Goal: Task Accomplishment & Management: Complete application form

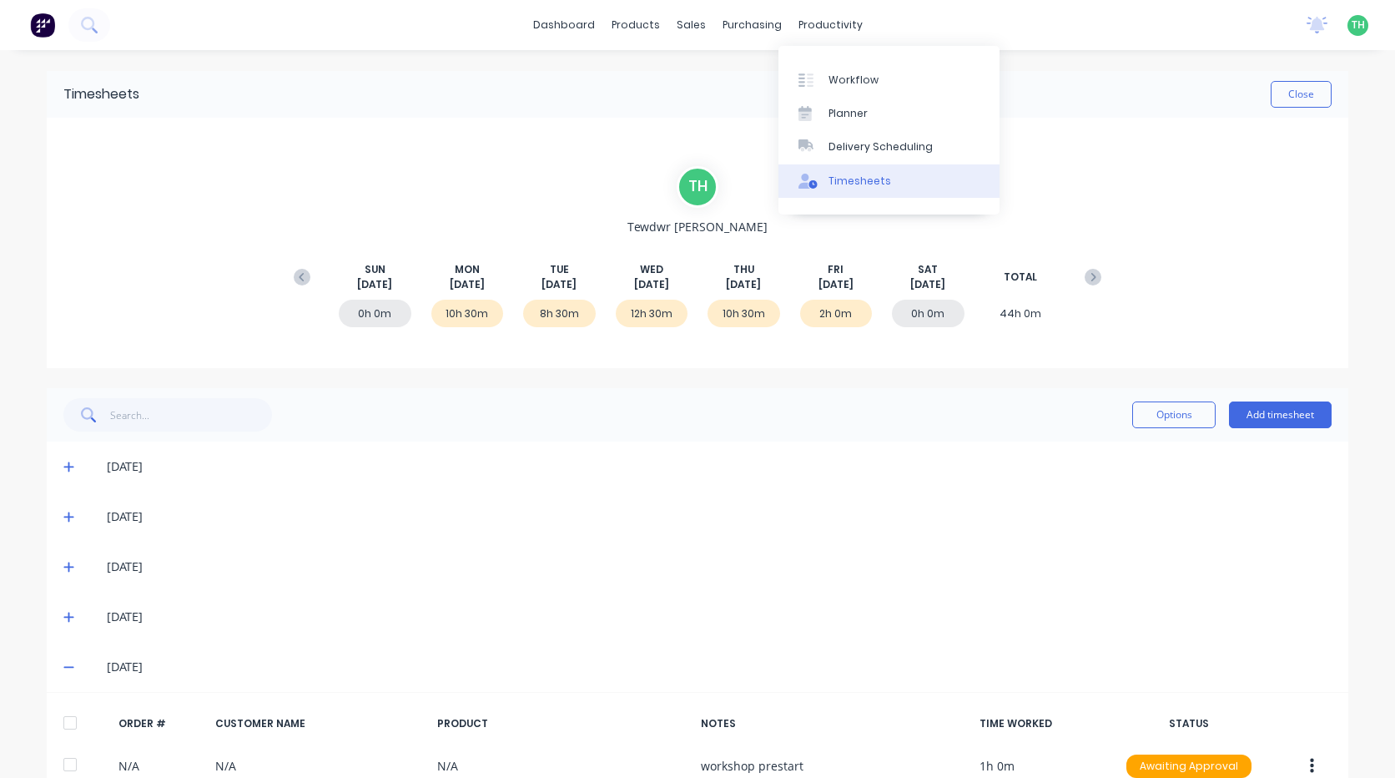
click at [864, 181] on div "Timesheets" at bounding box center [860, 181] width 63 height 15
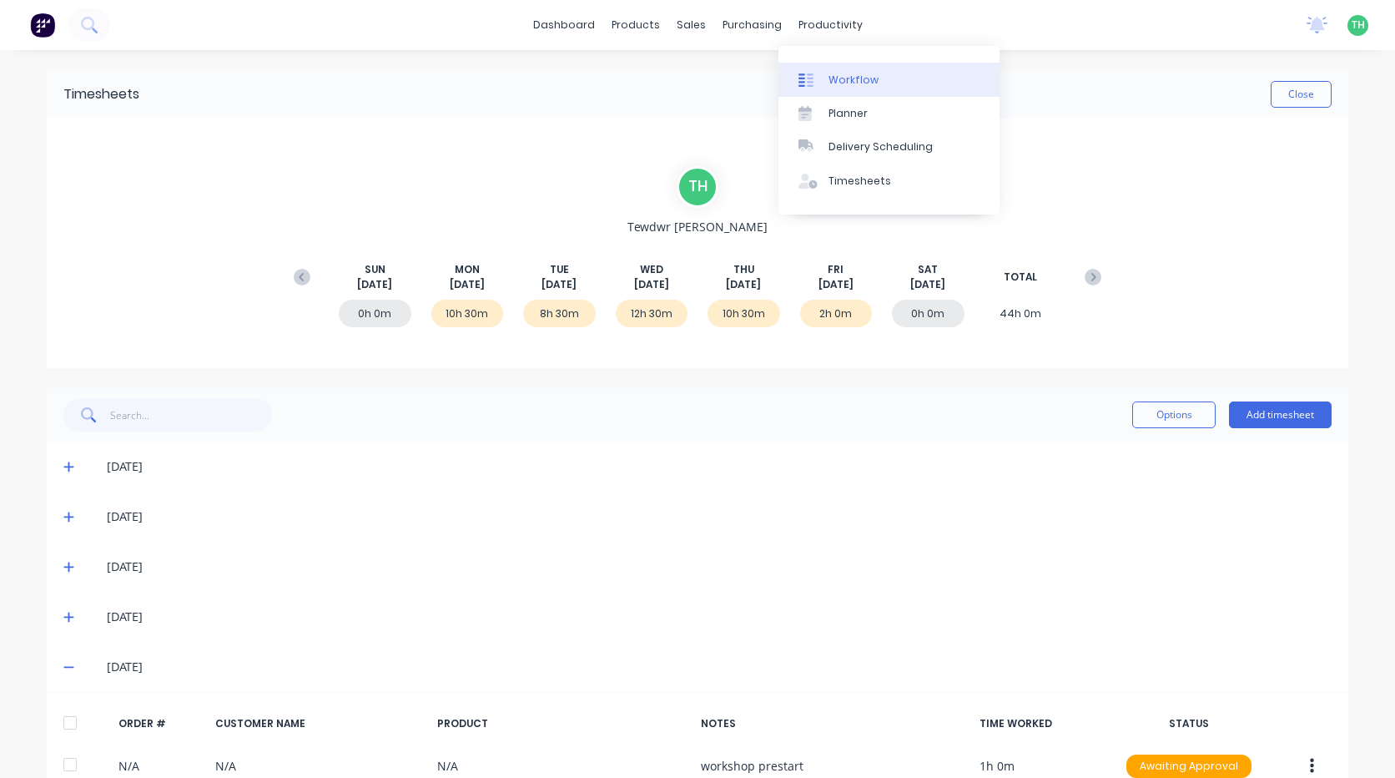
click at [850, 83] on div "Workflow" at bounding box center [854, 80] width 50 height 15
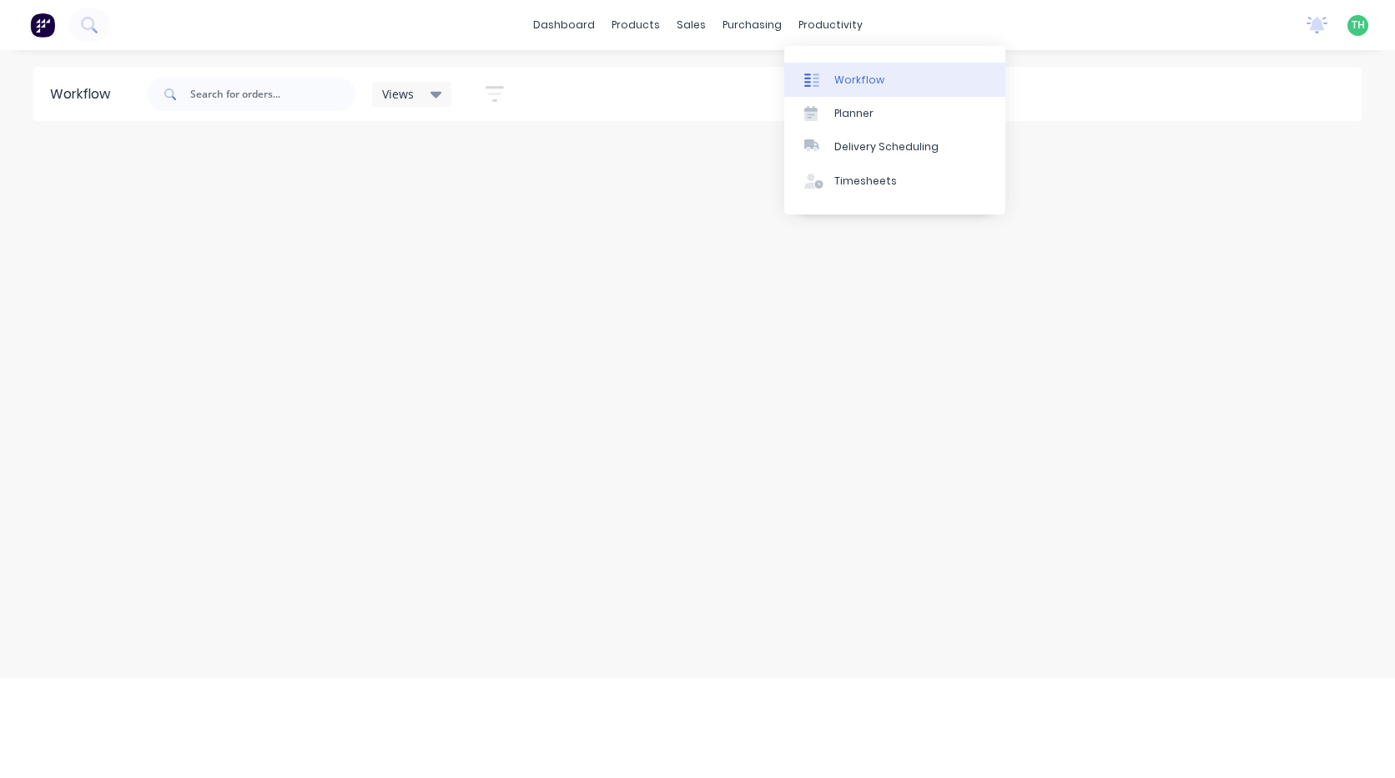
click at [834, 79] on div "Workflow" at bounding box center [859, 80] width 50 height 15
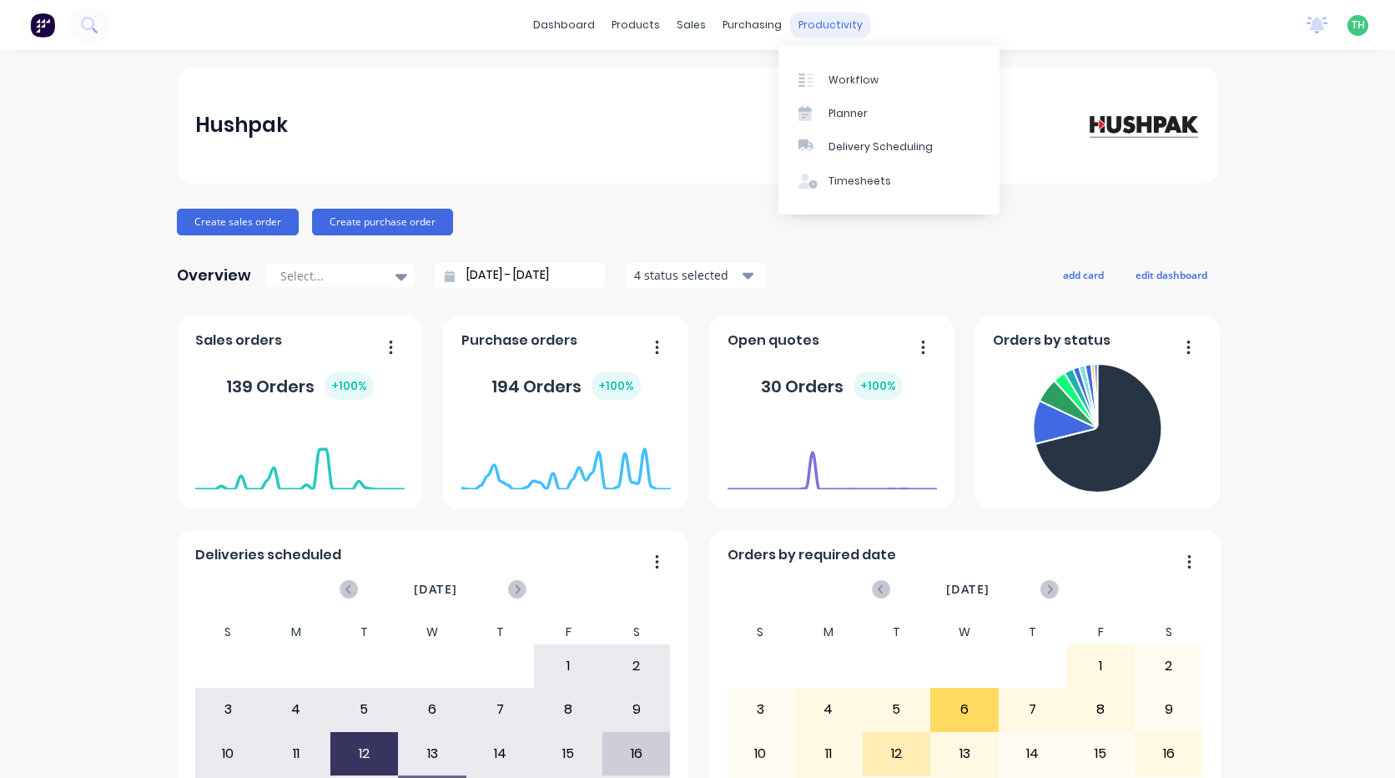
click at [829, 28] on div "productivity" at bounding box center [830, 25] width 81 height 25
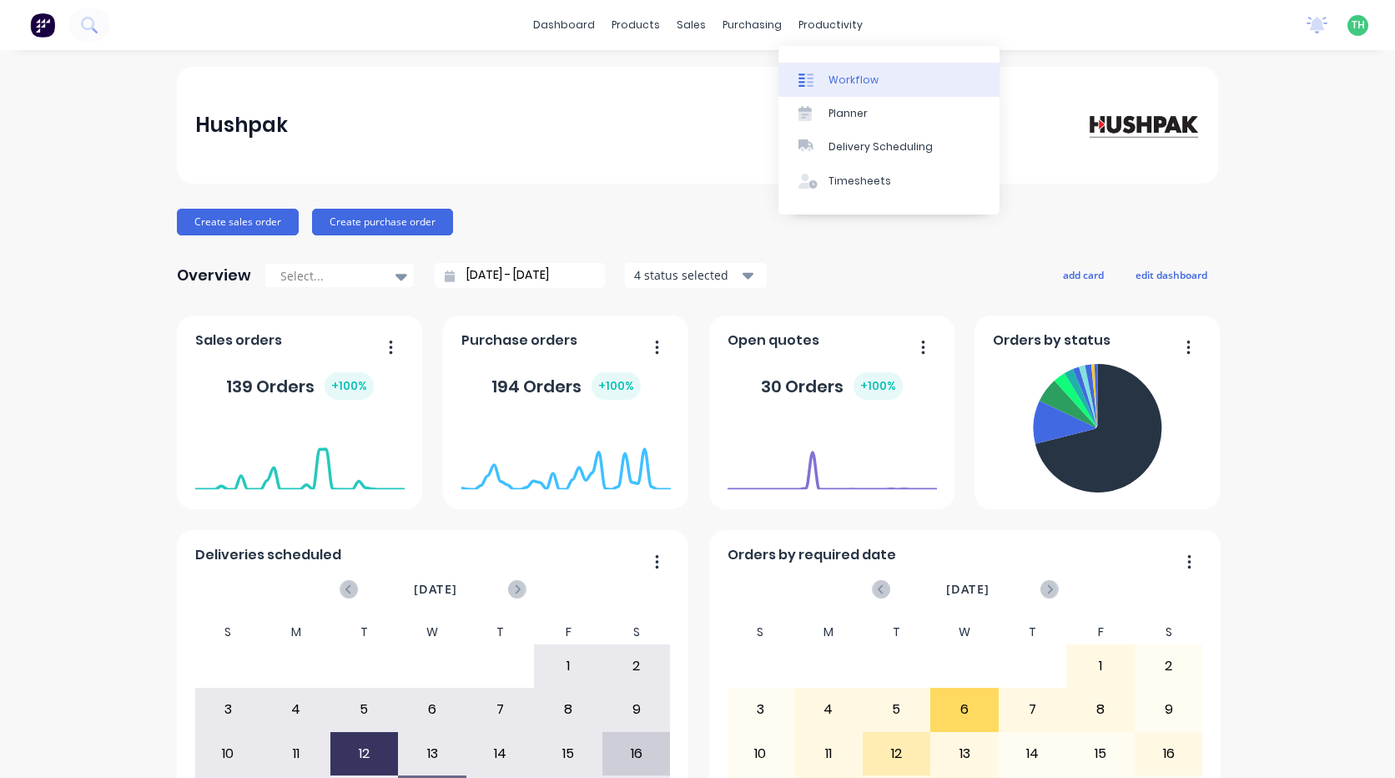
click at [849, 81] on div "Workflow" at bounding box center [854, 80] width 50 height 15
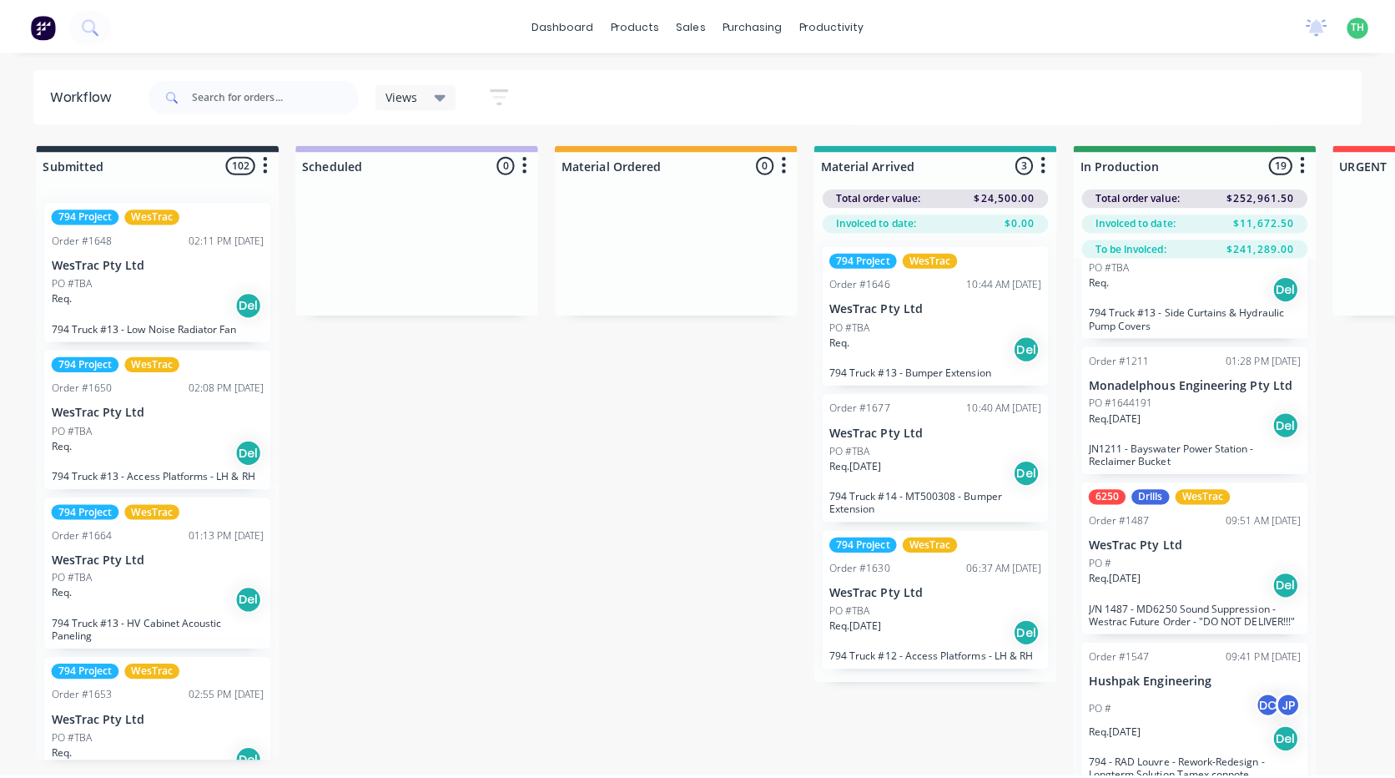
scroll to position [250, 0]
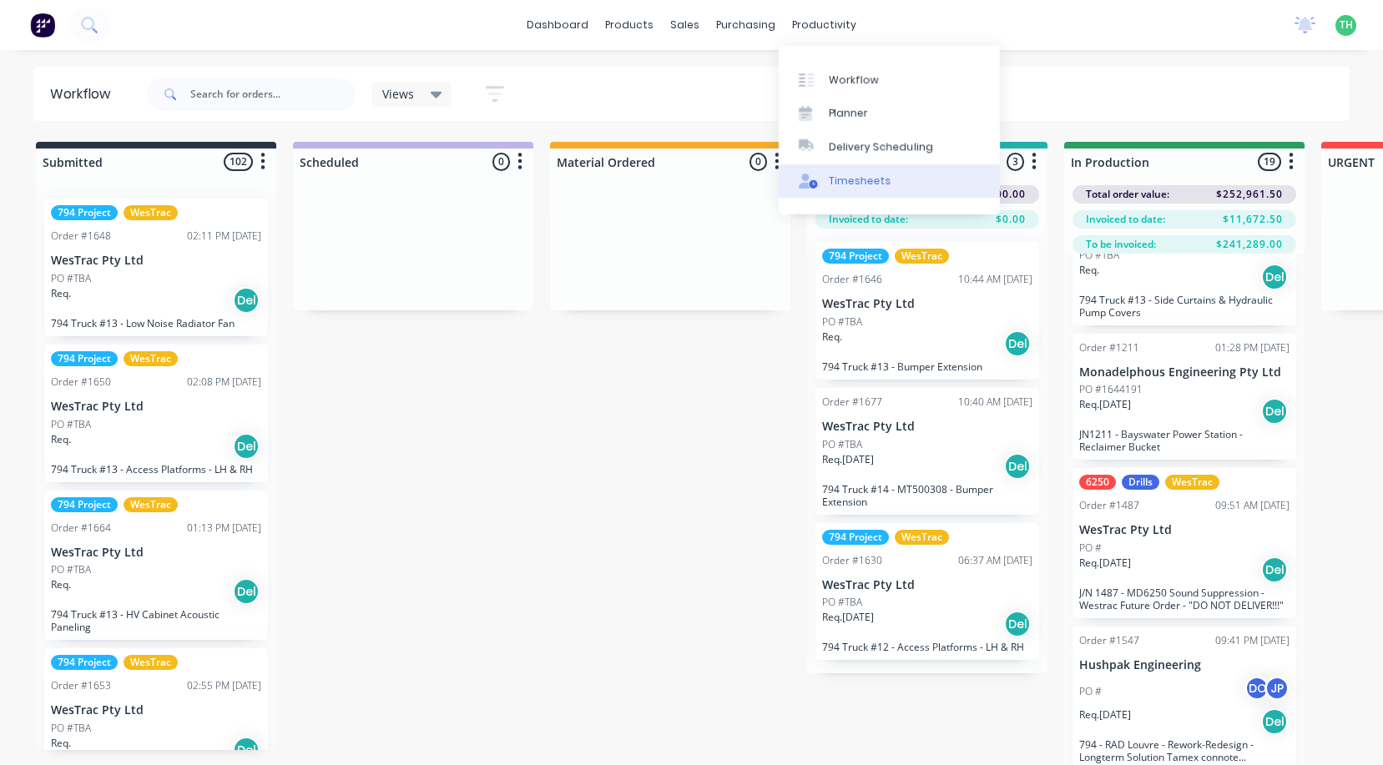
click at [850, 178] on div "Timesheets" at bounding box center [860, 181] width 63 height 15
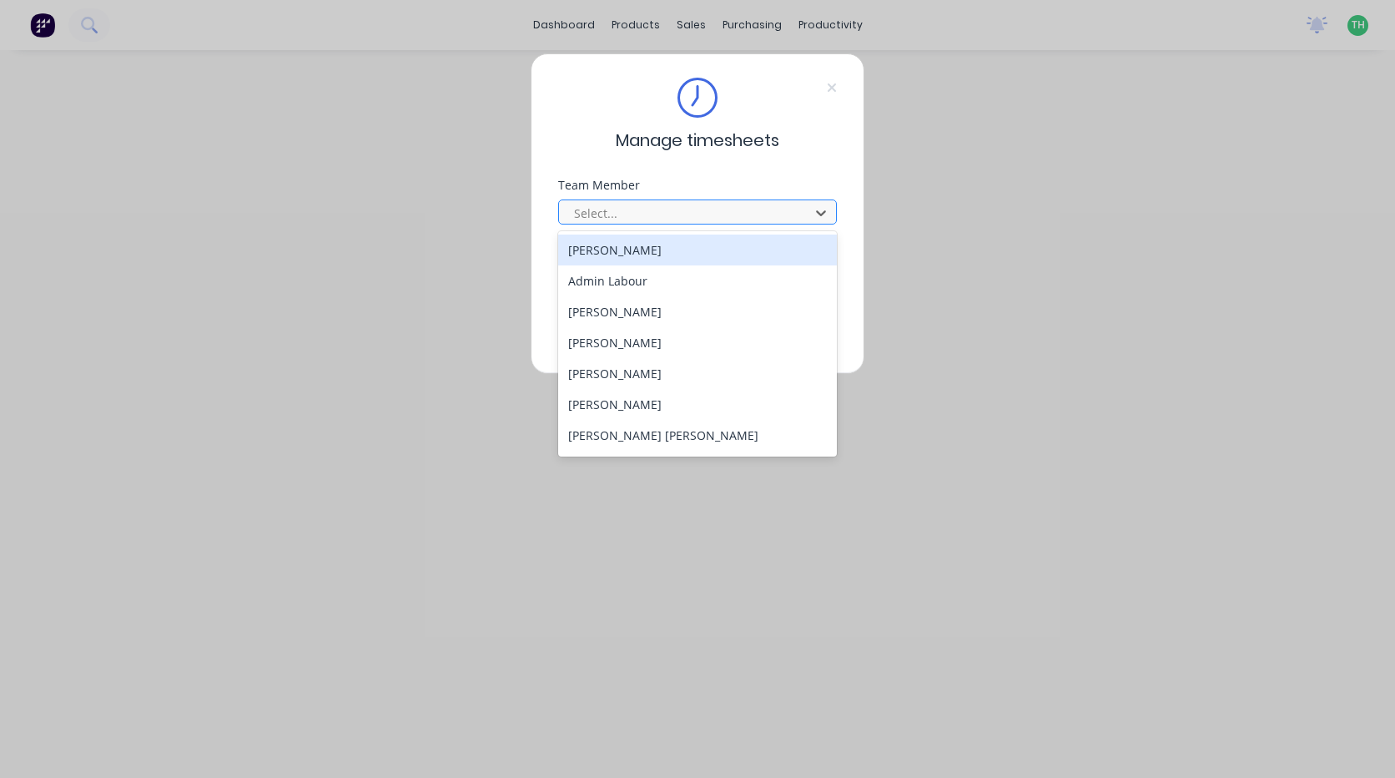
click at [772, 205] on div at bounding box center [686, 213] width 229 height 21
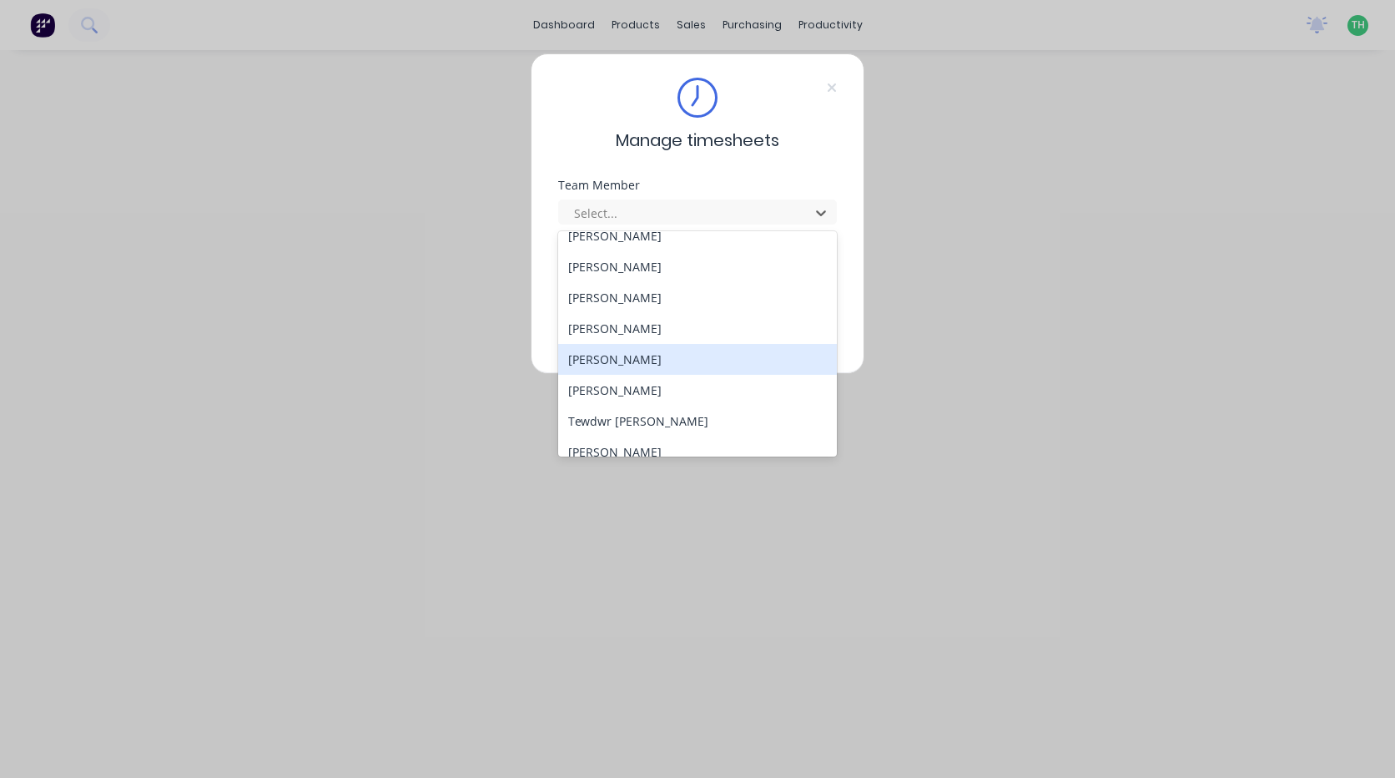
scroll to position [708, 0]
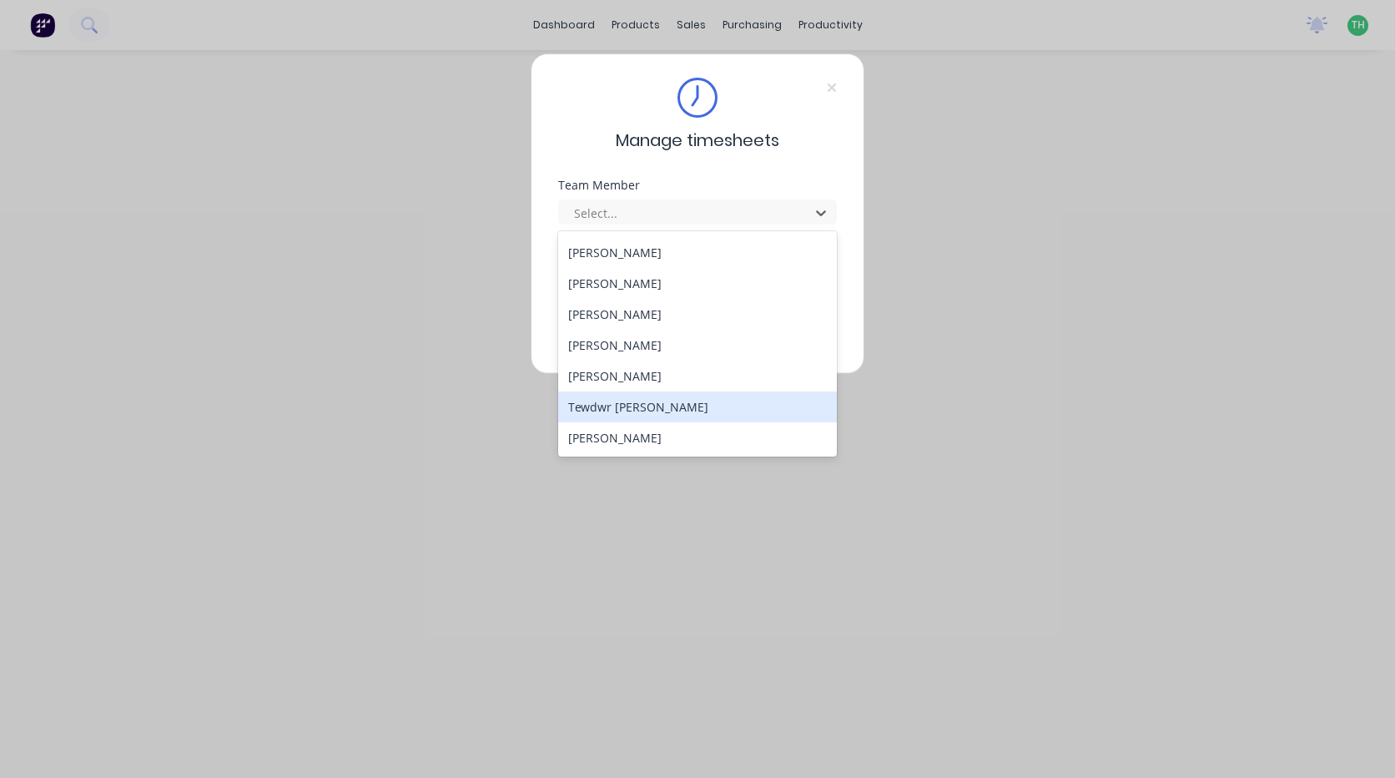
click at [668, 404] on div "Tewdwr [PERSON_NAME]" at bounding box center [697, 406] width 279 height 31
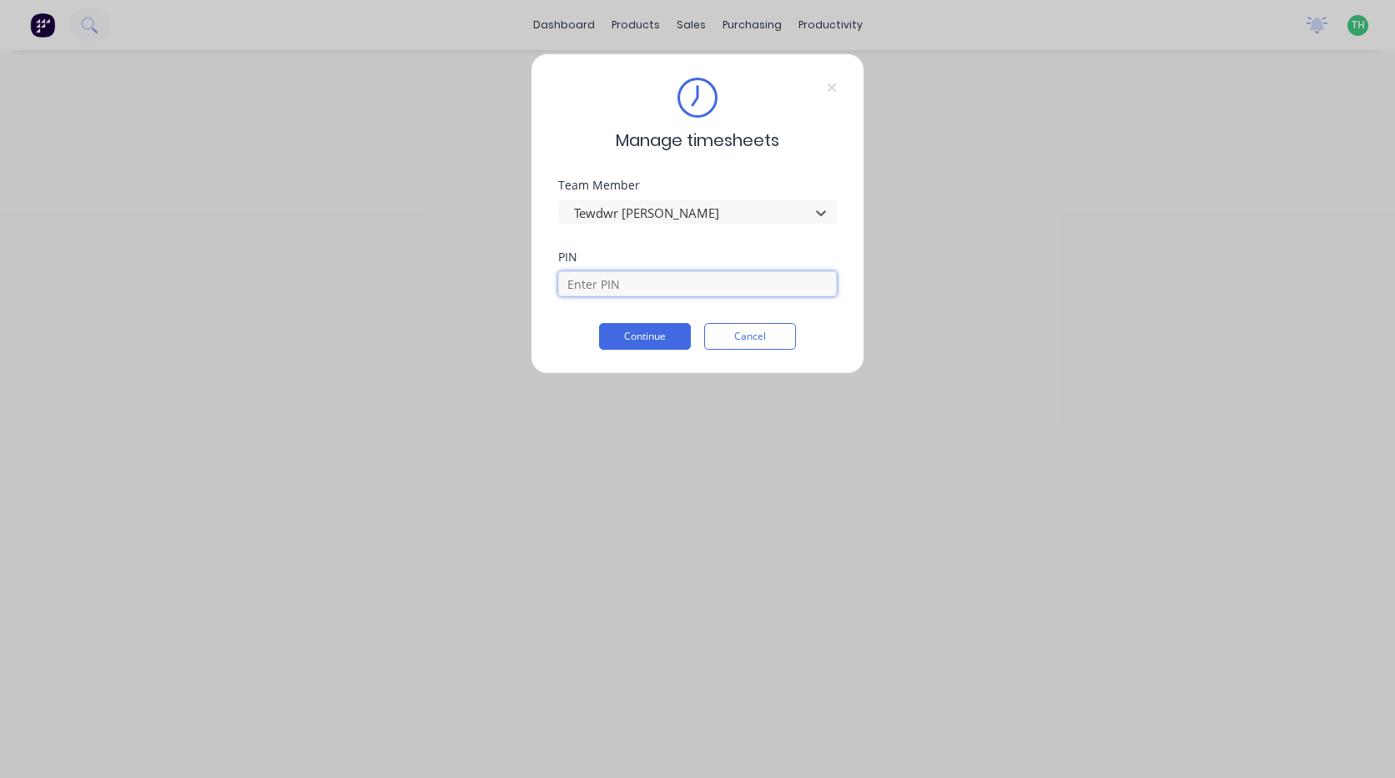
click at [631, 284] on input at bounding box center [697, 283] width 279 height 25
type input "2711"
click at [620, 318] on div "PIN 2711" at bounding box center [697, 287] width 279 height 72
click at [617, 333] on button "Continue" at bounding box center [645, 336] width 92 height 27
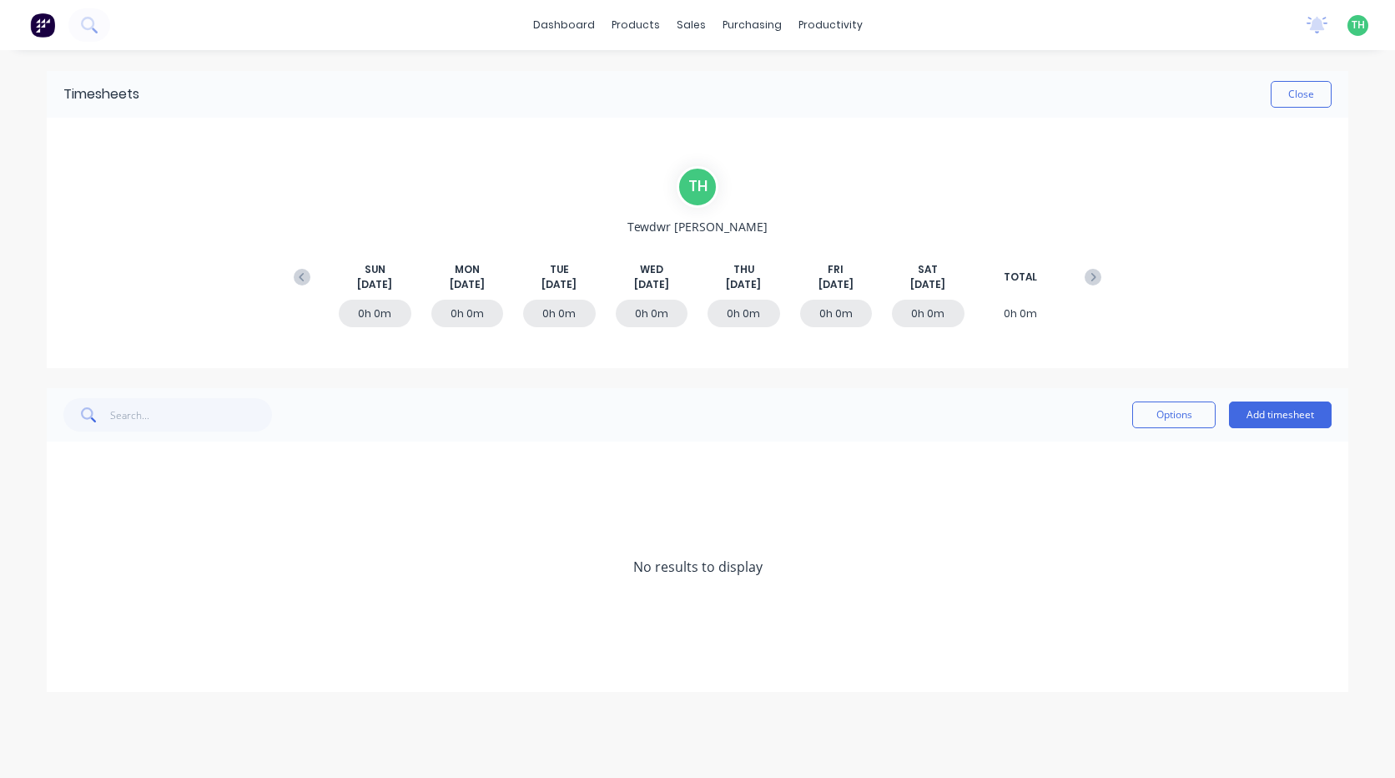
click at [309, 277] on icon at bounding box center [302, 277] width 17 height 17
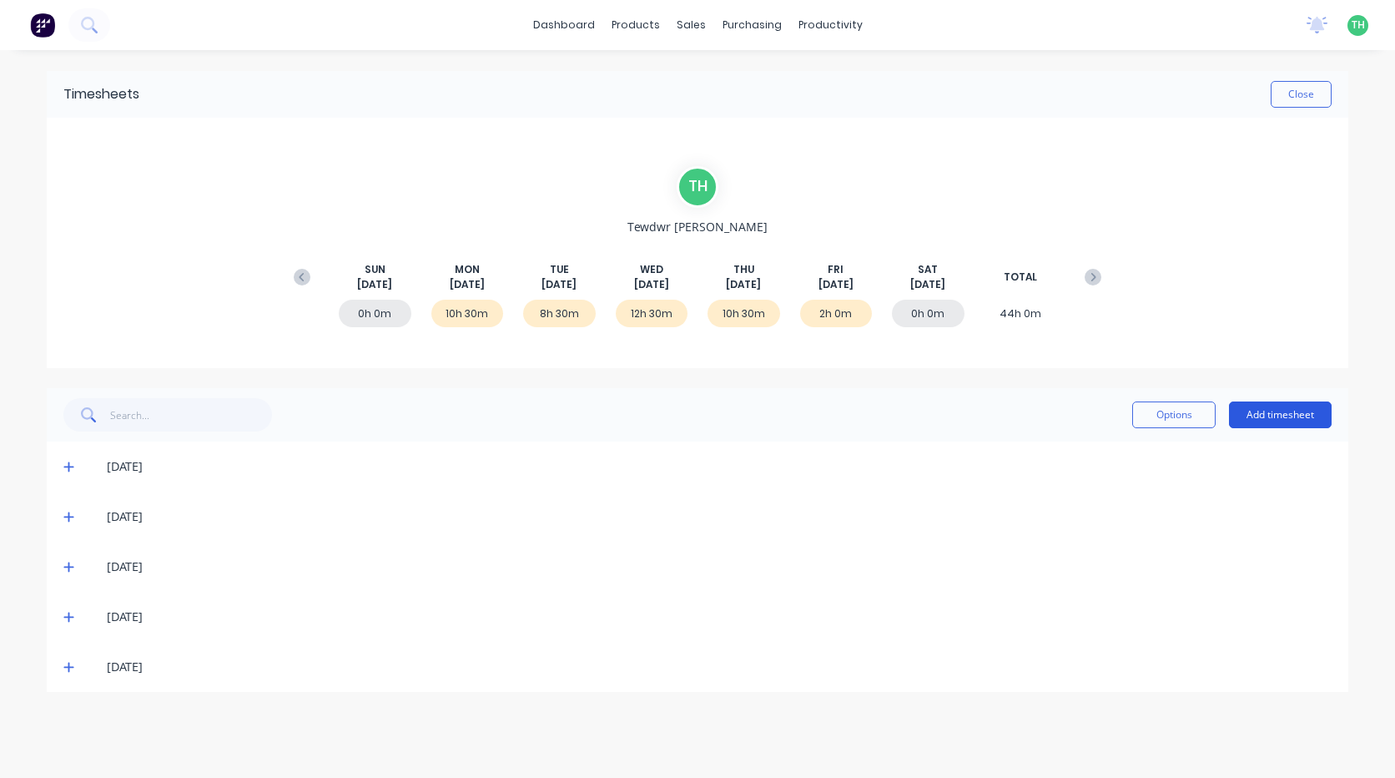
click at [1262, 416] on button "Add timesheet" at bounding box center [1280, 414] width 103 height 27
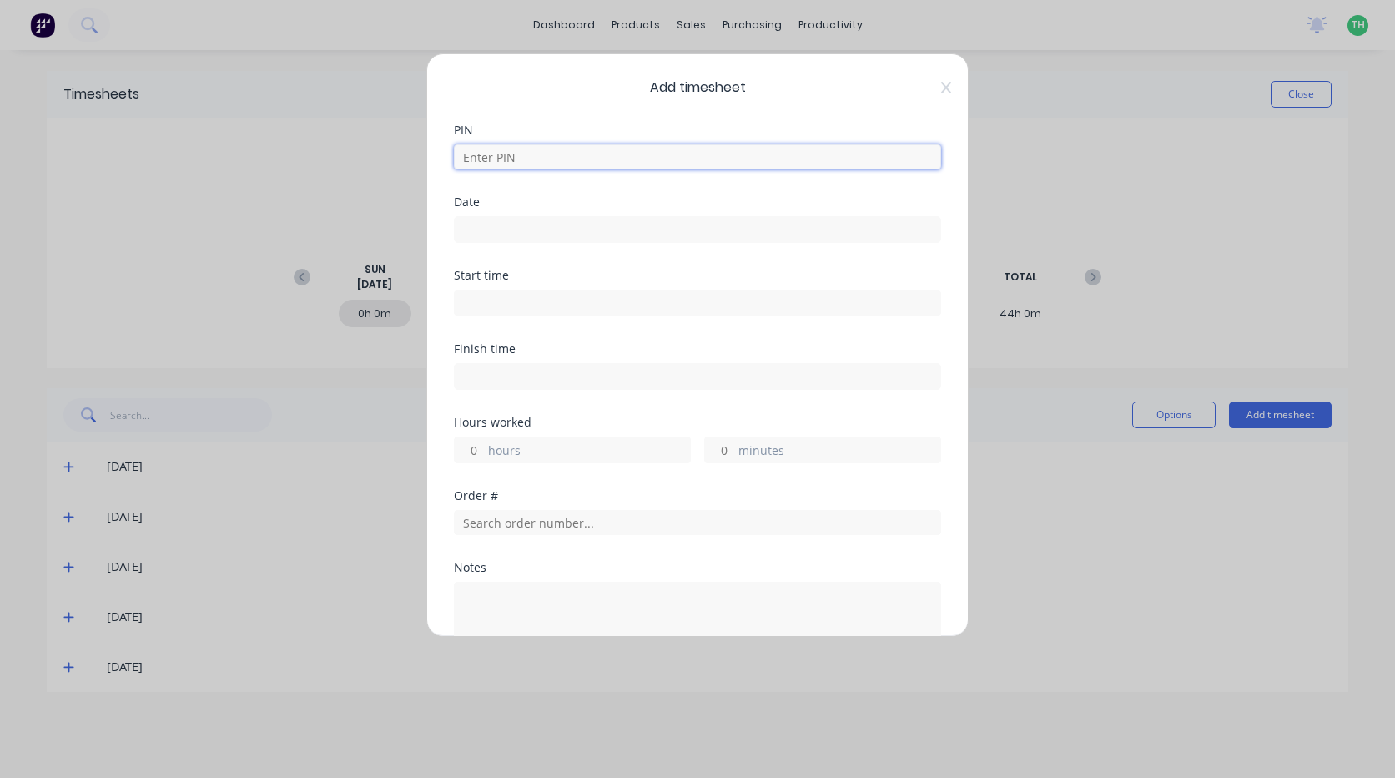
click at [481, 161] on input at bounding box center [697, 156] width 487 height 25
type input "2711"
drag, startPoint x: 507, startPoint y: 234, endPoint x: 527, endPoint y: 258, distance: 31.4
click at [507, 234] on input at bounding box center [698, 229] width 486 height 25
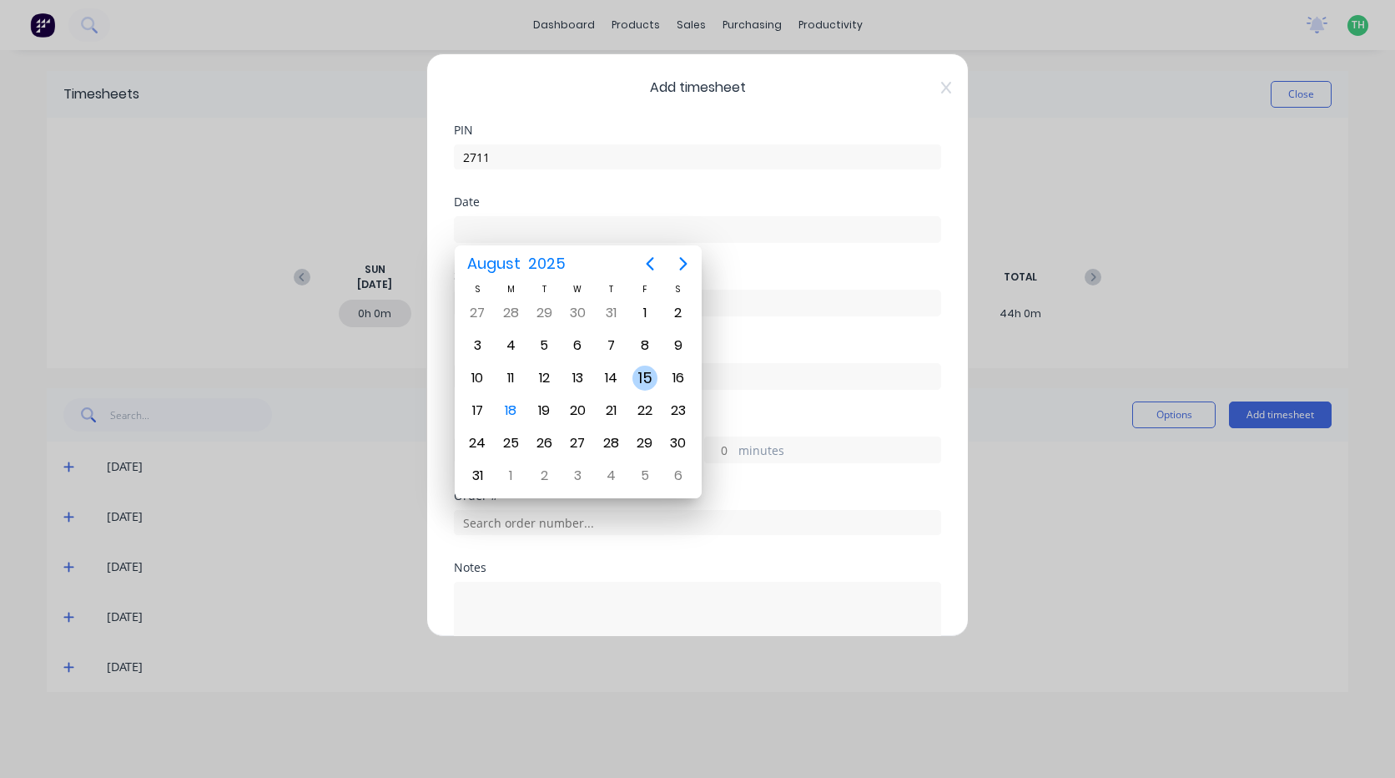
click at [649, 382] on div "15" at bounding box center [644, 377] width 25 height 25
type input "15/08/2025"
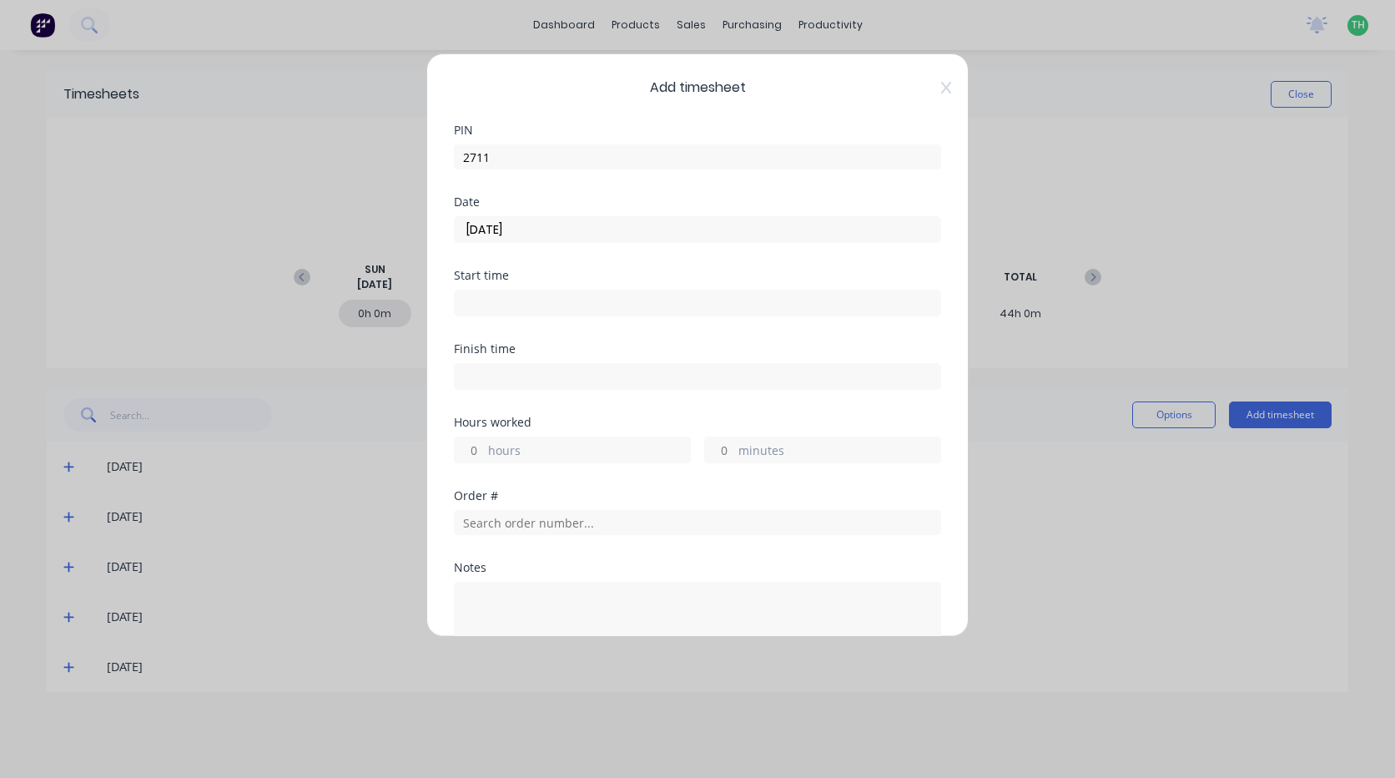
click at [524, 306] on input at bounding box center [698, 302] width 486 height 25
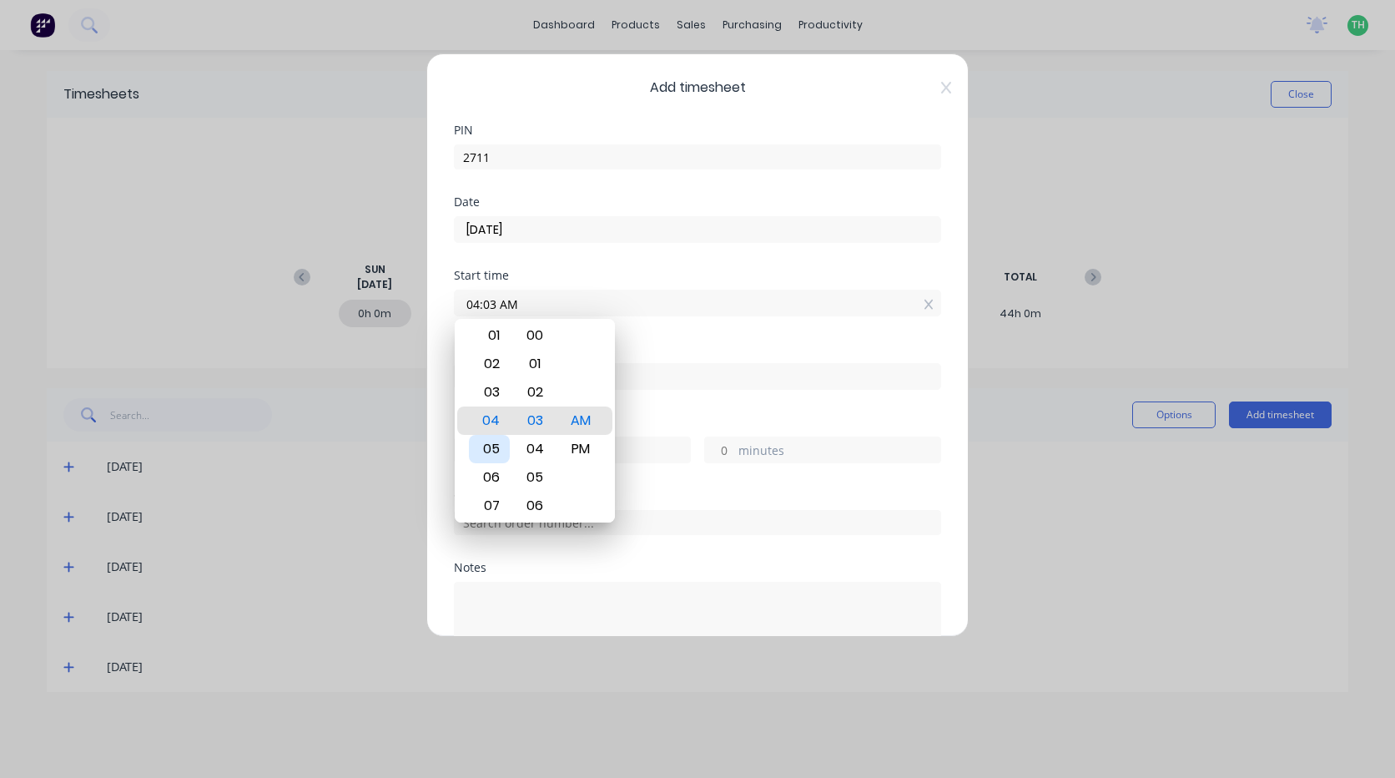
click at [500, 447] on div "05" at bounding box center [489, 449] width 41 height 28
click at [664, 415] on div "Finish time" at bounding box center [697, 379] width 487 height 73
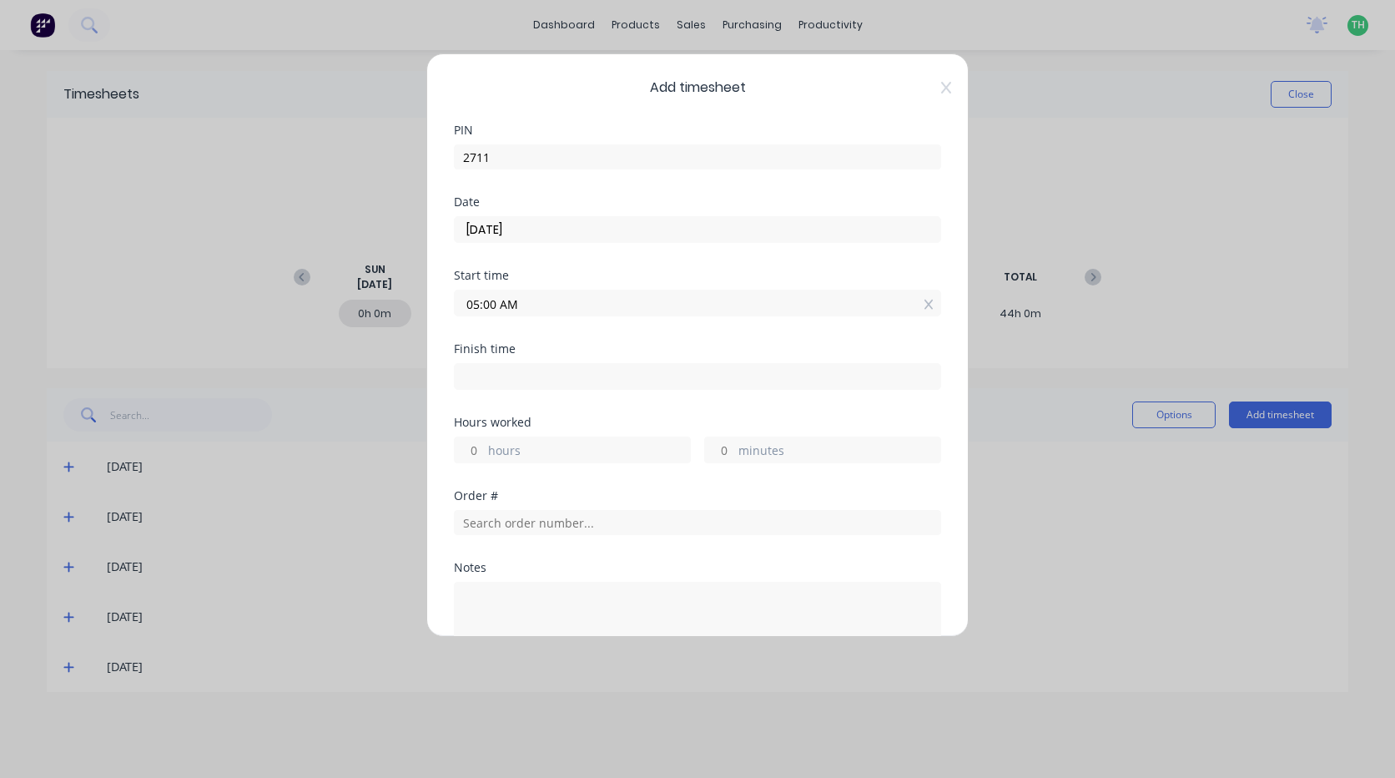
click at [479, 304] on input "05:00 AM" at bounding box center [698, 302] width 486 height 25
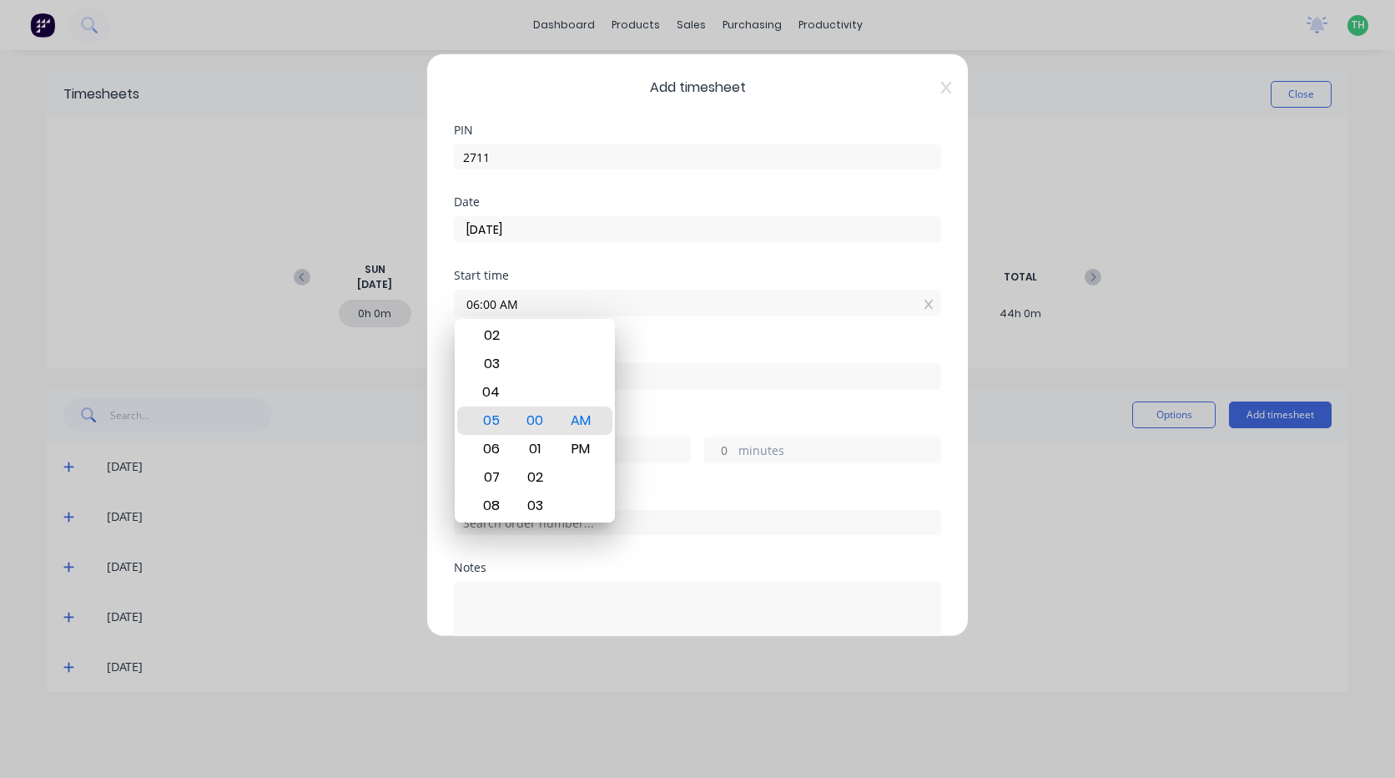
type input "06:00 AM"
click at [703, 341] on form "PIN 2711 Date 15/08/2025 Start time 06:00 AM Finish time Hours worked hours min…" at bounding box center [697, 459] width 487 height 671
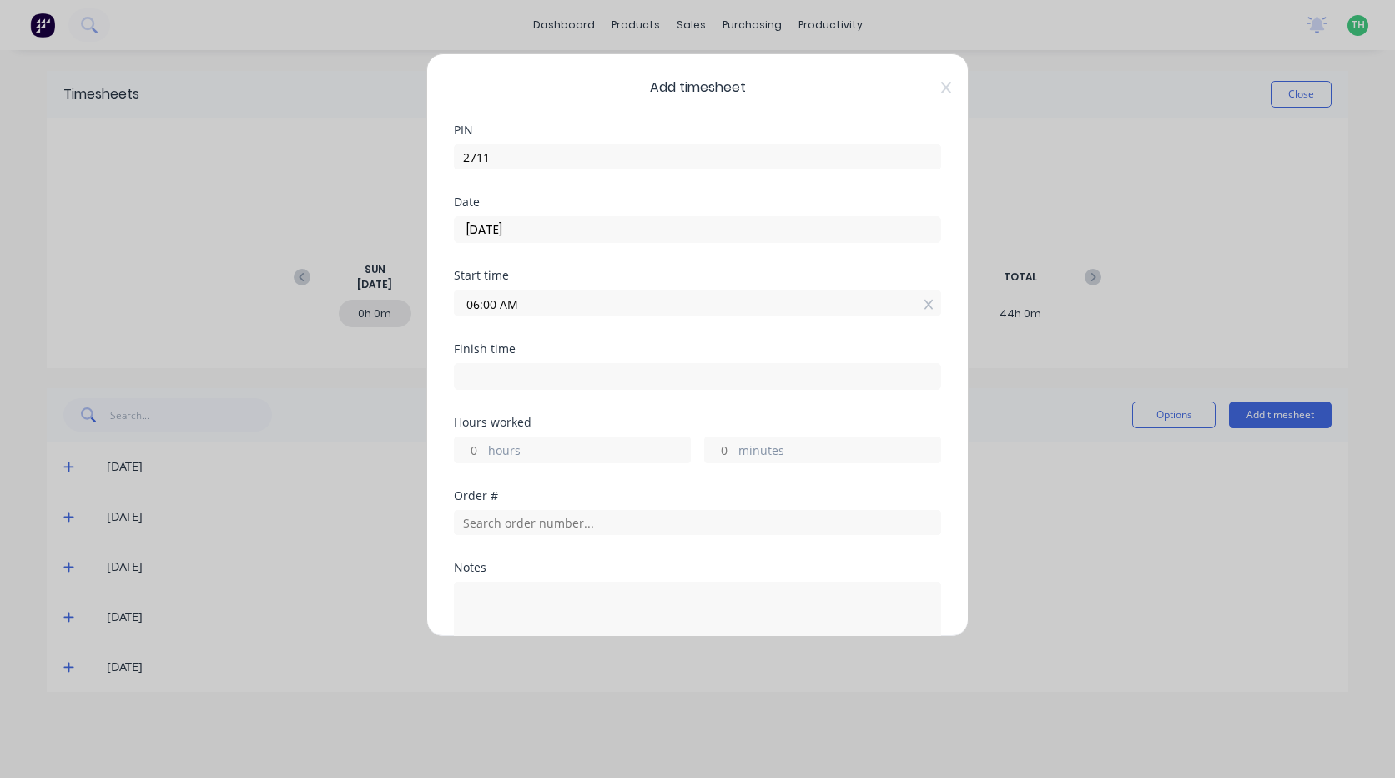
click at [479, 365] on input at bounding box center [698, 376] width 486 height 25
type input "04:04 AM"
type input "-1"
type input "-56"
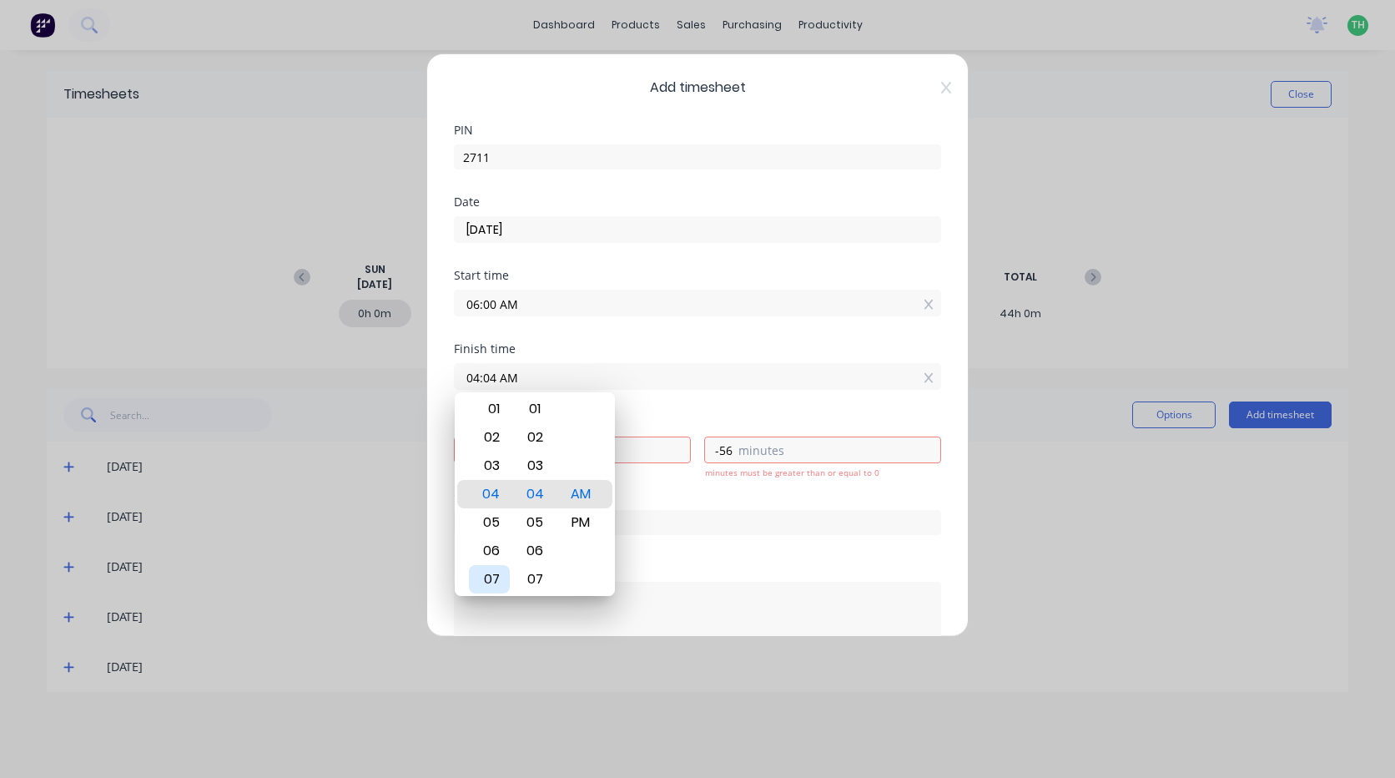
click at [504, 574] on div "07" at bounding box center [489, 579] width 41 height 28
type input "07:04 AM"
type input "1"
type input "4"
type input "07:07 AM"
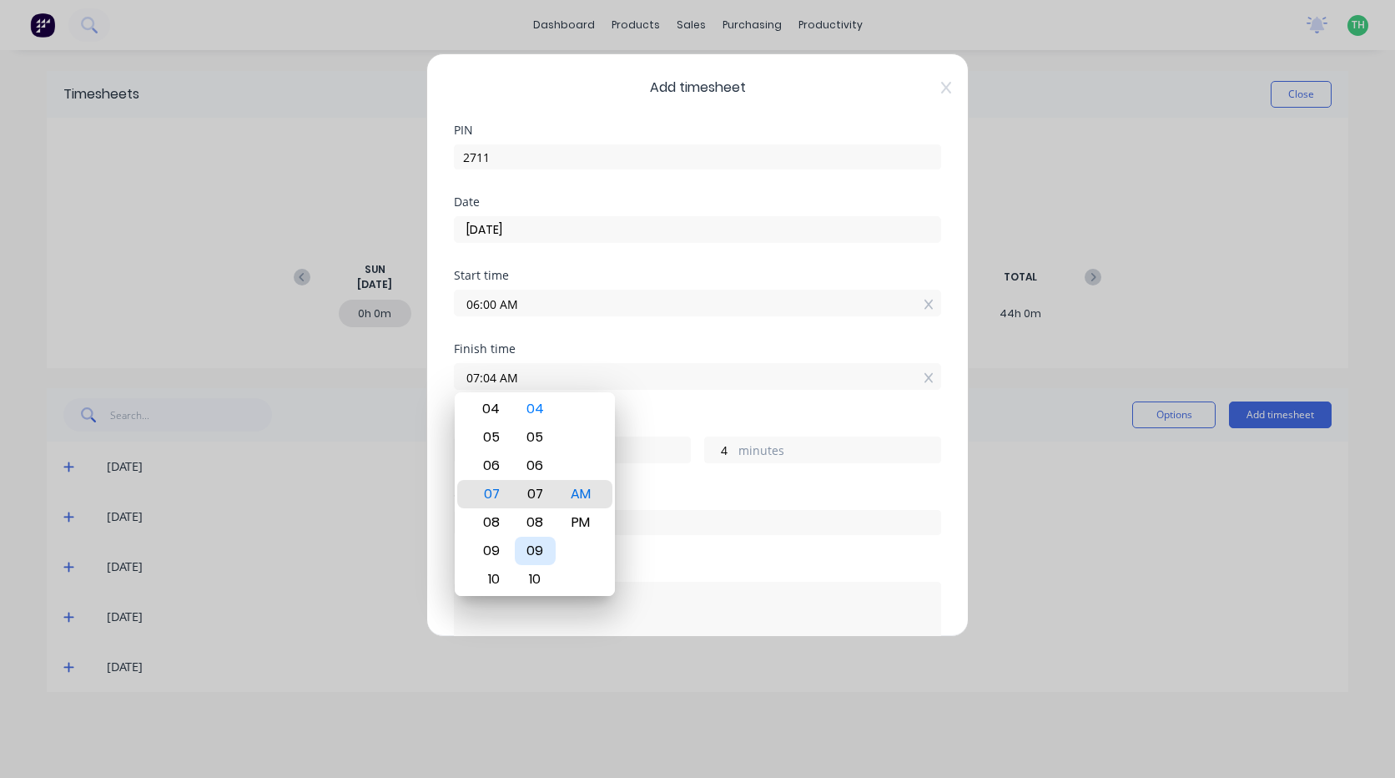
type input "7"
type input "07:10 AM"
type input "10"
type input "07:13 AM"
type input "13"
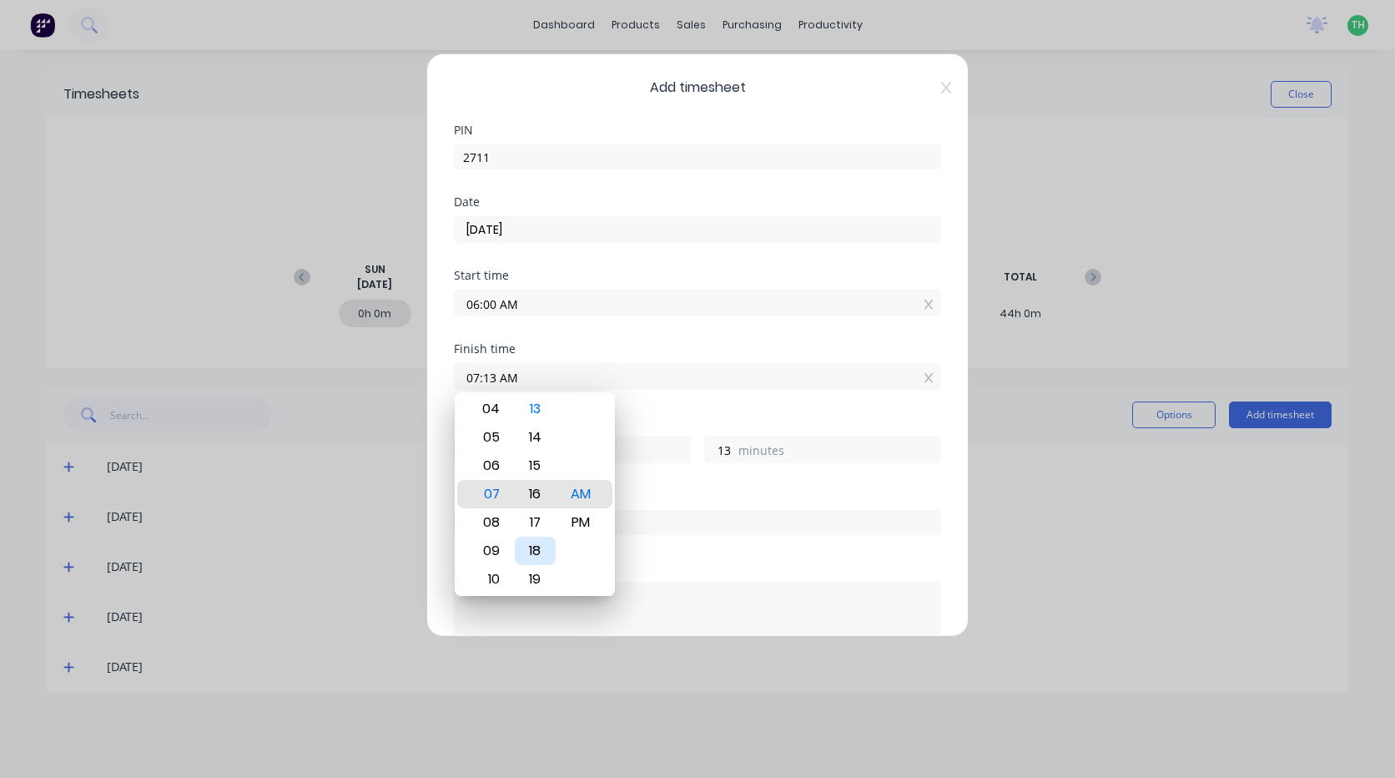
type input "07:16 AM"
type input "16"
type input "07:19 AM"
type input "19"
type input "07:22 AM"
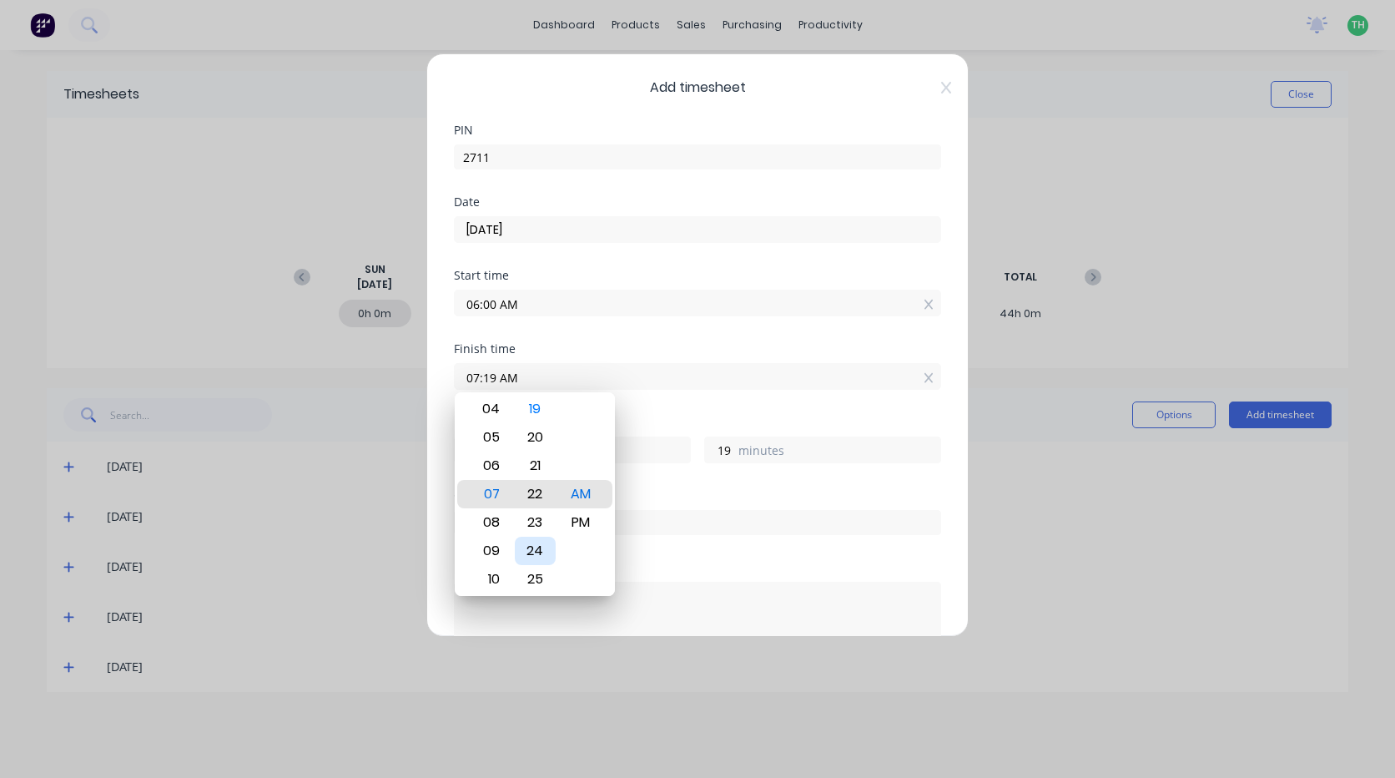
type input "22"
type input "07:25 AM"
type input "25"
type input "07:27 AM"
type input "27"
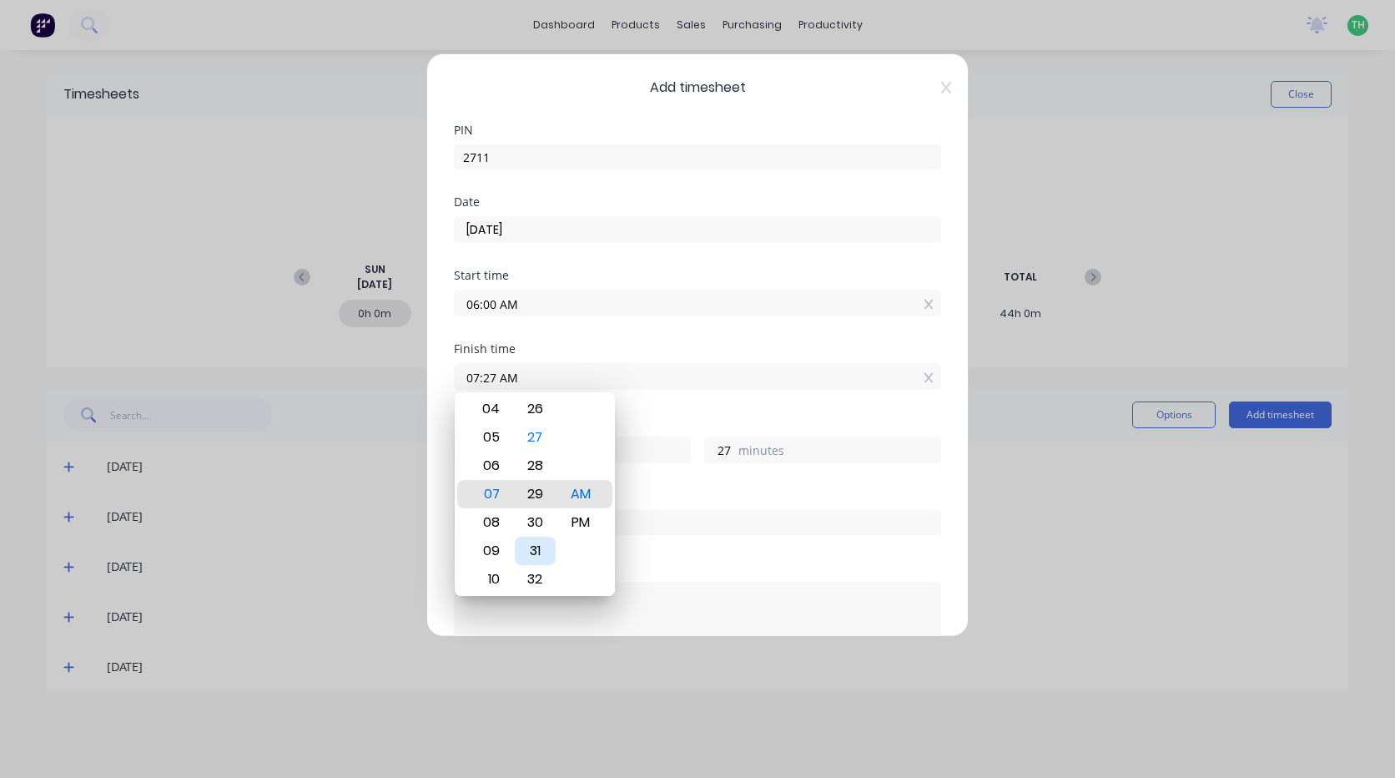
type input "07:29 AM"
type input "29"
type input "07:30 AM"
type input "30"
click at [713, 501] on div "Order #" at bounding box center [697, 512] width 487 height 45
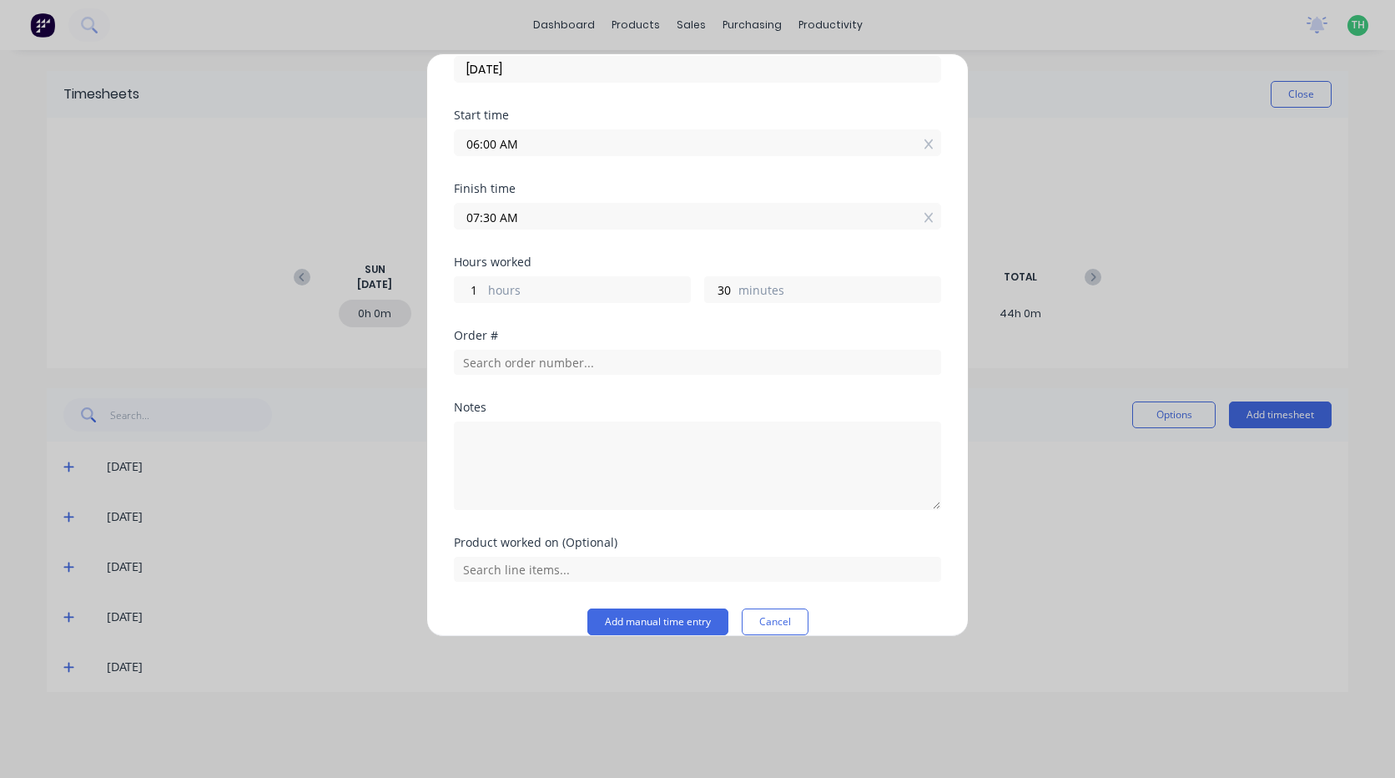
scroll to position [167, 0]
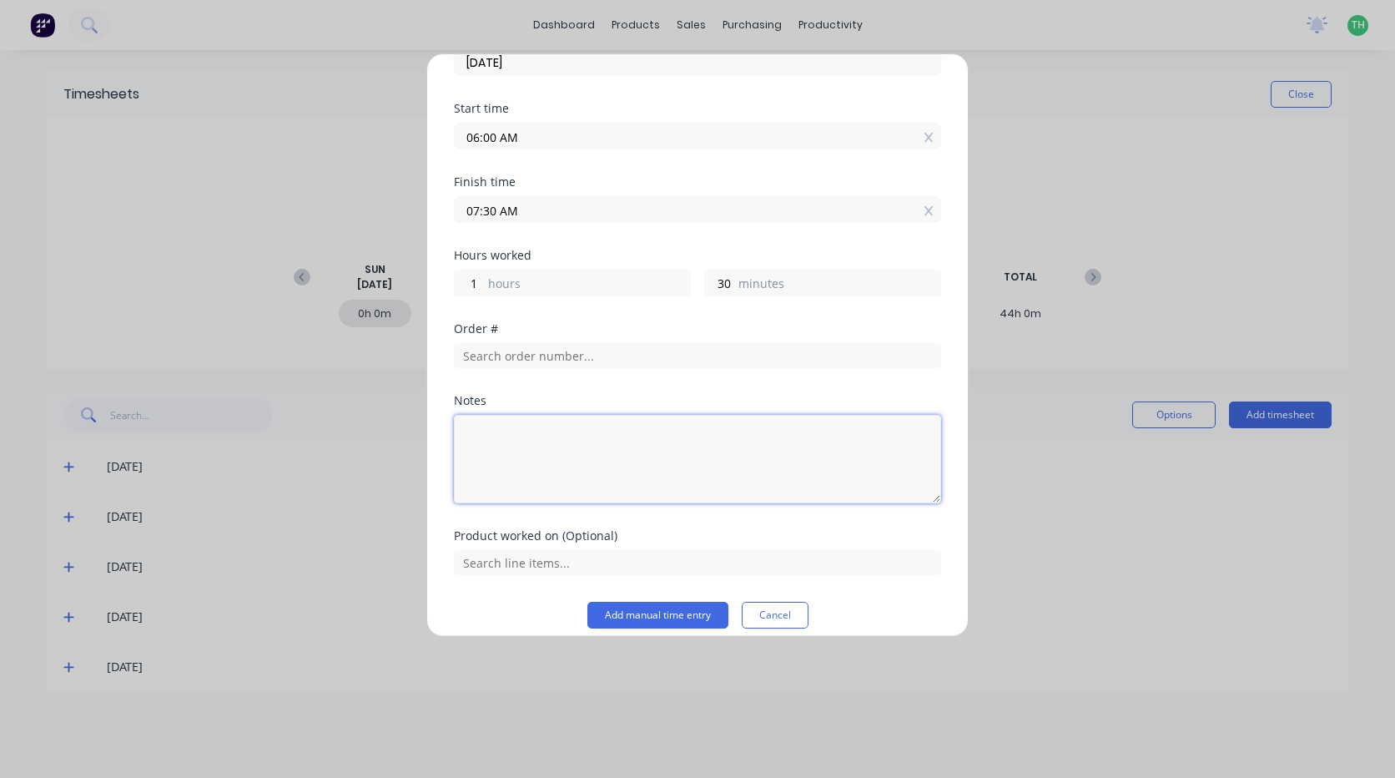
click at [506, 485] on textarea at bounding box center [697, 459] width 487 height 88
type textarea "workshop"
click at [623, 612] on button "Add manual time entry" at bounding box center [657, 615] width 141 height 27
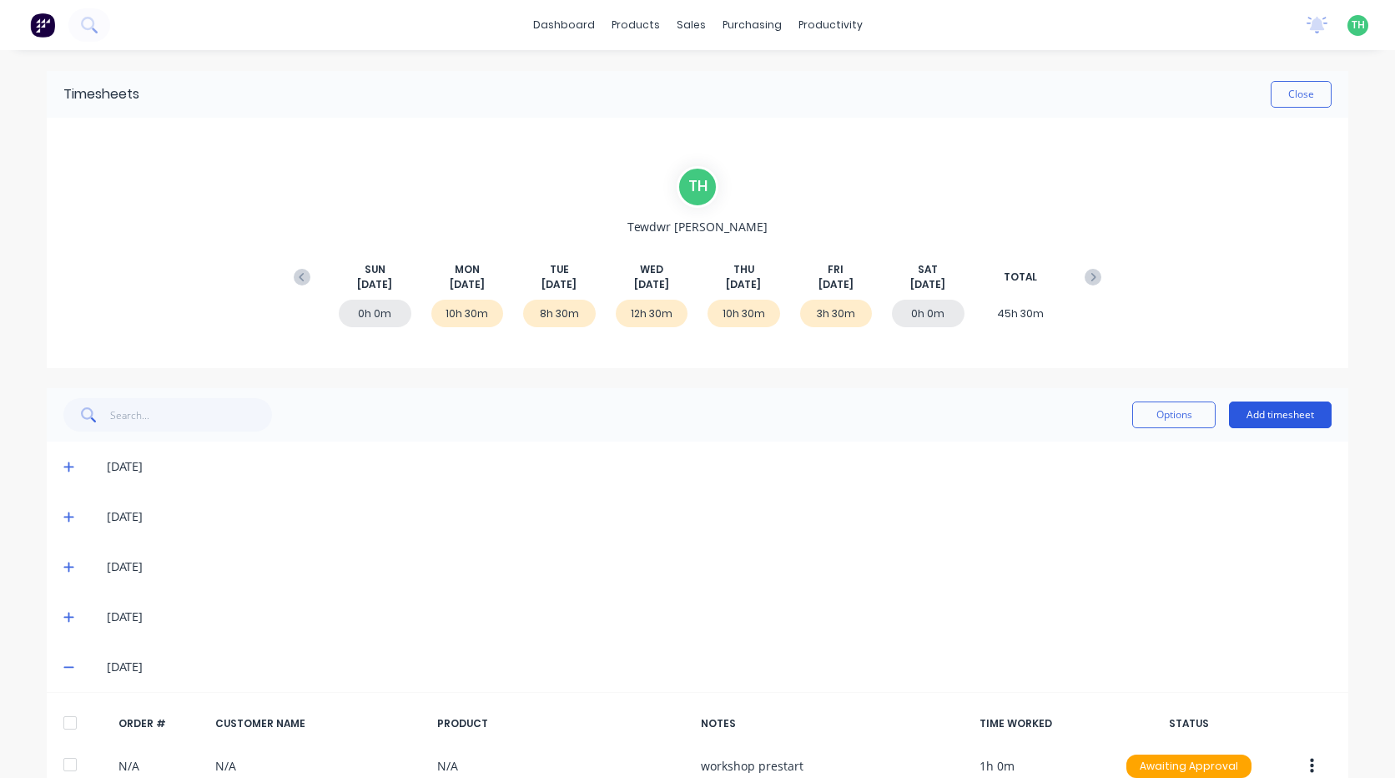
click at [1281, 411] on button "Add timesheet" at bounding box center [1280, 414] width 103 height 27
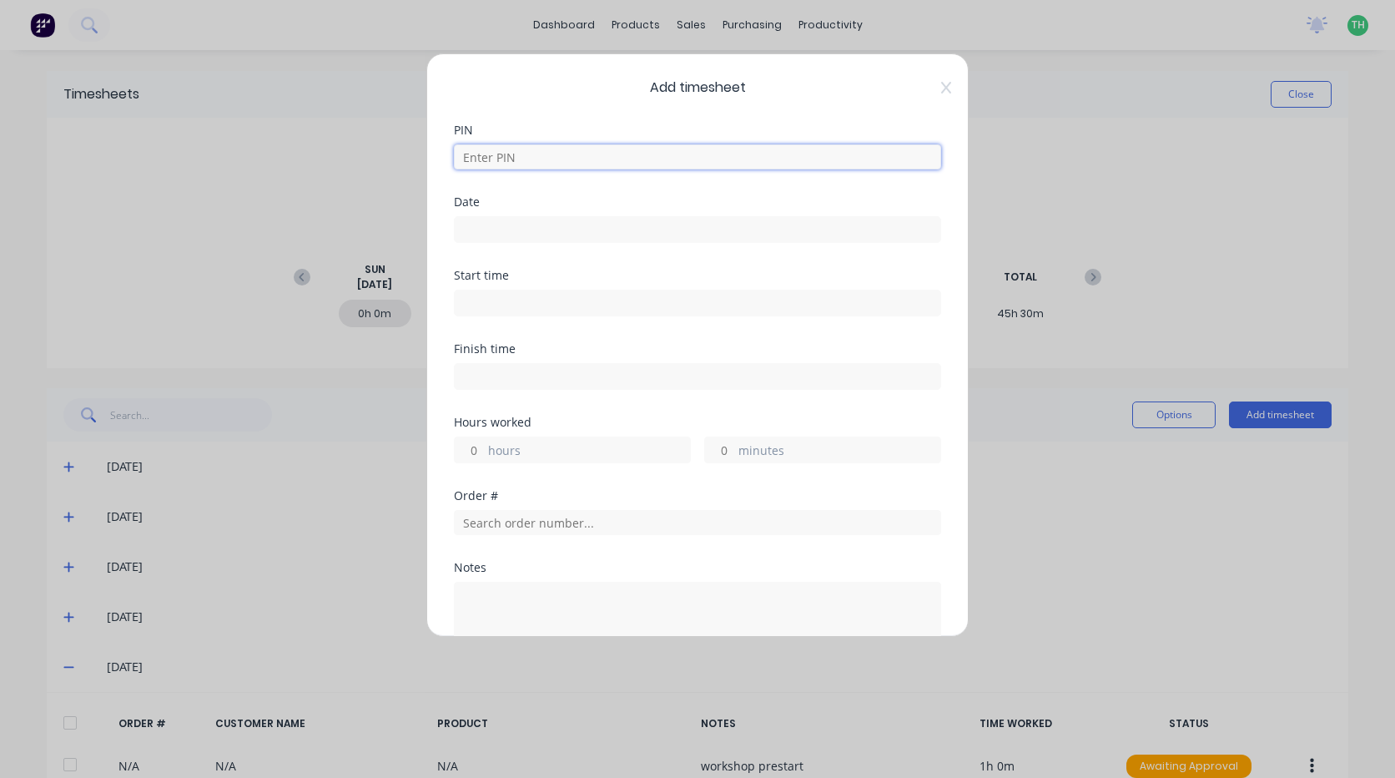
click at [612, 159] on input at bounding box center [697, 156] width 487 height 25
type input "2711"
click at [495, 220] on input at bounding box center [698, 229] width 486 height 25
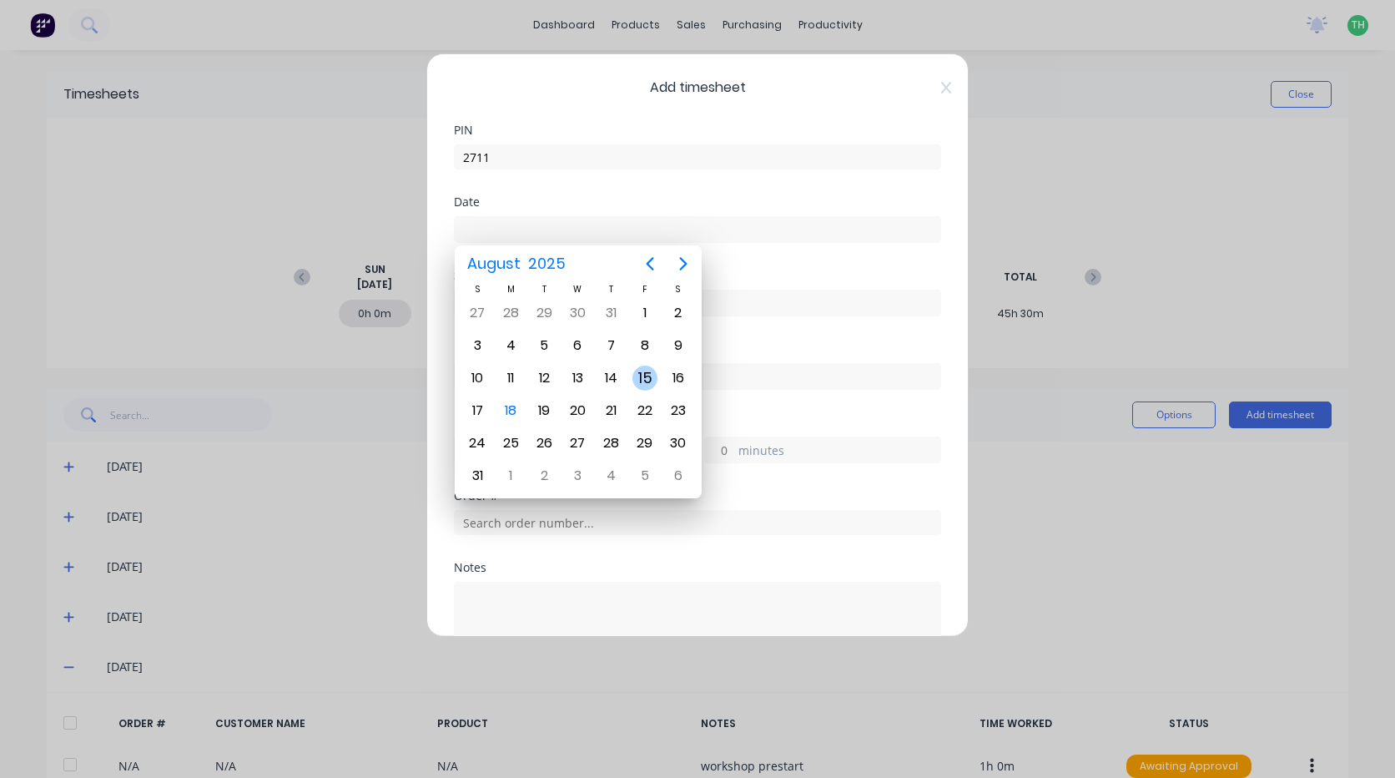
click at [644, 381] on div "15" at bounding box center [644, 377] width 25 height 25
type input "15/08/2025"
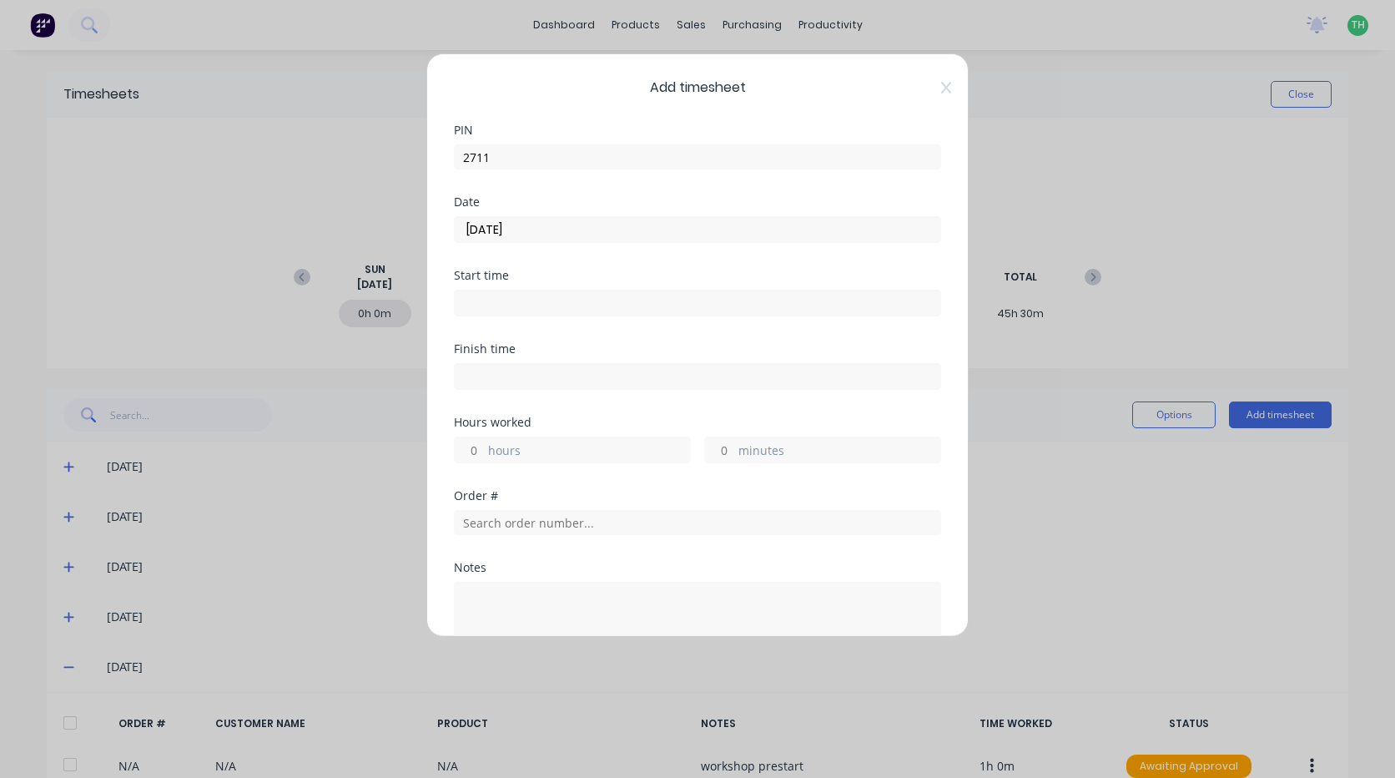
click at [484, 302] on input at bounding box center [698, 302] width 486 height 25
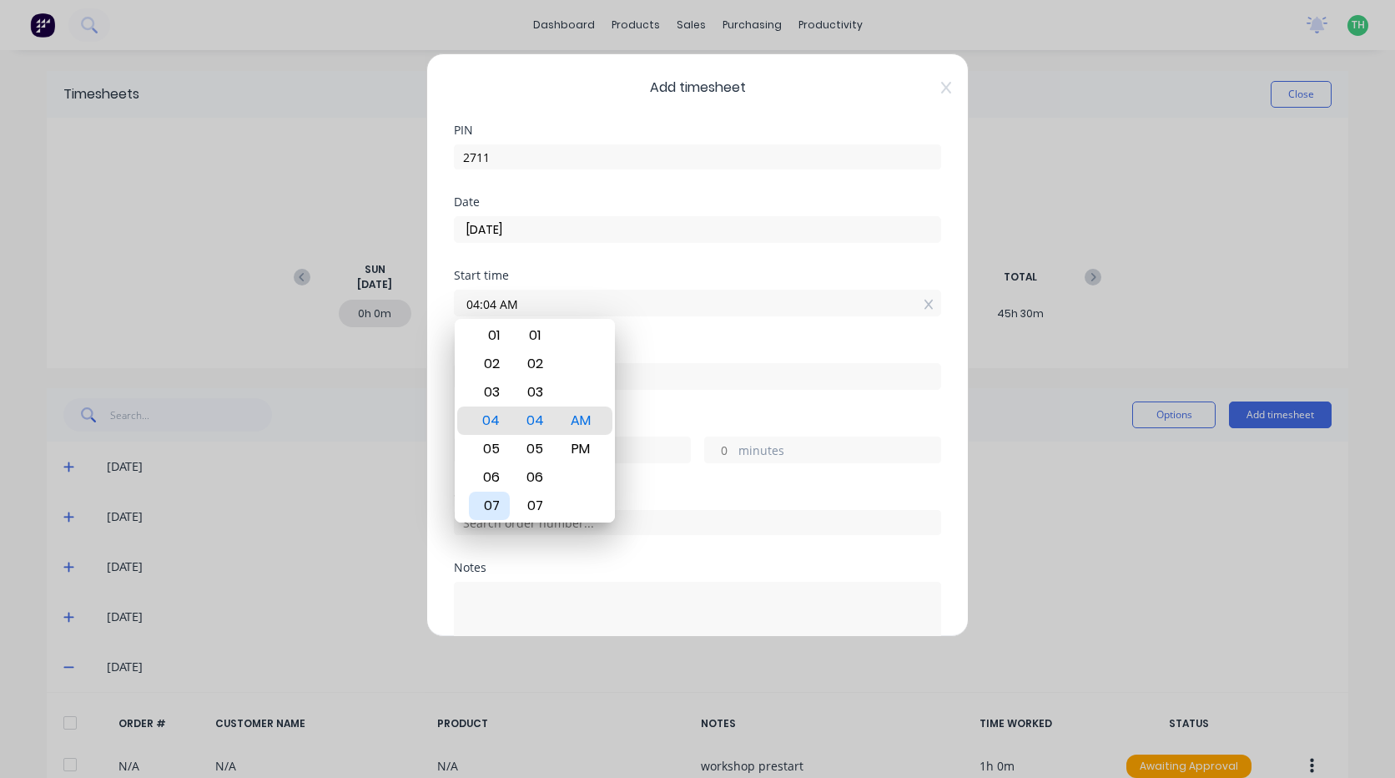
click at [497, 503] on div "07" at bounding box center [489, 505] width 41 height 28
click at [575, 391] on div "AM" at bounding box center [581, 392] width 41 height 28
type input "07:30 AM"
click at [708, 413] on div "Finish time" at bounding box center [697, 379] width 487 height 73
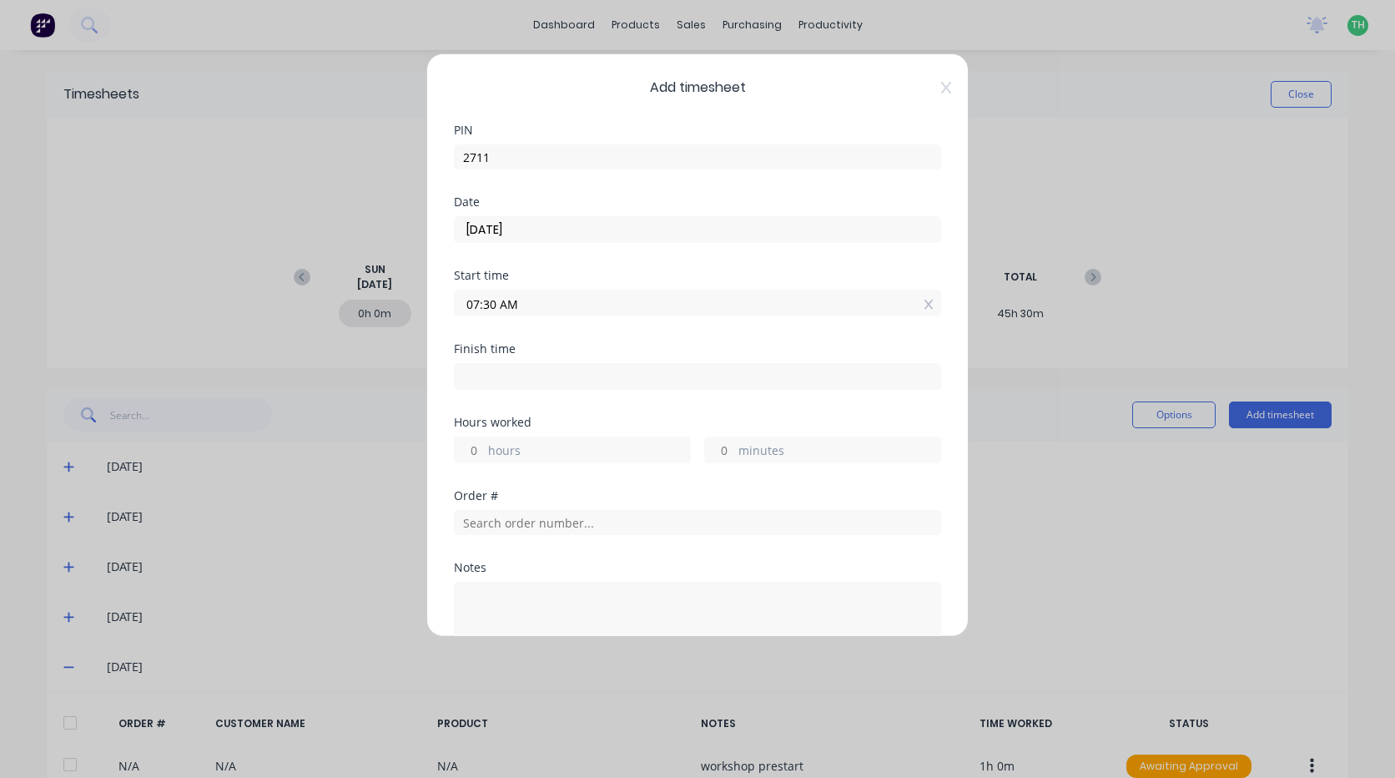
click at [501, 367] on input at bounding box center [698, 376] width 486 height 25
type input "04:04 AM"
type input "-3"
type input "-26"
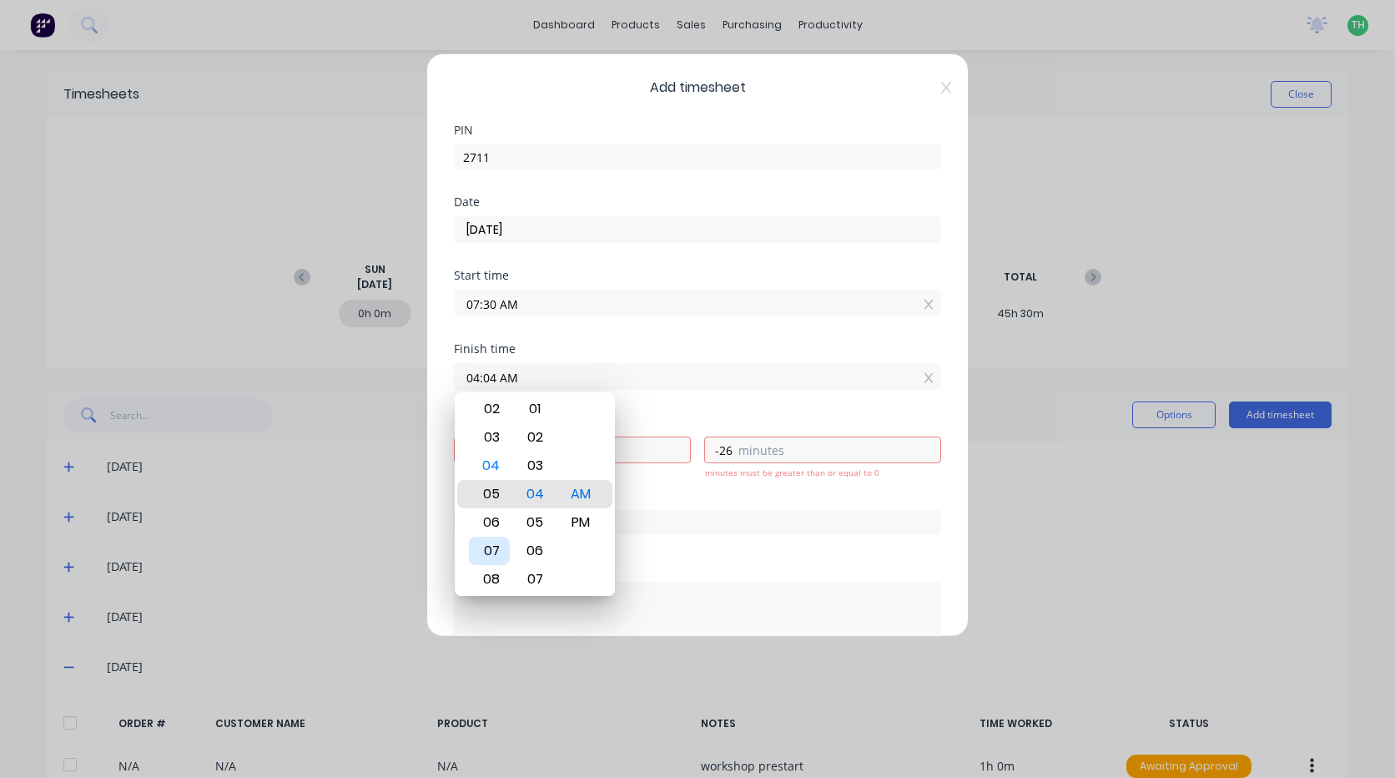
type input "05:04 AM"
type input "-2"
type input "06:04 AM"
type input "-1"
click at [500, 546] on div "08" at bounding box center [489, 551] width 41 height 28
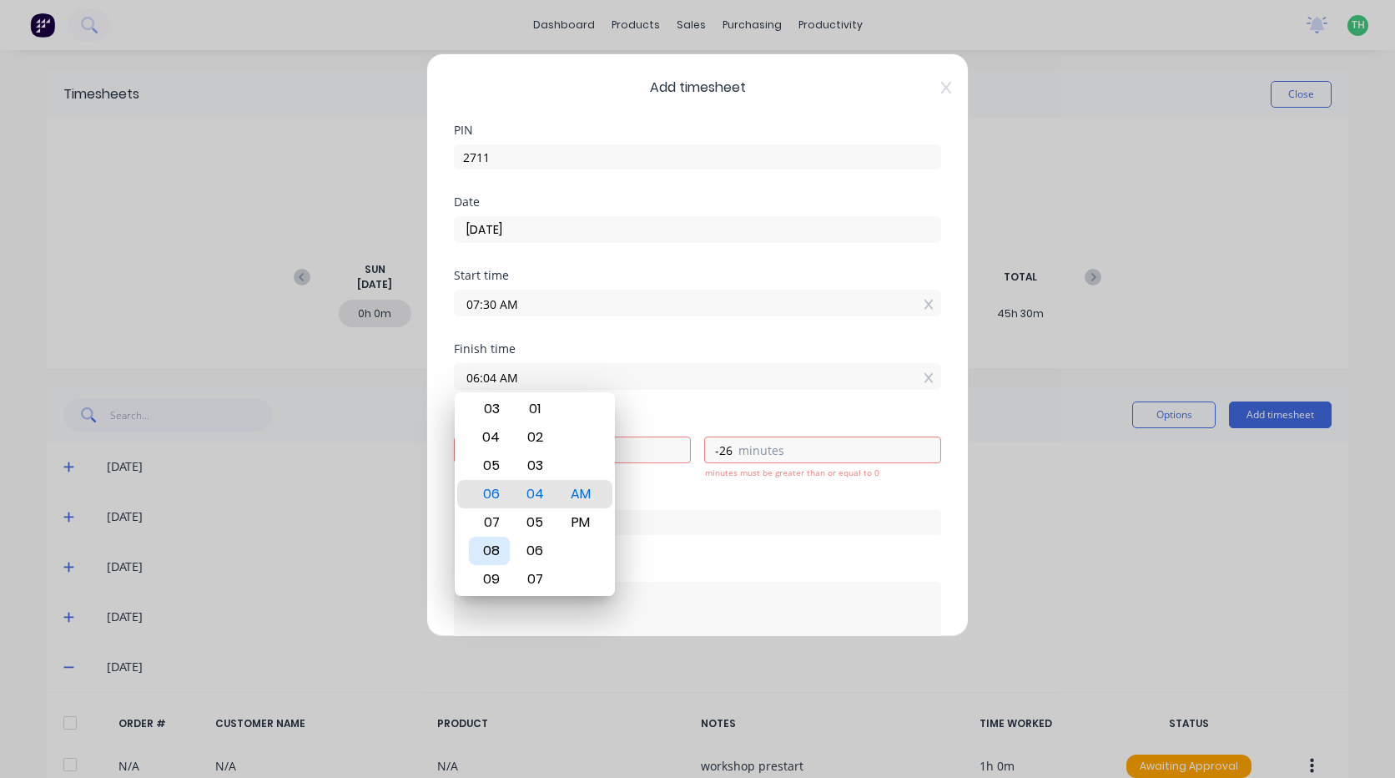
type input "08:04 AM"
type input "0"
type input "34"
type input "08:01 AM"
type input "31"
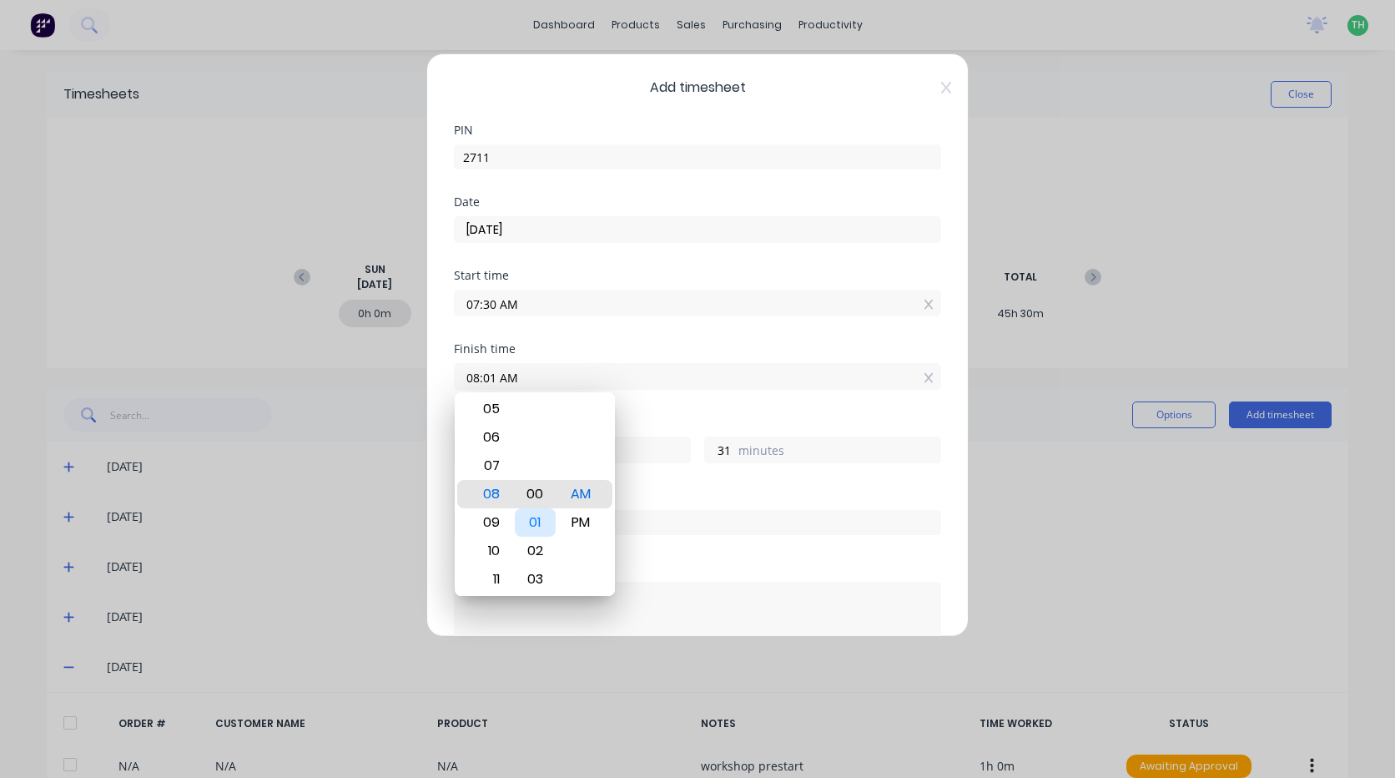
type input "08:00 AM"
type input "30"
click at [678, 491] on div "Order #" at bounding box center [697, 496] width 487 height 12
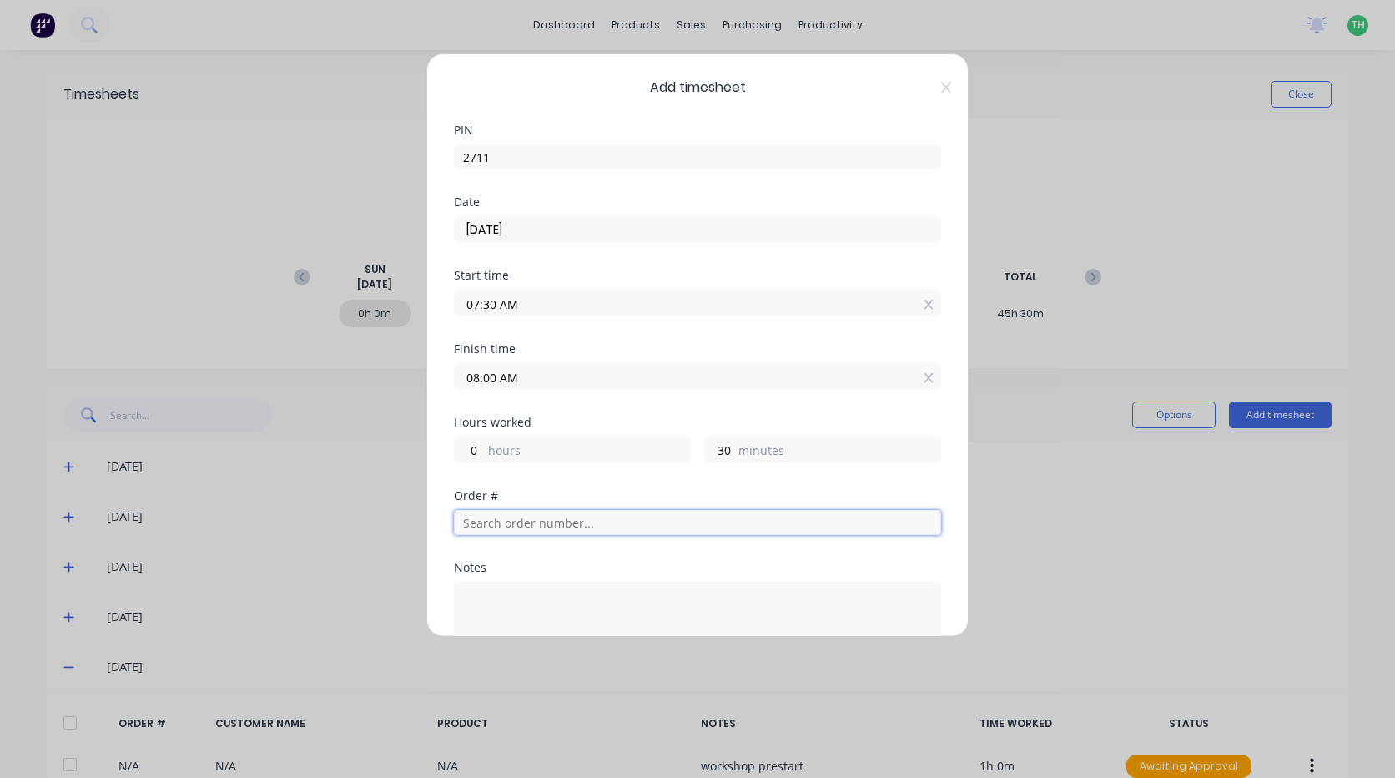
click at [526, 525] on input "text" at bounding box center [697, 522] width 487 height 25
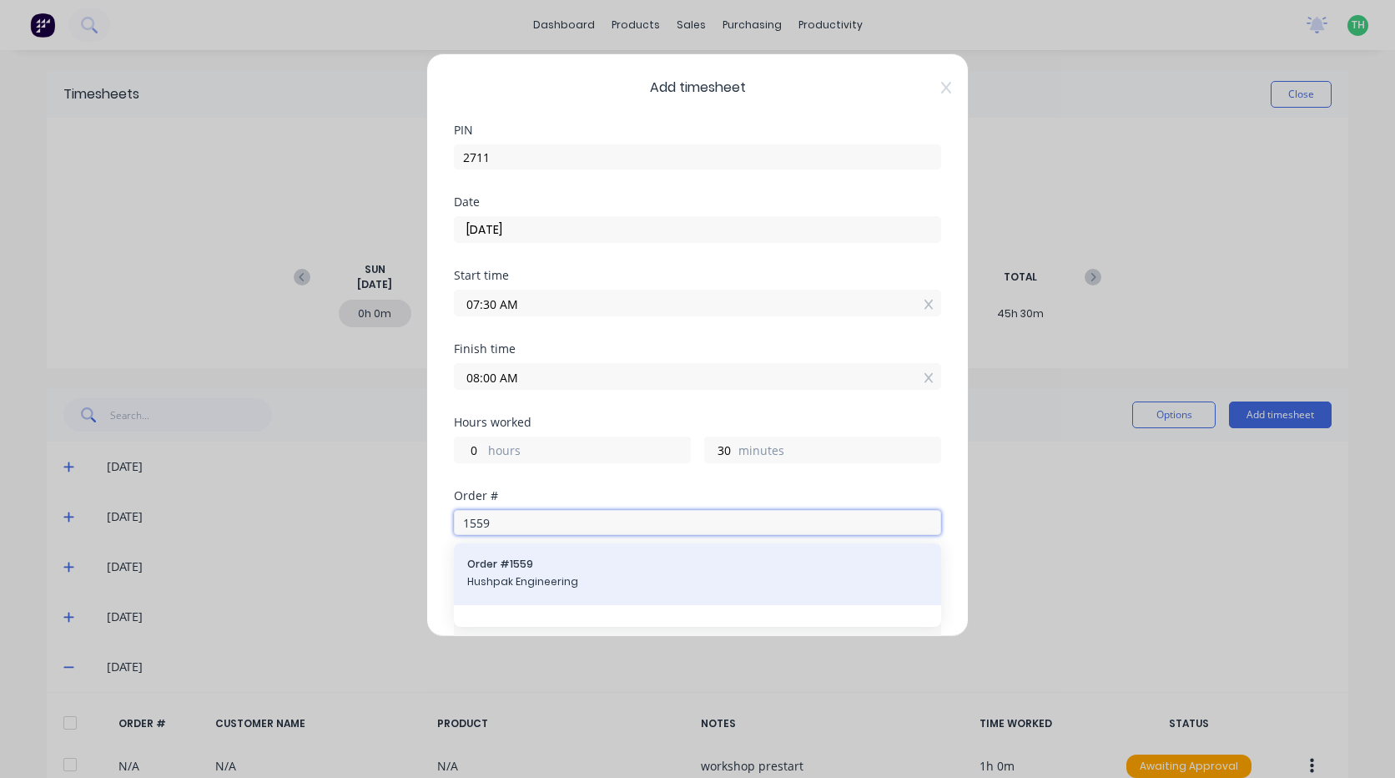
type input "1559"
click at [516, 565] on span "Order # 1559" at bounding box center [697, 564] width 461 height 15
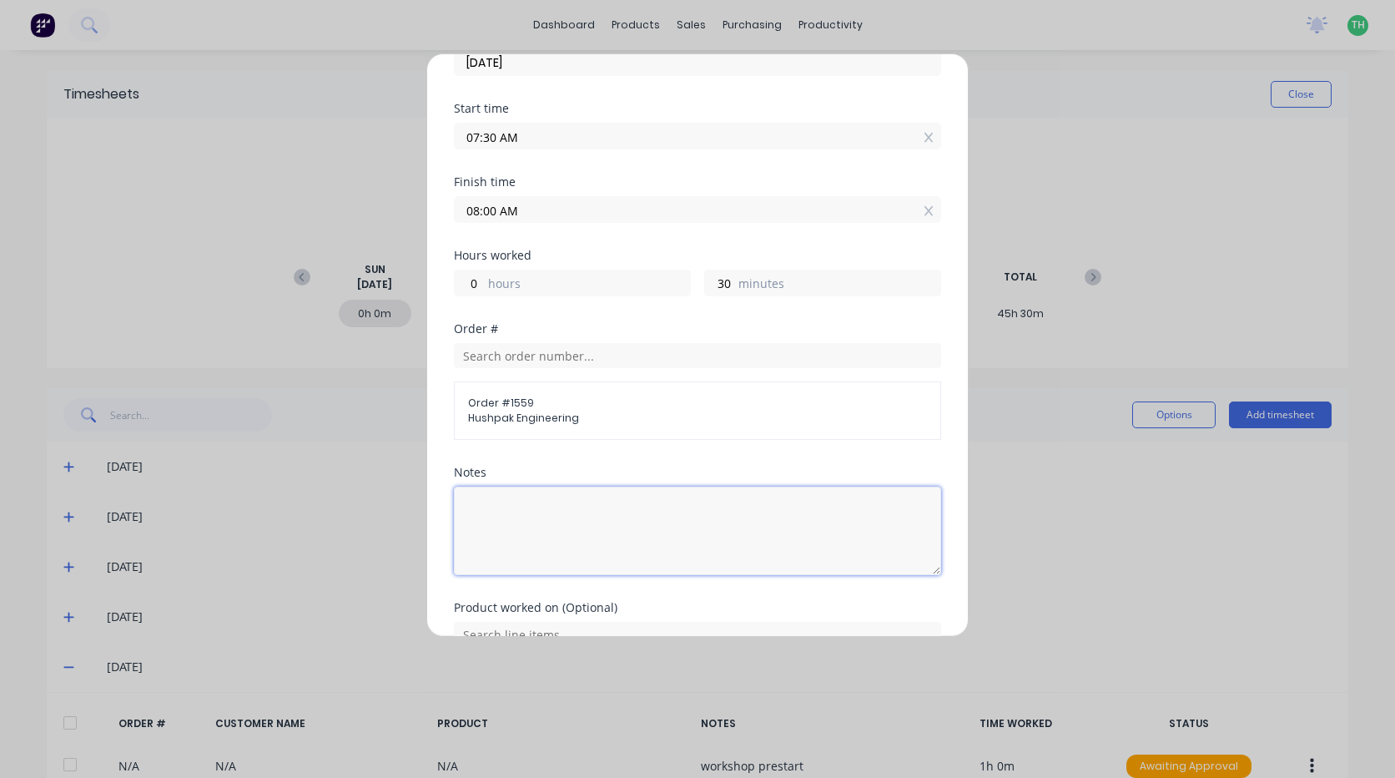
click at [522, 507] on textarea at bounding box center [697, 530] width 487 height 88
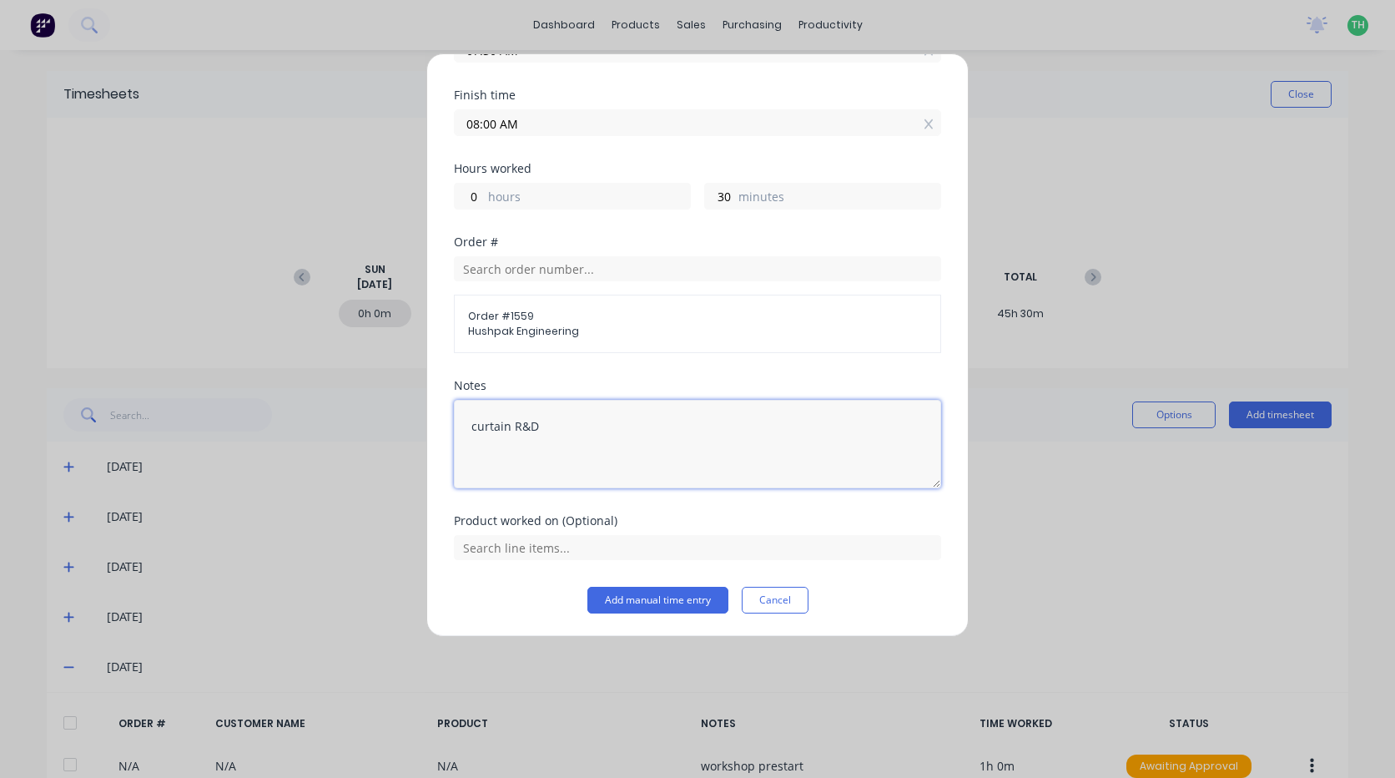
scroll to position [254, 0]
type textarea "curtain R&D"
click at [549, 549] on input "text" at bounding box center [697, 546] width 487 height 25
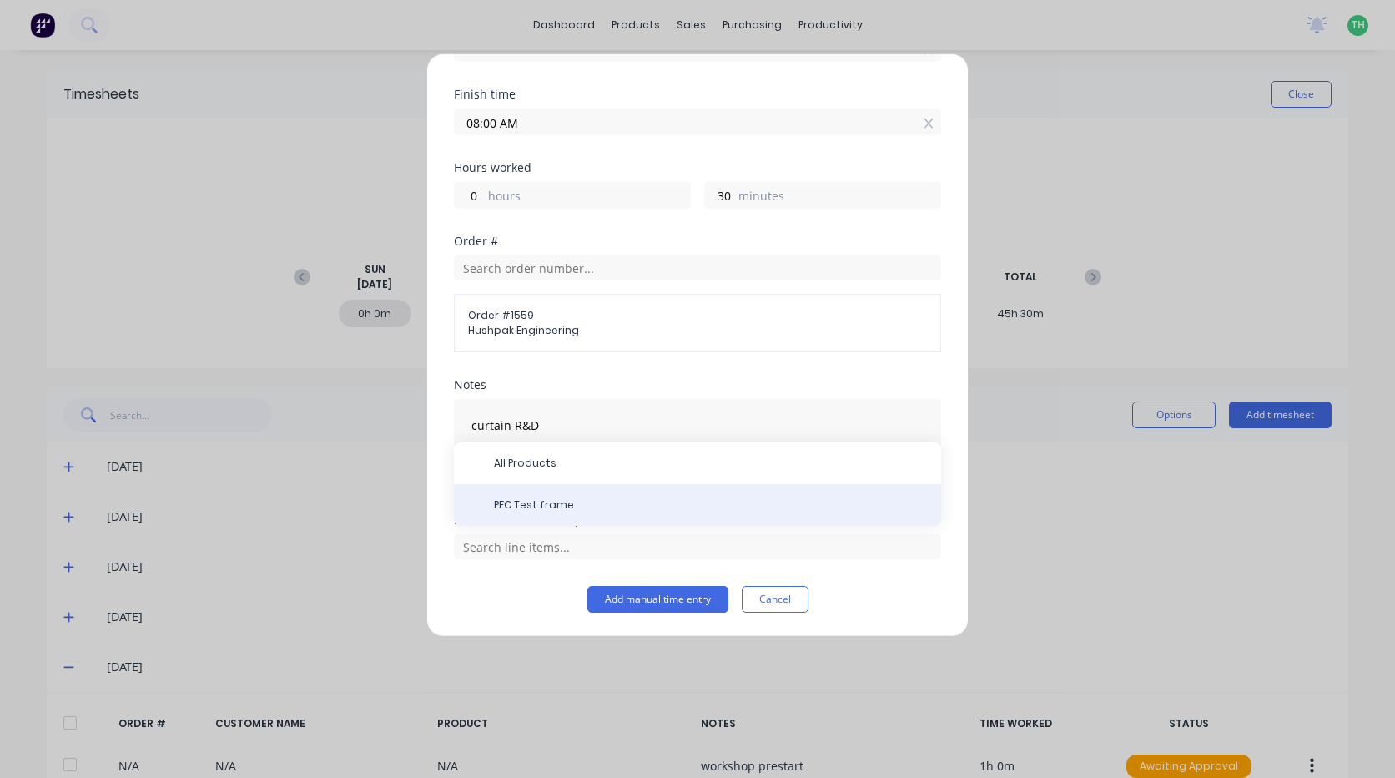
click at [535, 504] on span "PFC Test frame" at bounding box center [711, 504] width 434 height 15
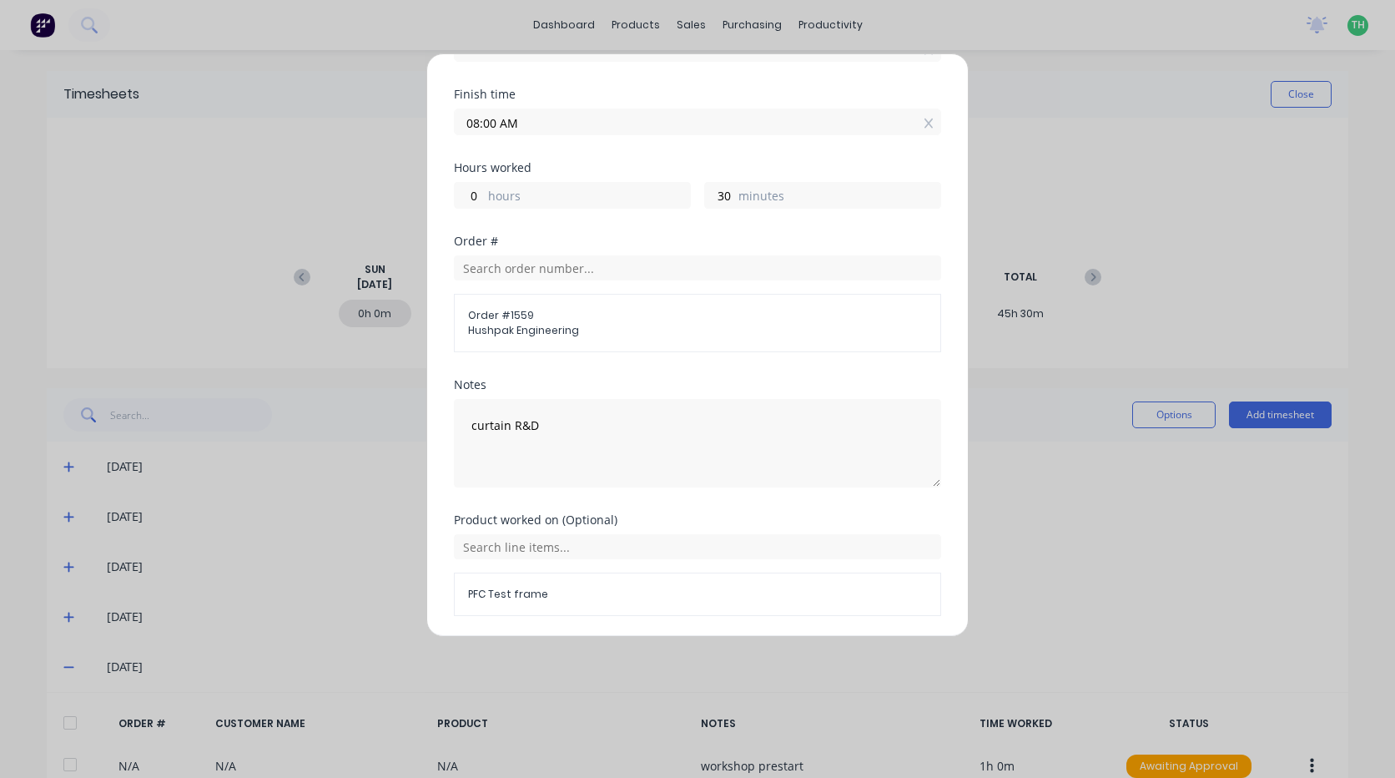
scroll to position [311, 0]
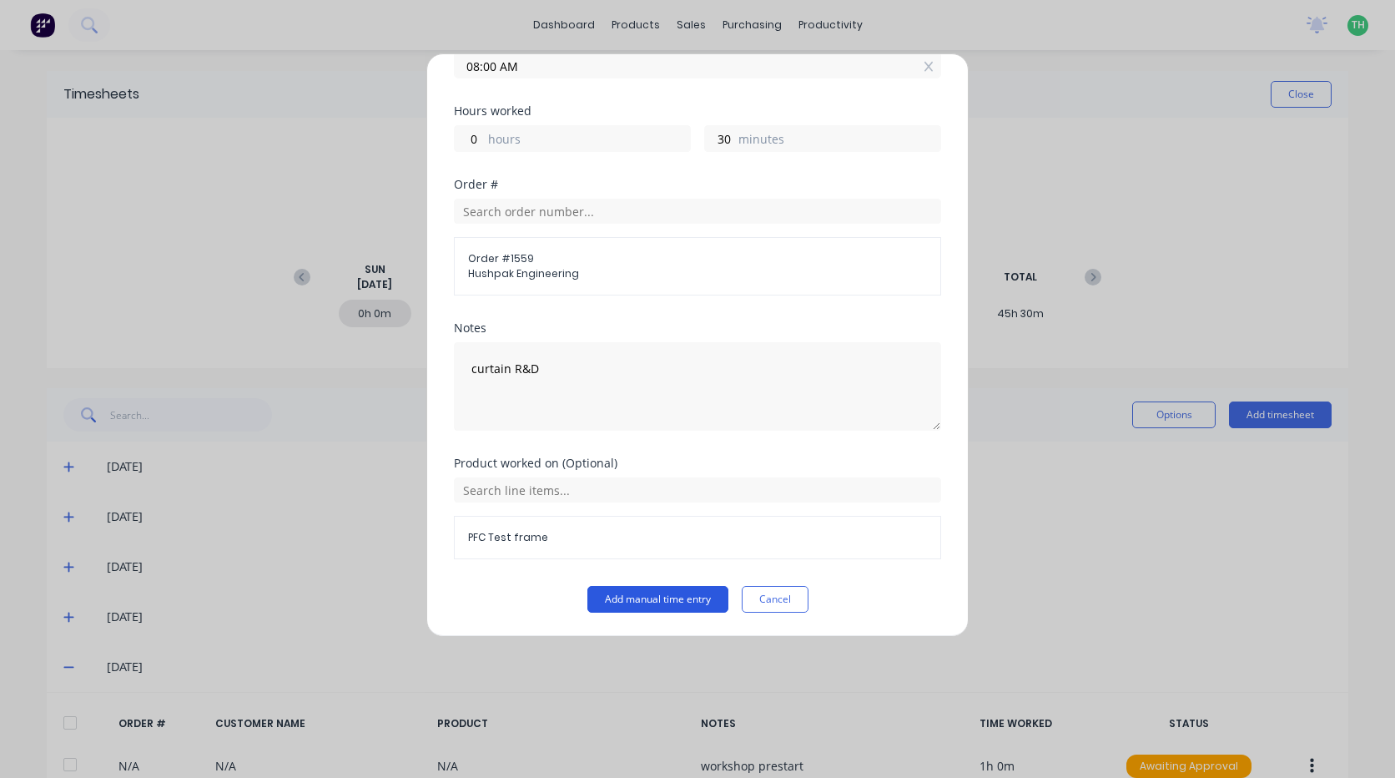
click at [647, 600] on button "Add manual time entry" at bounding box center [657, 599] width 141 height 27
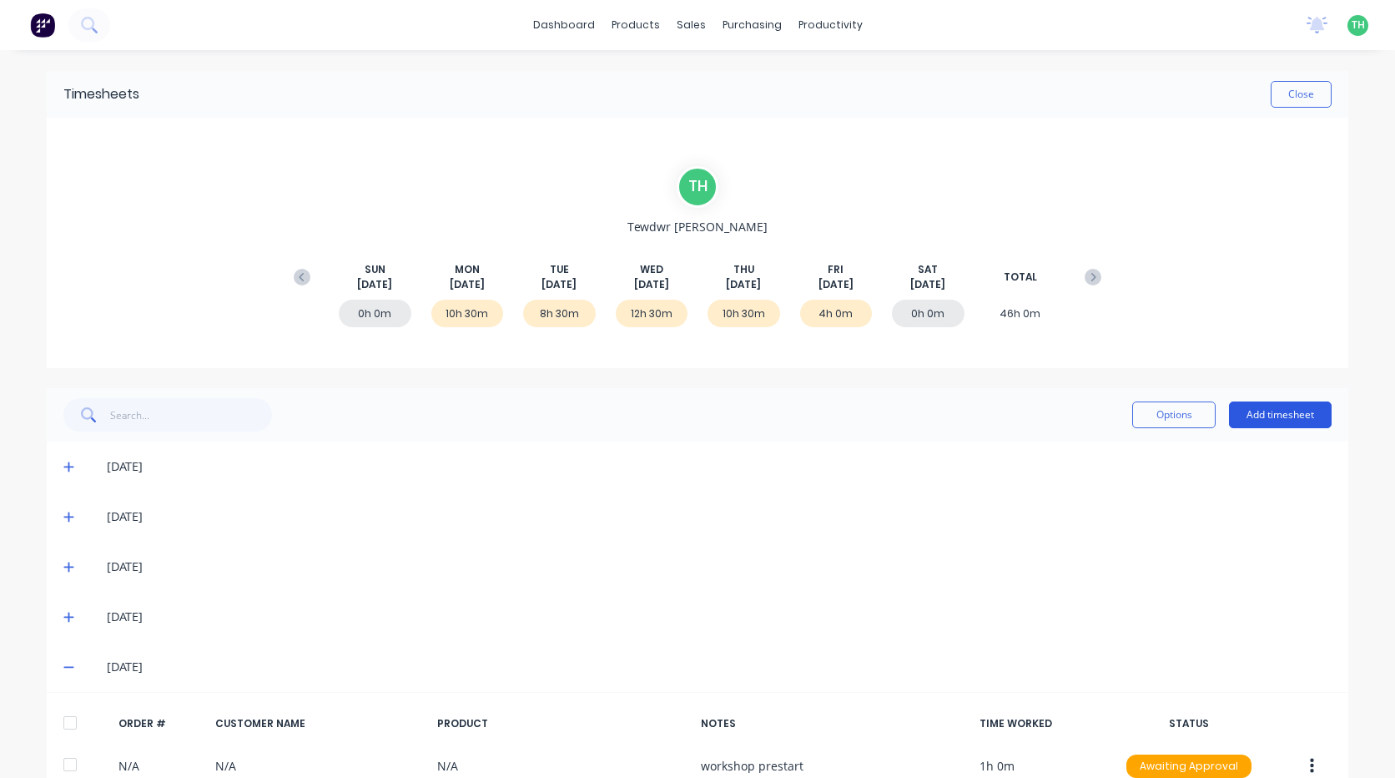
click at [1297, 409] on button "Add timesheet" at bounding box center [1280, 414] width 103 height 27
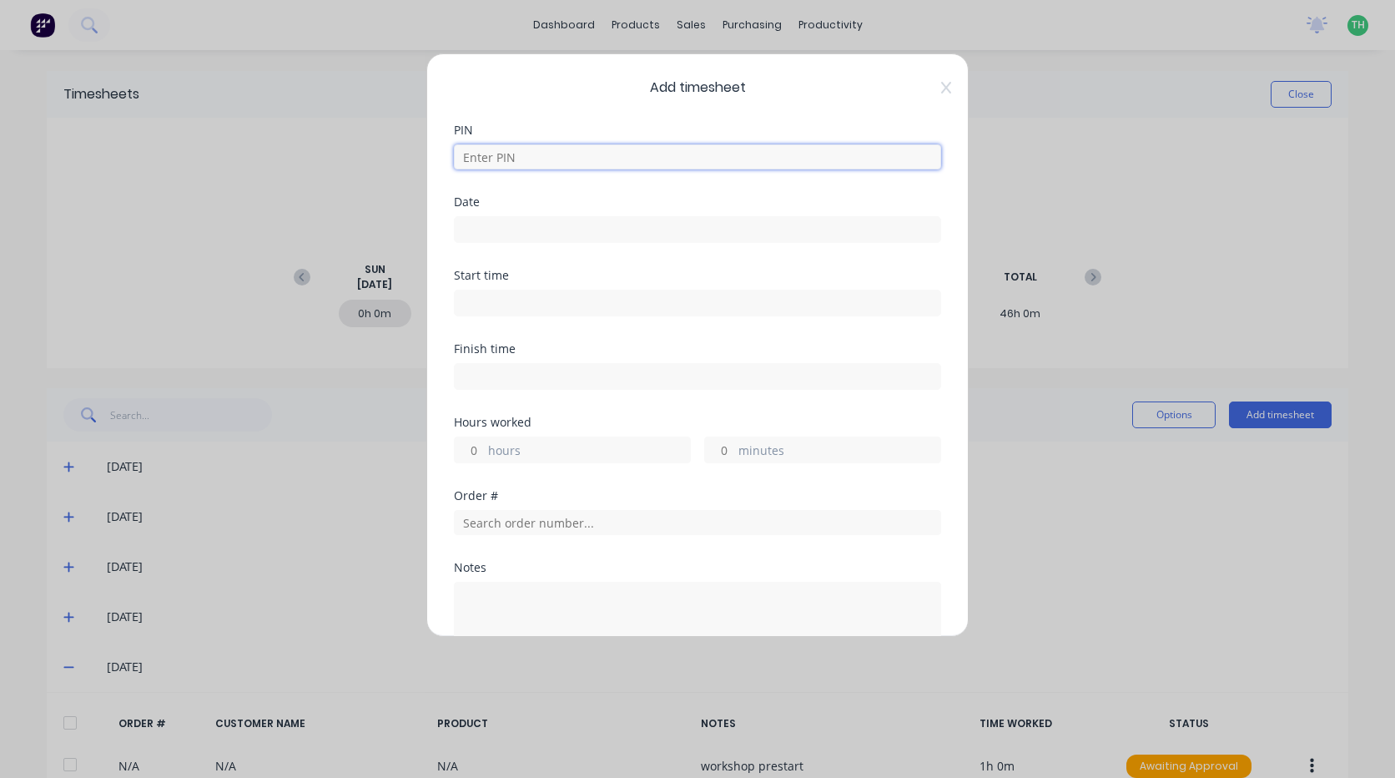
click at [557, 153] on input at bounding box center [697, 156] width 487 height 25
type input "2711"
click at [511, 224] on input at bounding box center [698, 229] width 486 height 25
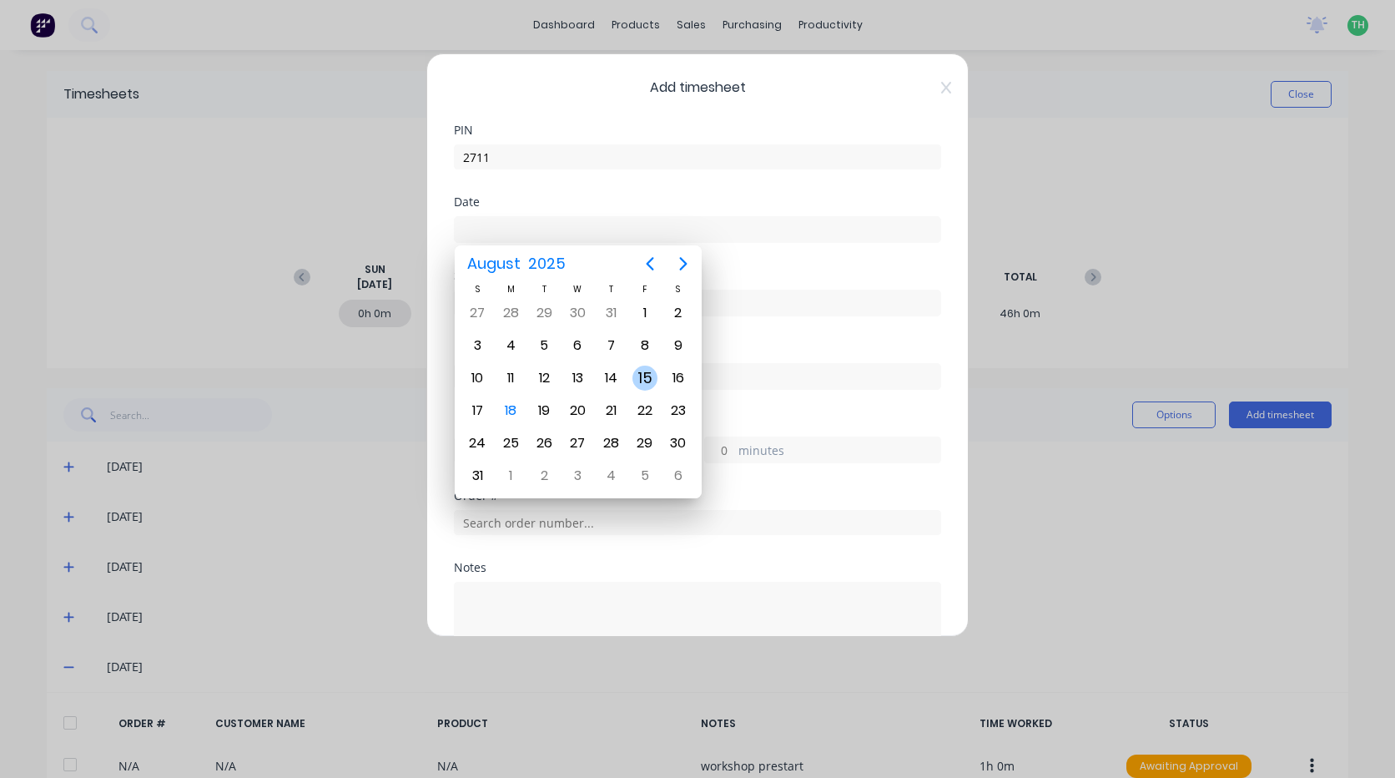
click at [652, 372] on div "15" at bounding box center [644, 377] width 25 height 25
type input "15/08/2025"
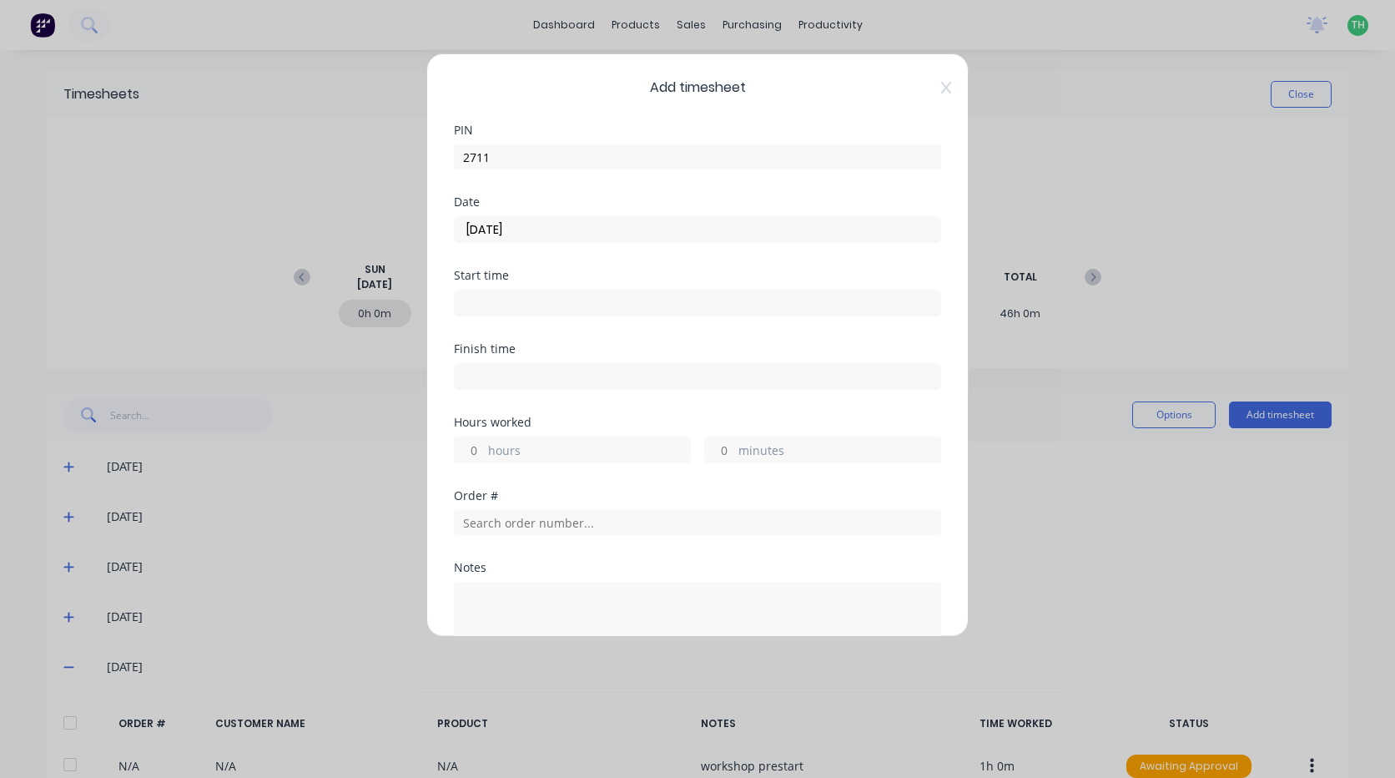
click at [511, 309] on input at bounding box center [698, 302] width 486 height 25
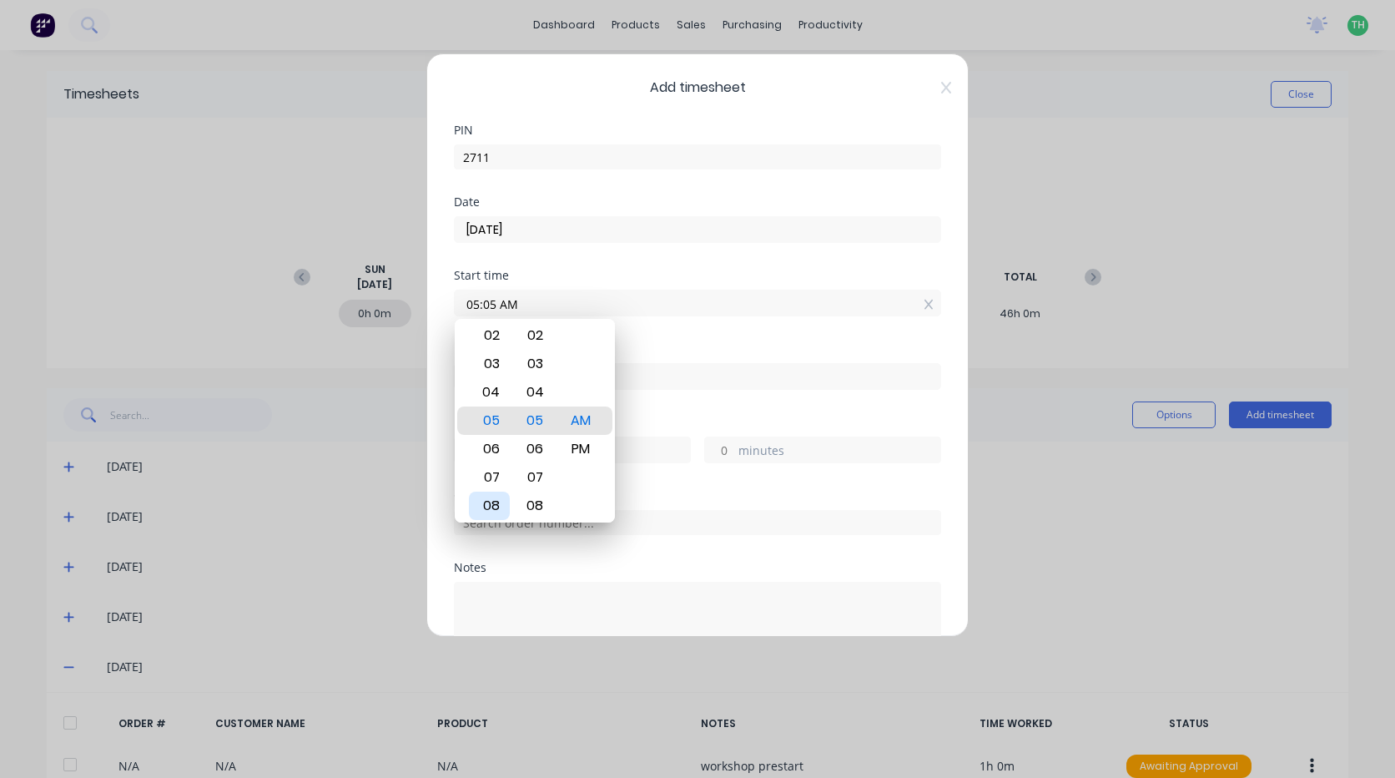
click at [493, 500] on div "08" at bounding box center [489, 505] width 41 height 28
type input "08:00 AM"
click at [658, 407] on div "Finish time" at bounding box center [697, 379] width 487 height 73
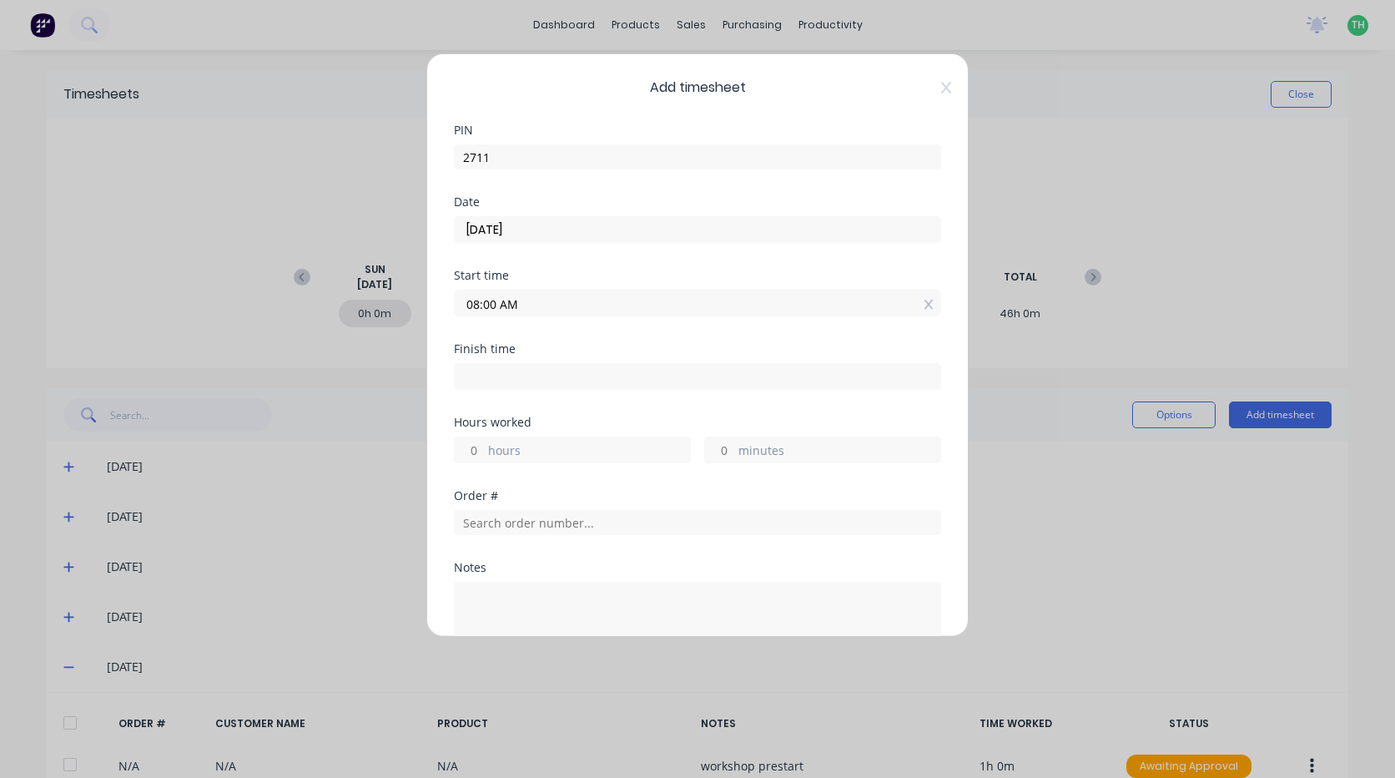
click at [567, 373] on input at bounding box center [698, 376] width 486 height 25
type input "04:05 AM"
type input "-3"
type input "-55"
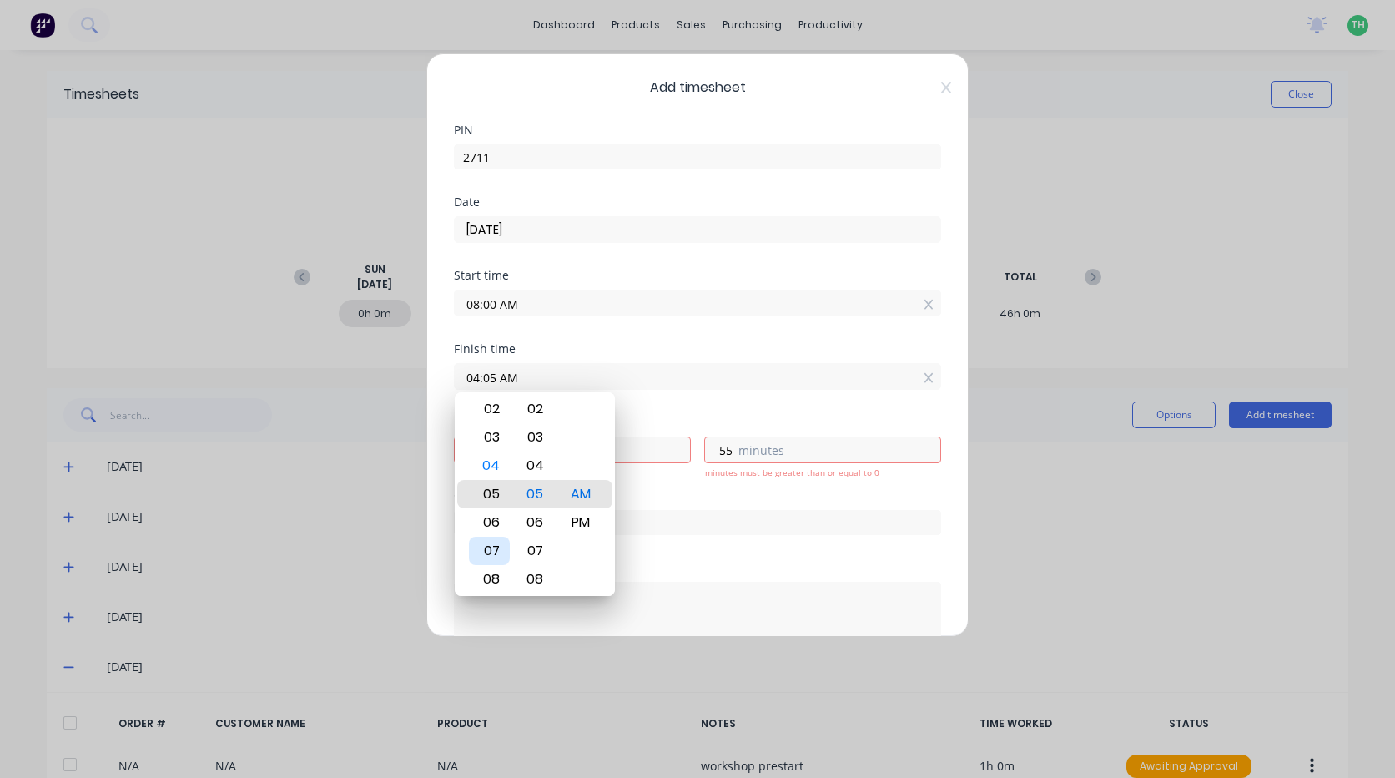
type input "06:05 AM"
type input "-1"
click at [498, 576] on div "09" at bounding box center [489, 579] width 41 height 28
type input "09:05 AM"
type input "1"
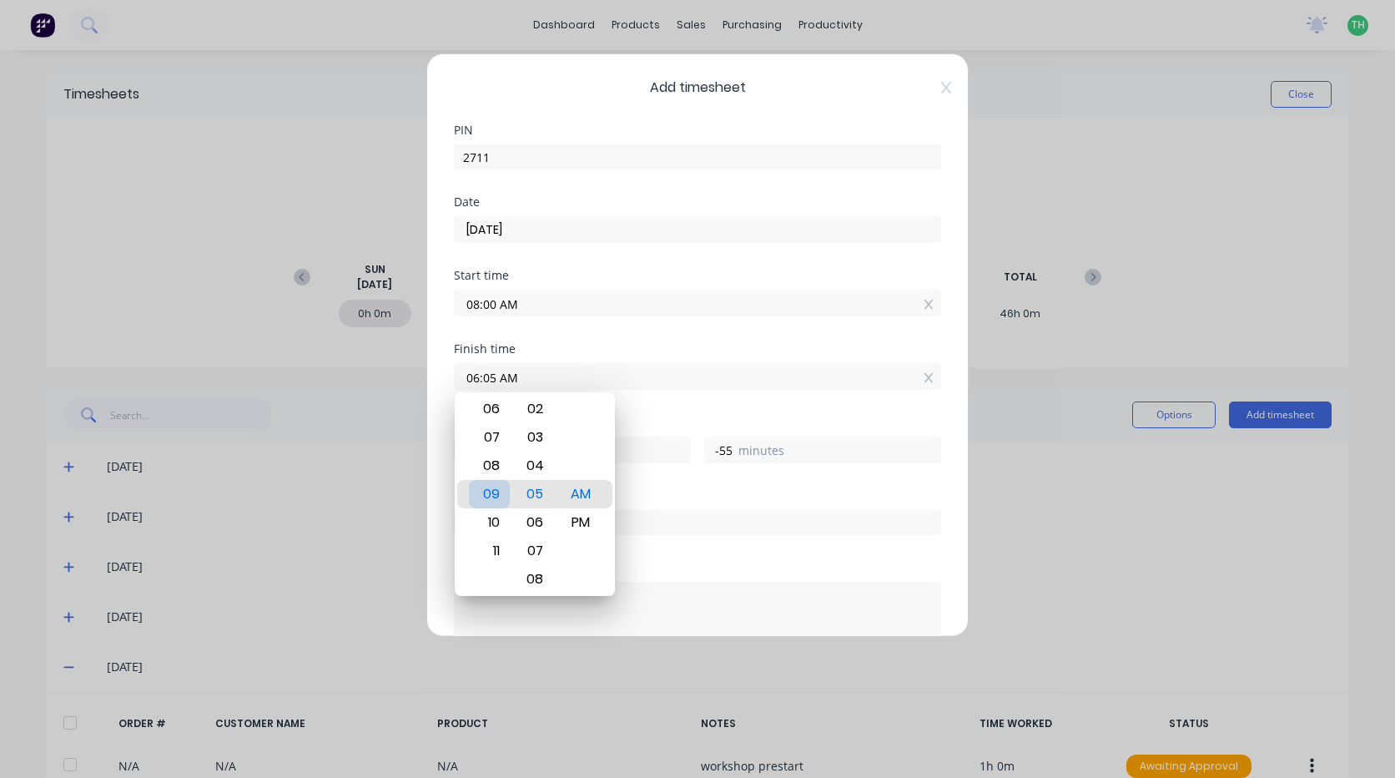
type input "5"
type input "09:02 AM"
type input "2"
type input "09:00 AM"
type input "0"
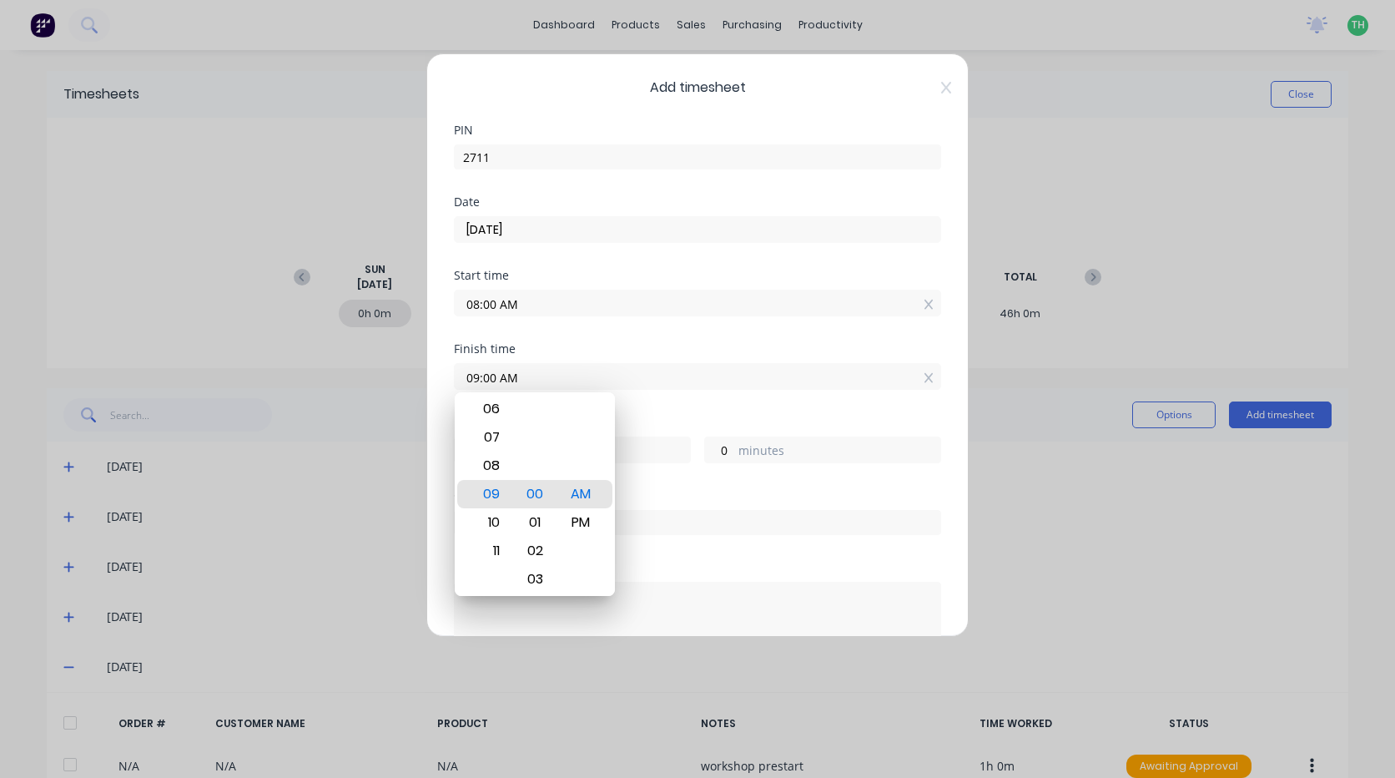
click at [662, 393] on div "Finish time 09:00 AM" at bounding box center [697, 379] width 487 height 73
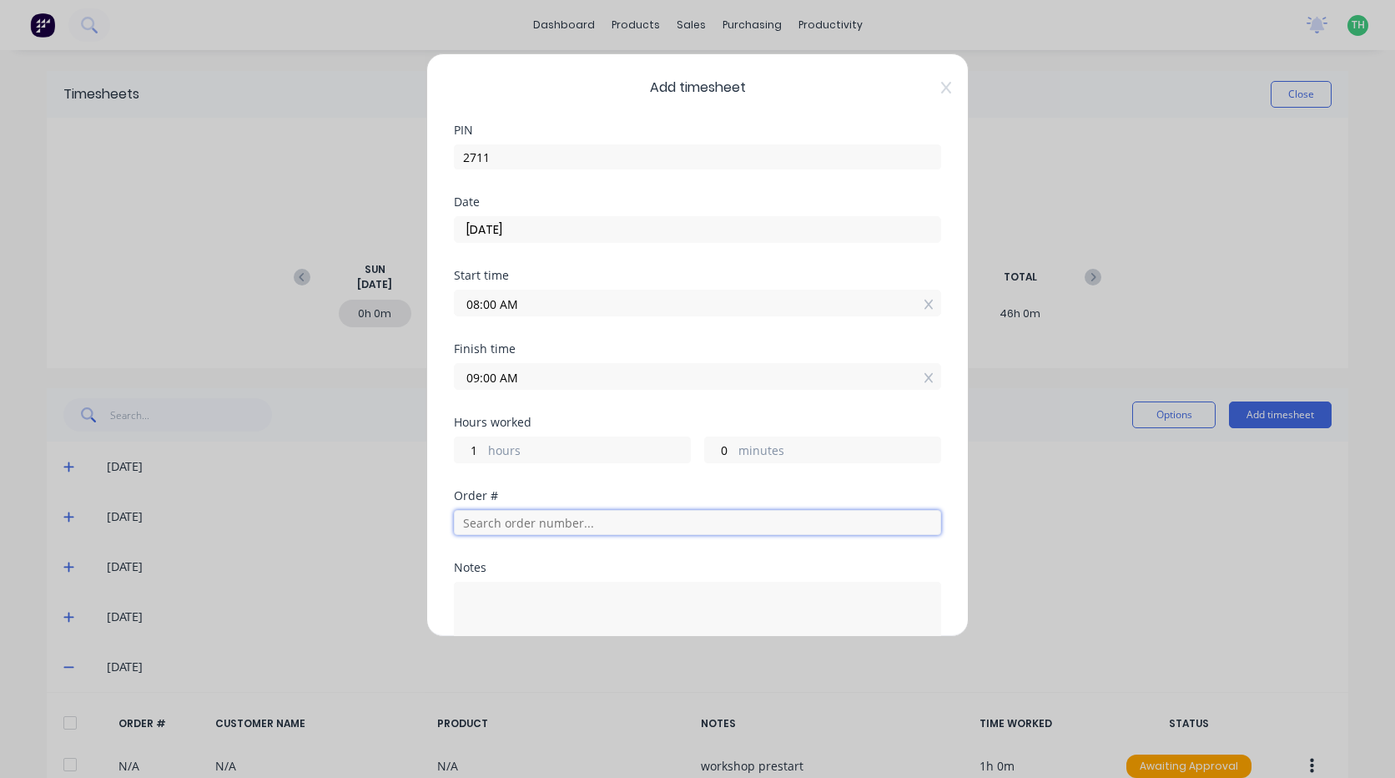
click at [531, 522] on input "text" at bounding box center [697, 522] width 487 height 25
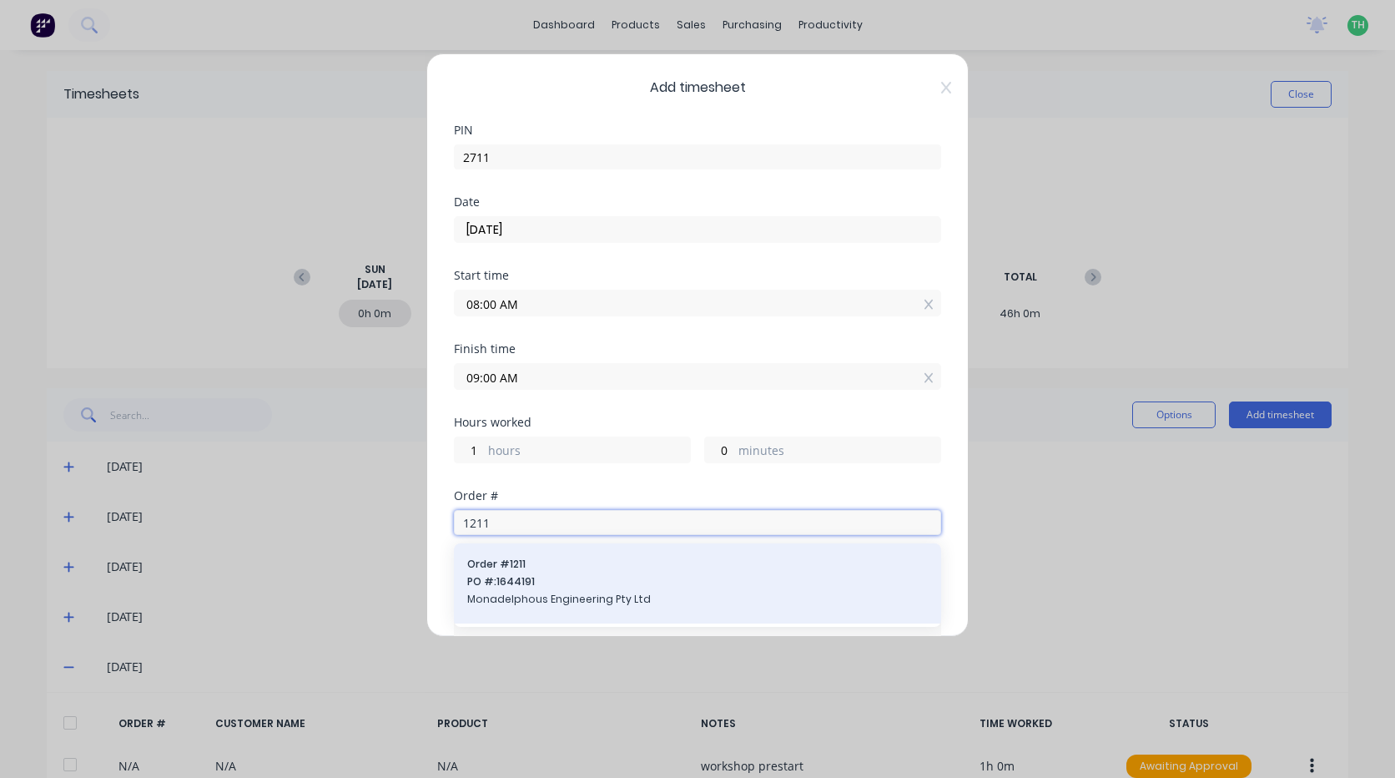
type input "1211"
click at [543, 587] on span "PO #: 1644191" at bounding box center [697, 581] width 461 height 15
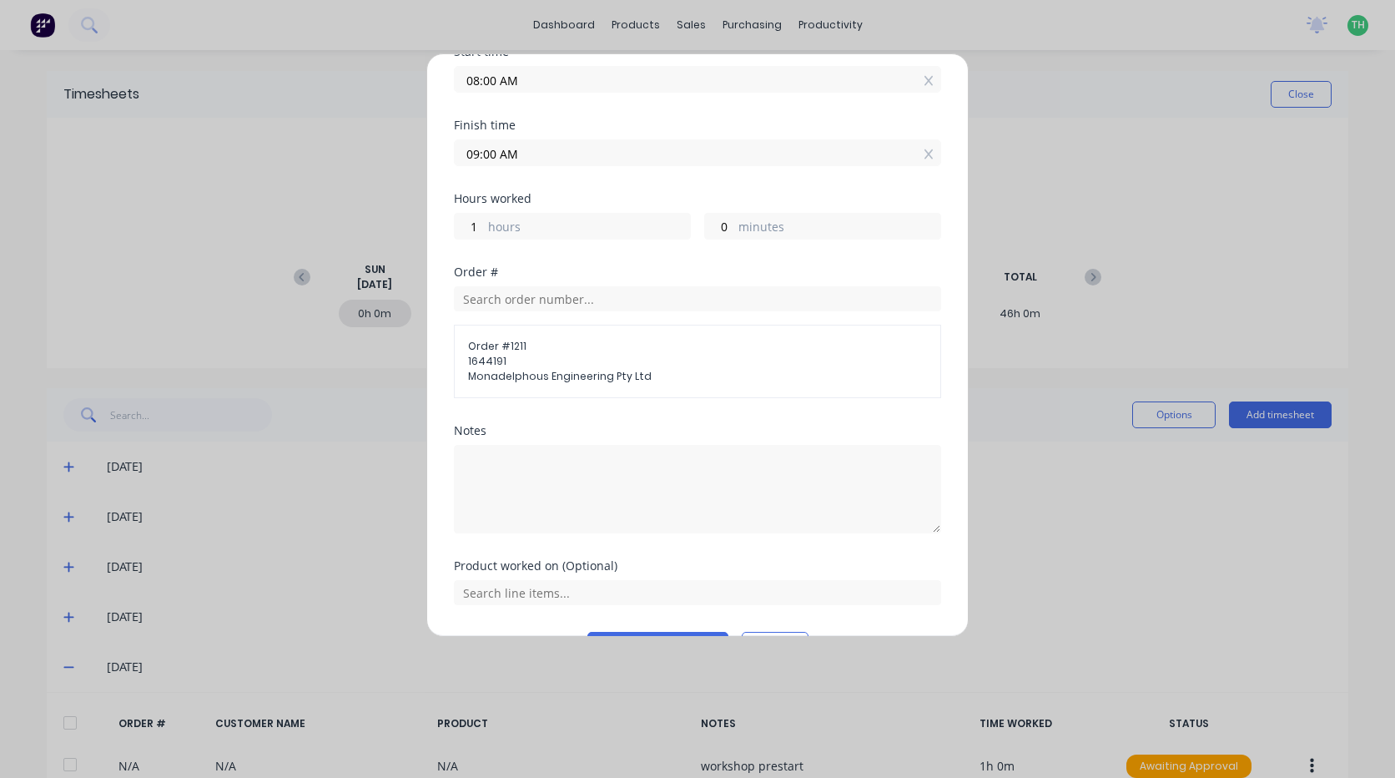
scroll to position [250, 0]
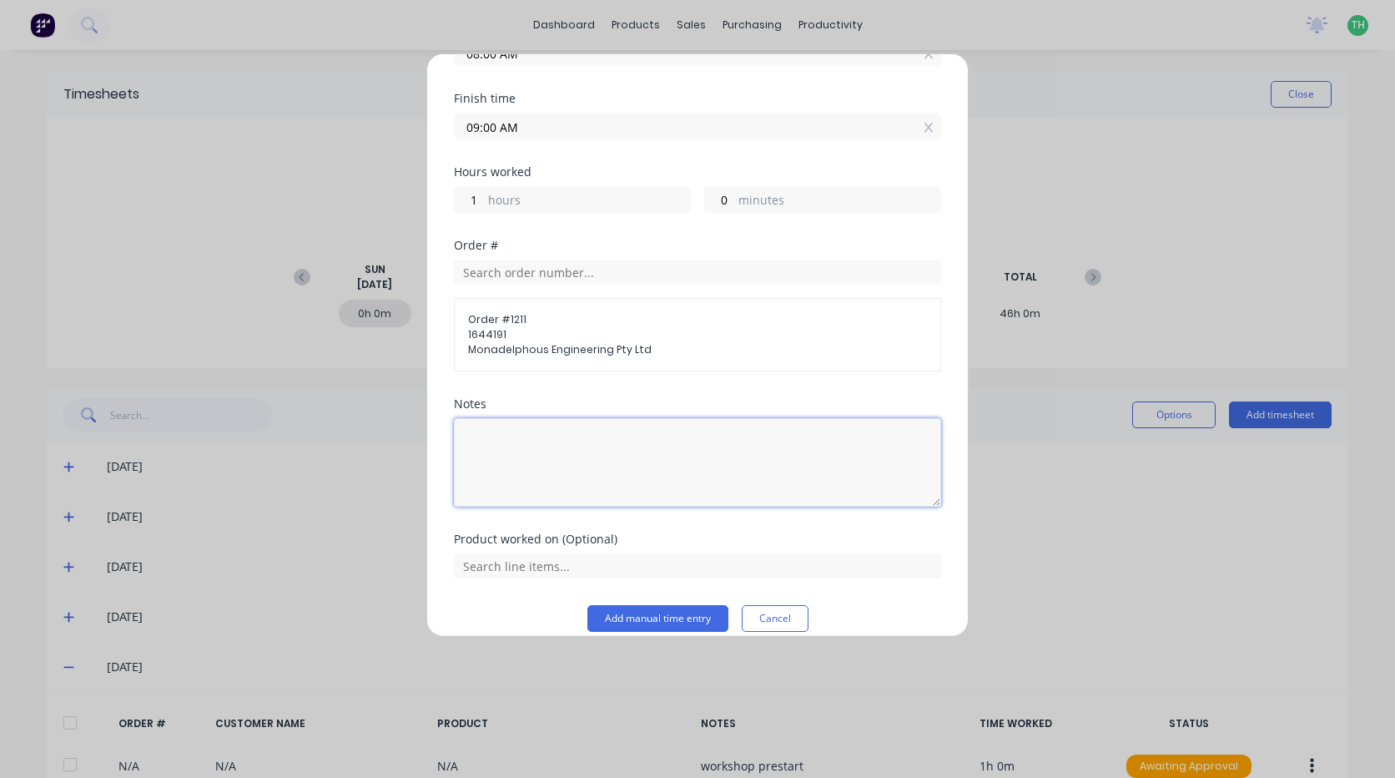
click at [497, 480] on textarea at bounding box center [697, 462] width 487 height 88
type textarea "TIG parts"
click at [511, 564] on input "text" at bounding box center [697, 565] width 487 height 25
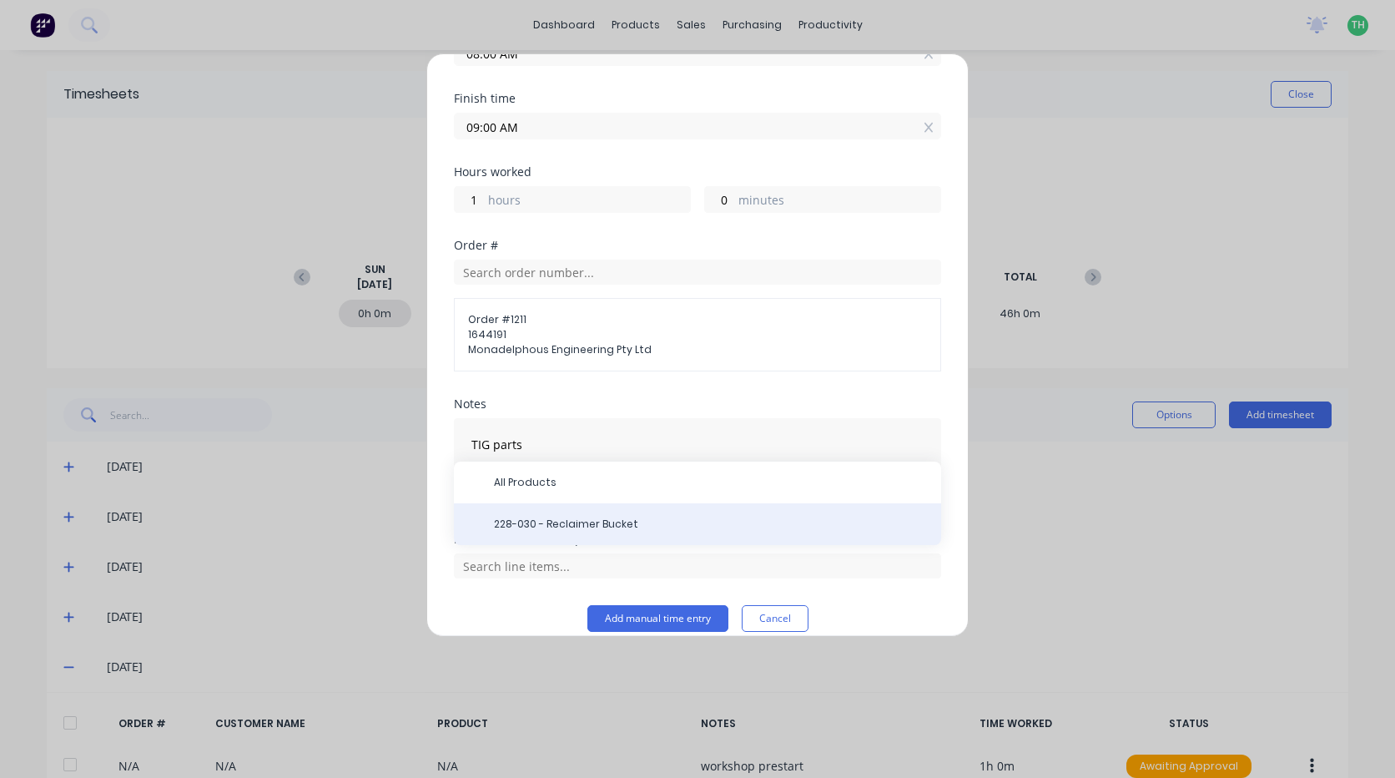
click at [516, 524] on span "228-030 - Reclaimer Bucket" at bounding box center [711, 523] width 434 height 15
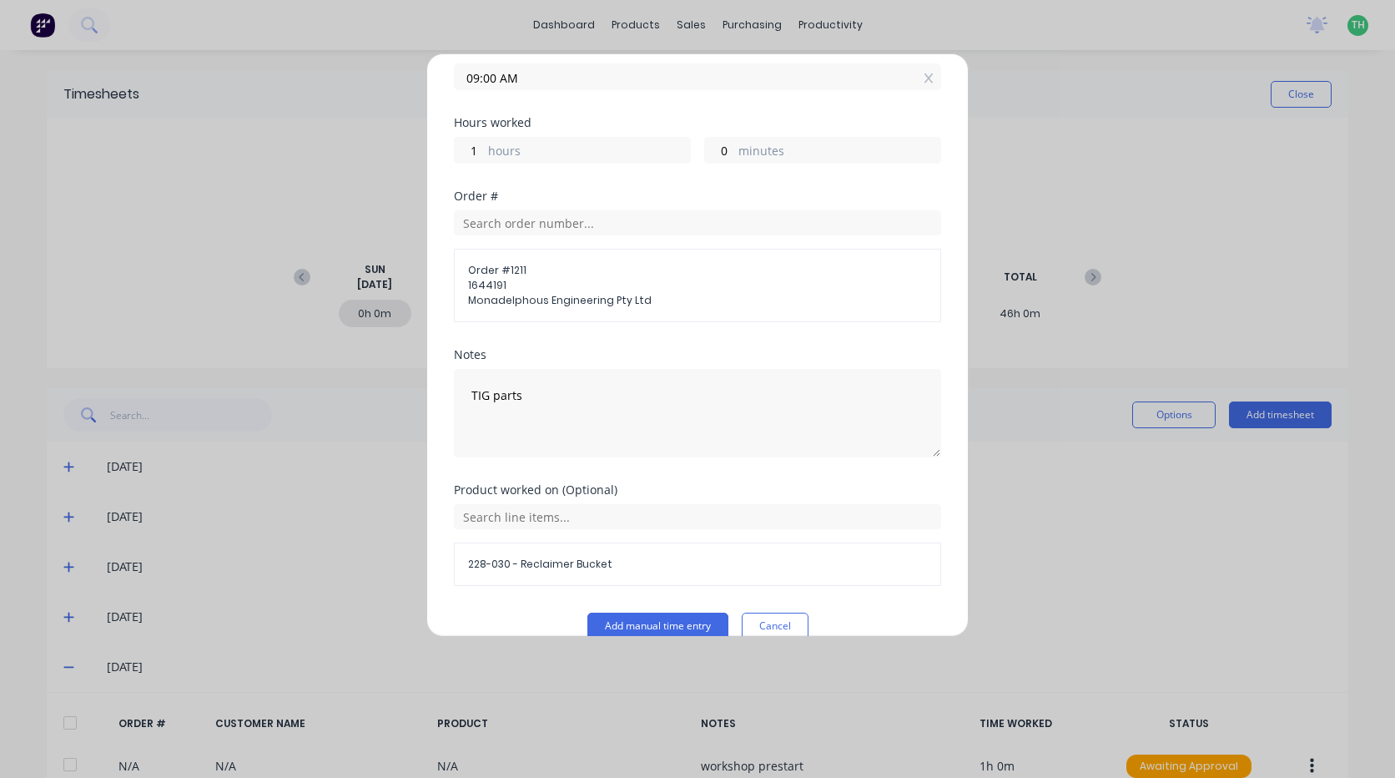
scroll to position [326, 0]
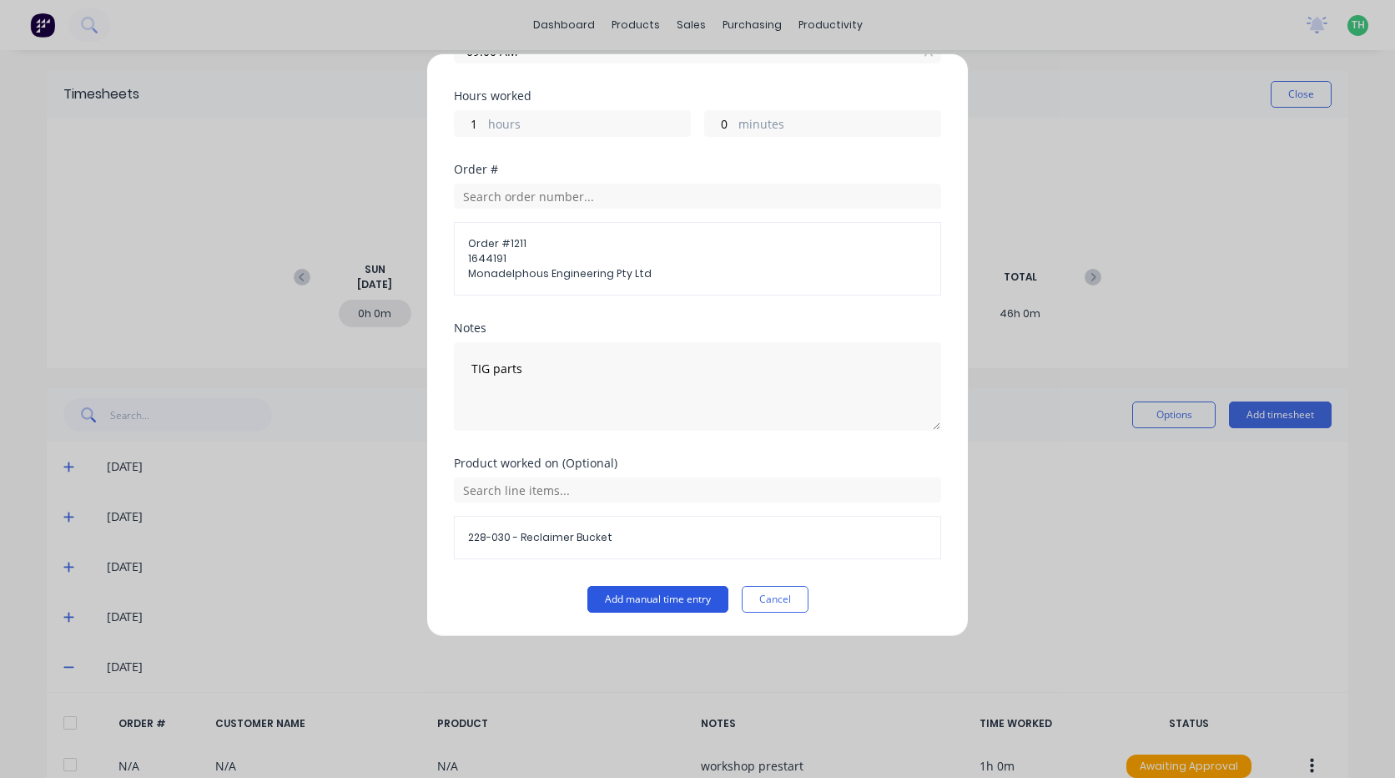
click at [650, 602] on button "Add manual time entry" at bounding box center [657, 599] width 141 height 27
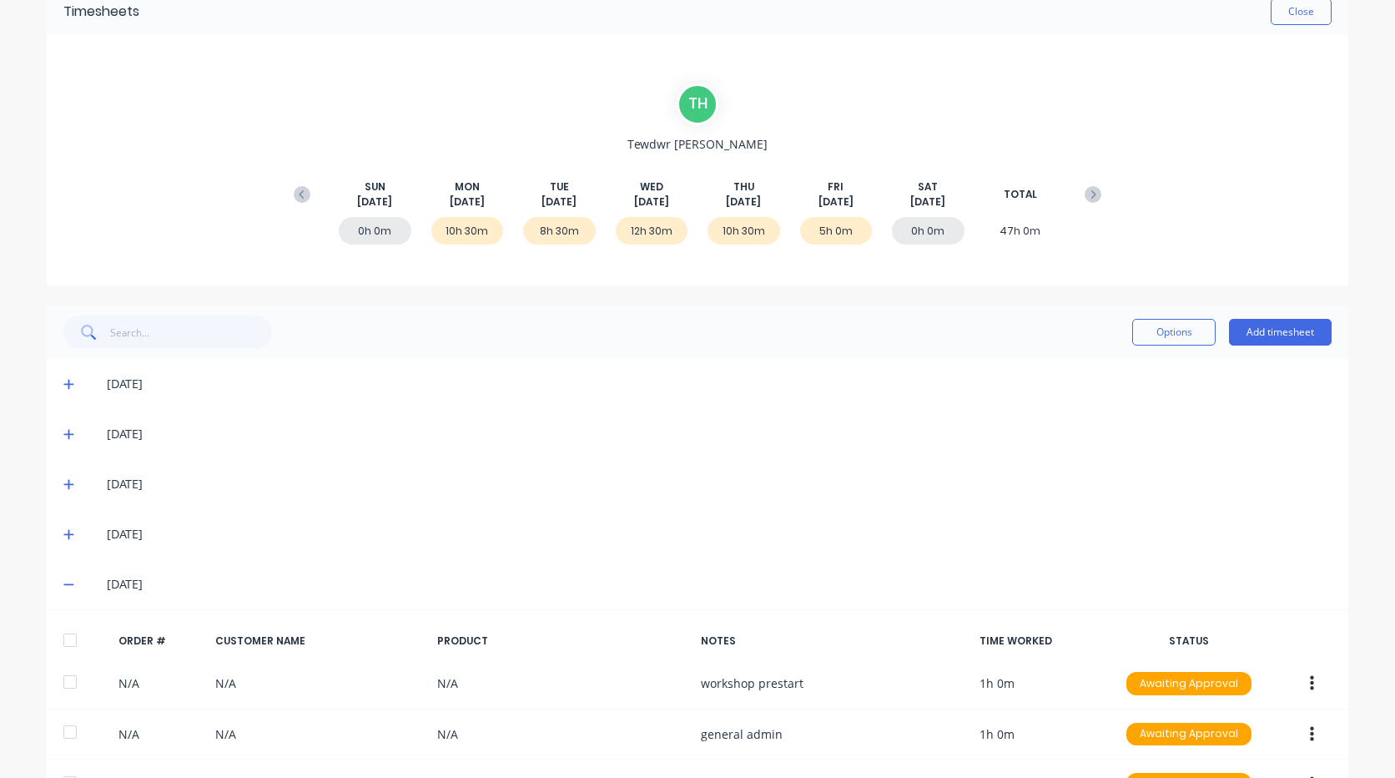
scroll to position [83, 0]
click at [1273, 339] on button "Add timesheet" at bounding box center [1280, 331] width 103 height 27
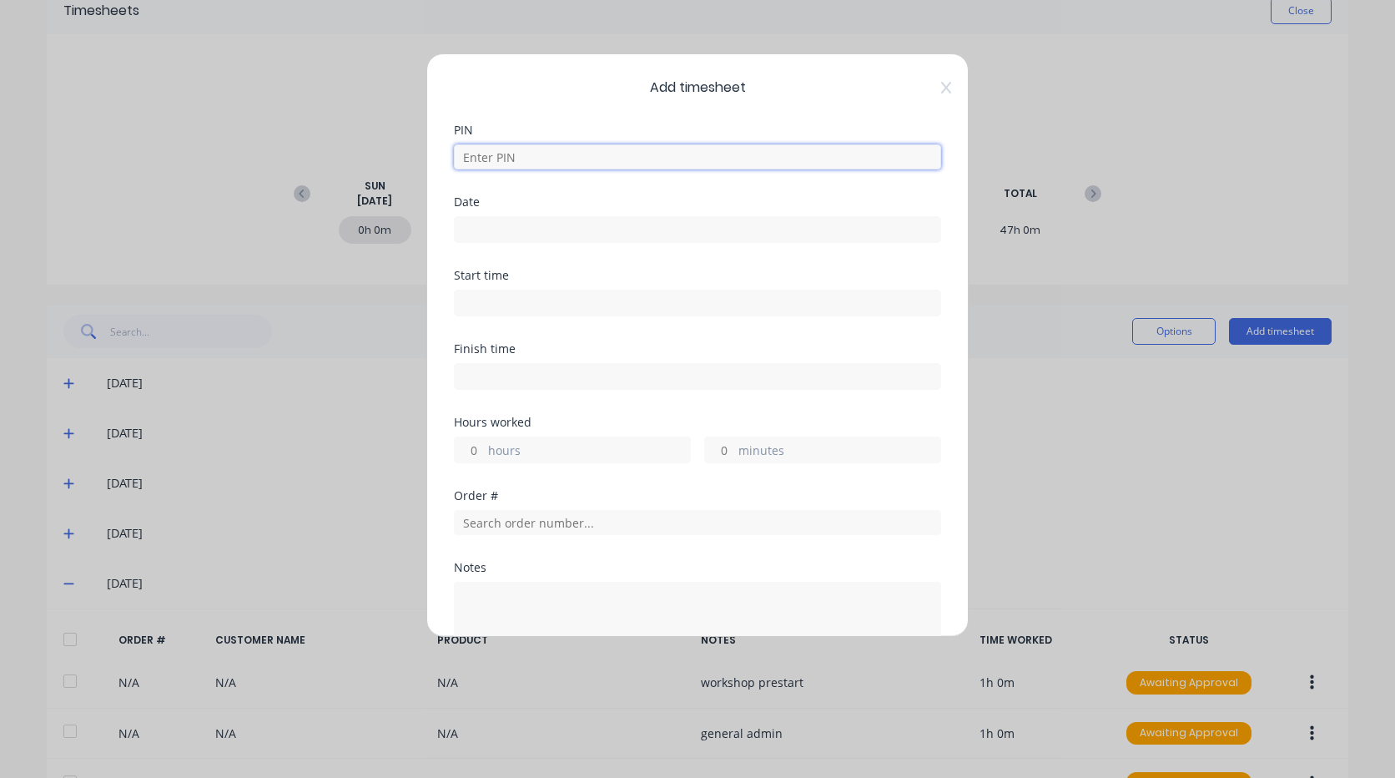
click at [601, 168] on input at bounding box center [697, 156] width 487 height 25
type input "2711"
click at [501, 220] on input at bounding box center [698, 229] width 486 height 25
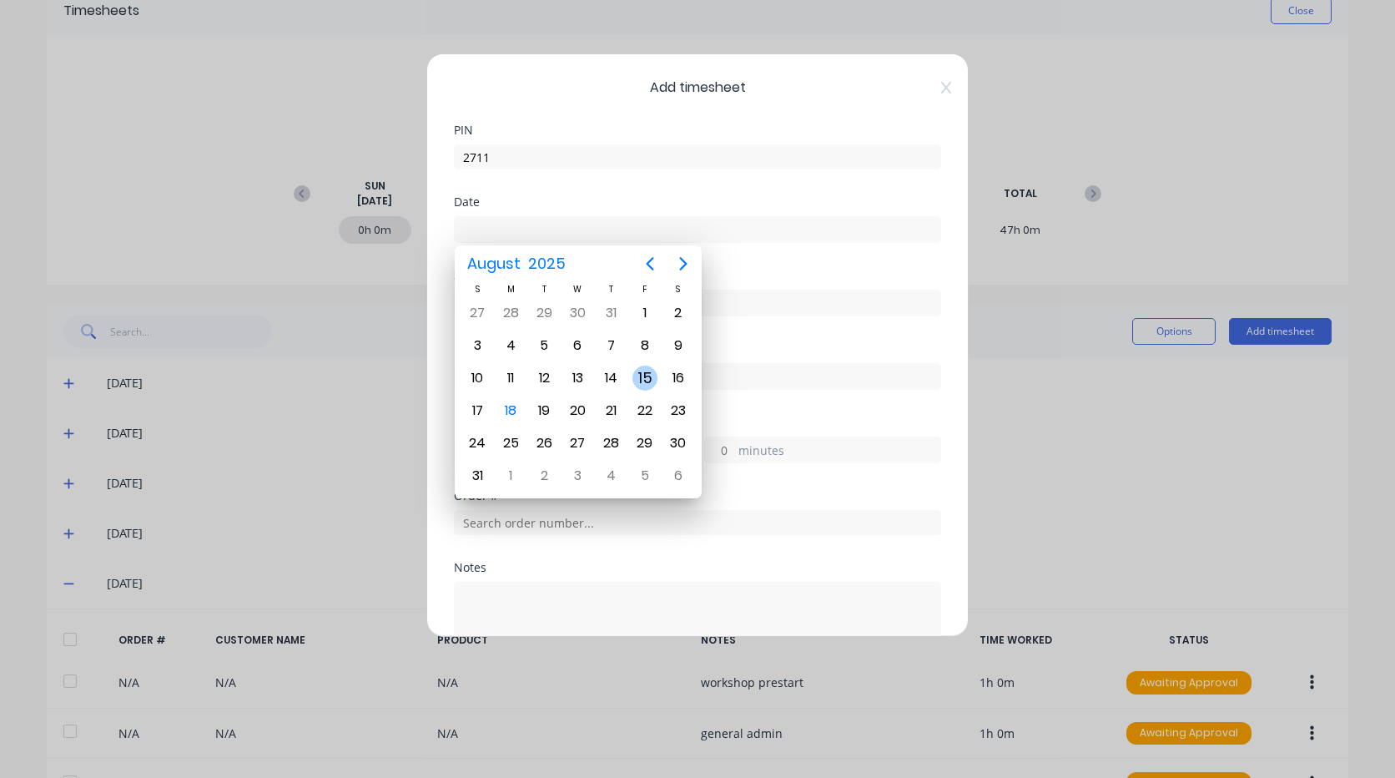
click at [650, 377] on div "15" at bounding box center [644, 377] width 25 height 25
type input "15/08/2025"
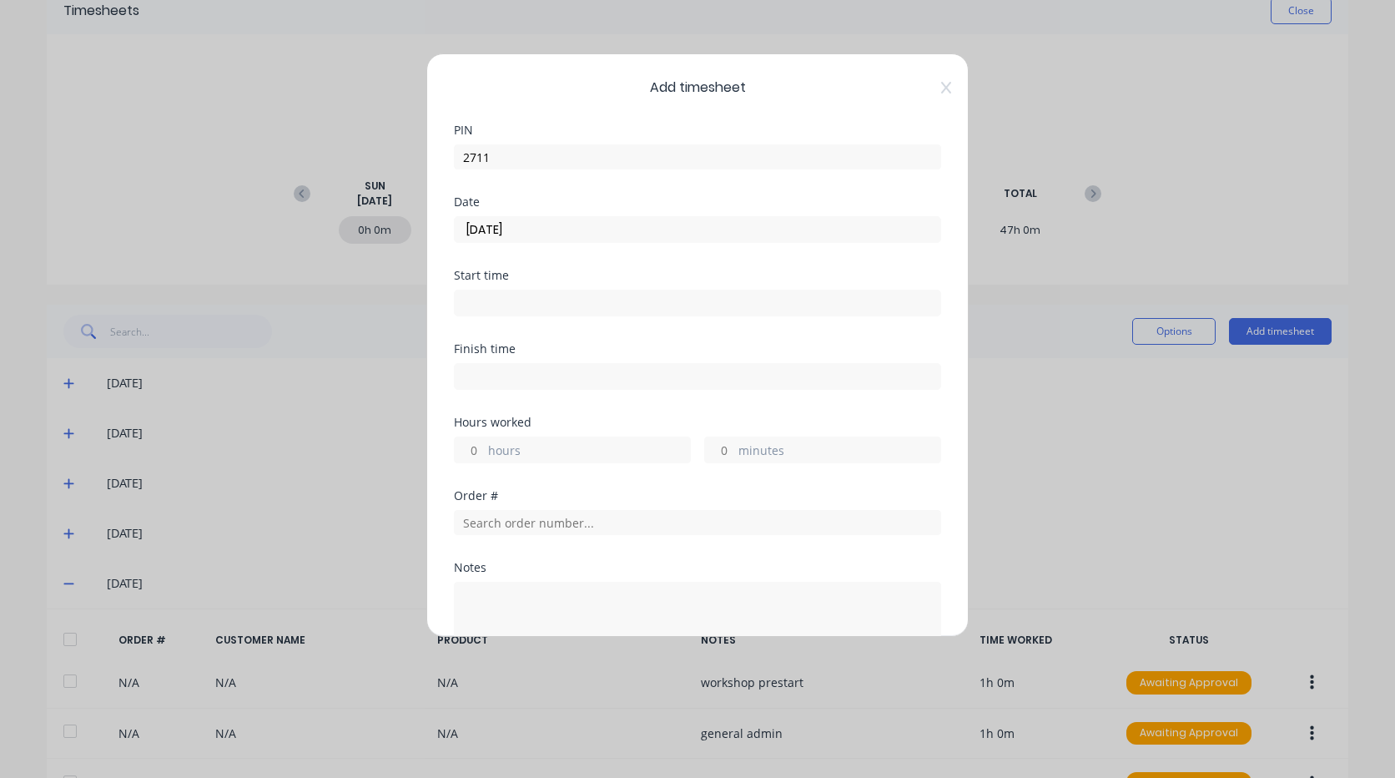
click at [499, 295] on input at bounding box center [698, 302] width 486 height 25
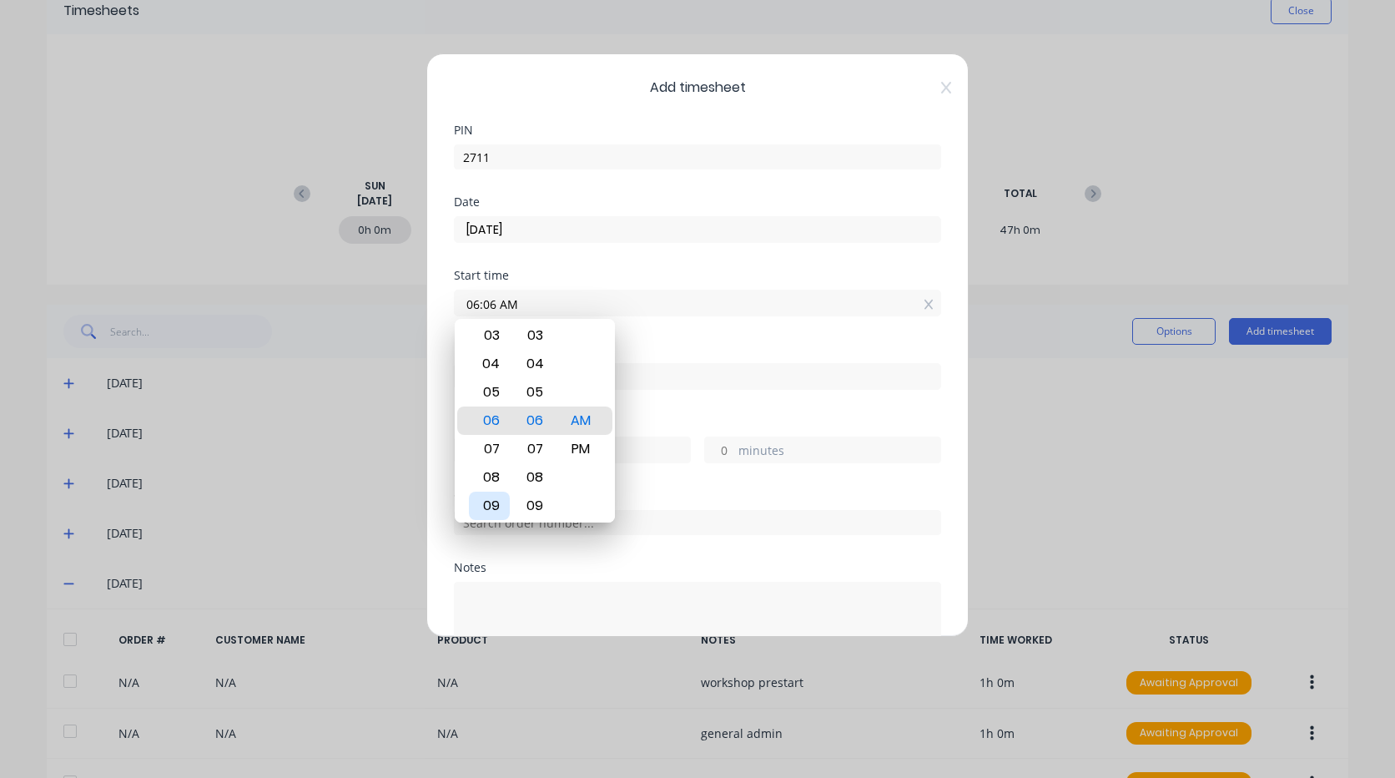
click at [498, 503] on div "09" at bounding box center [489, 505] width 41 height 28
type input "09:00 AM"
click at [663, 402] on div "Finish time" at bounding box center [697, 379] width 487 height 73
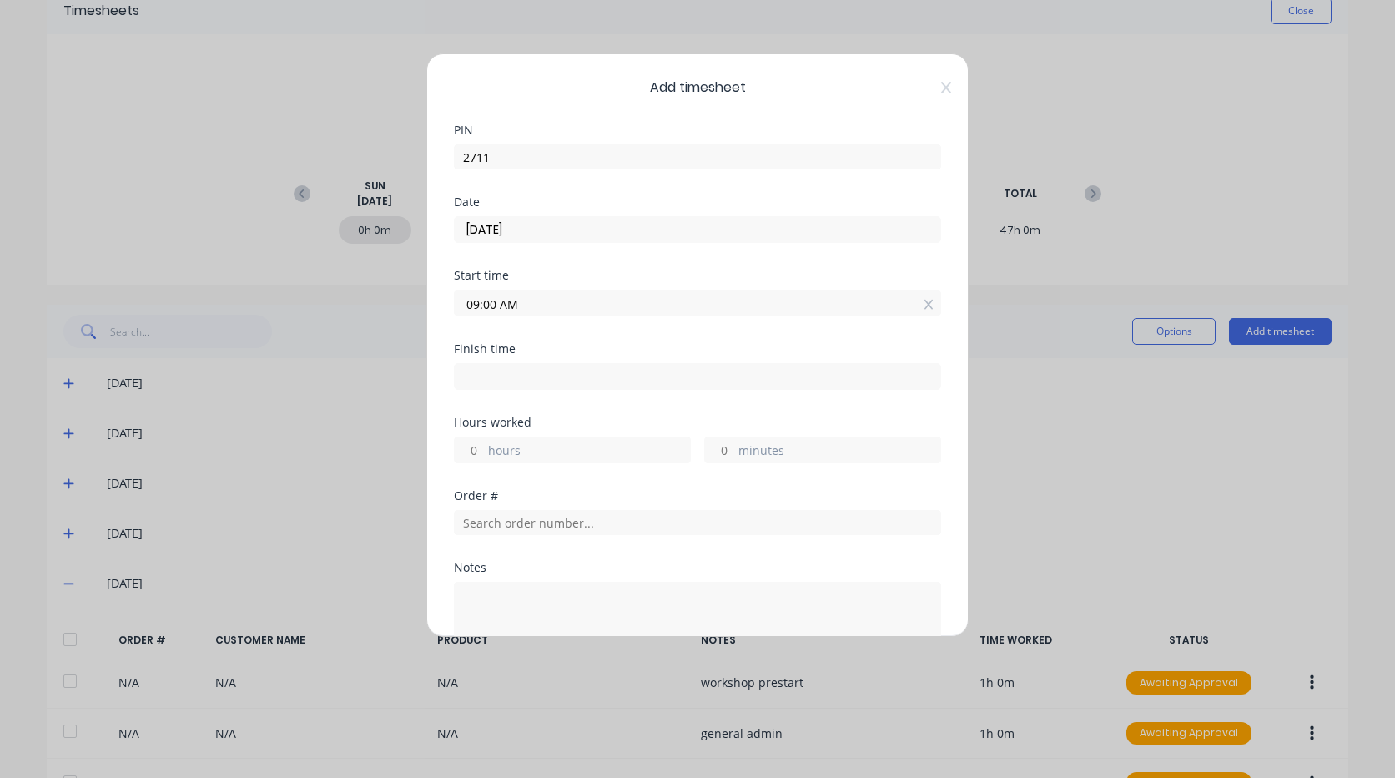
click at [493, 380] on input at bounding box center [698, 376] width 486 height 25
type input "04:06 AM"
type input "-4"
type input "-54"
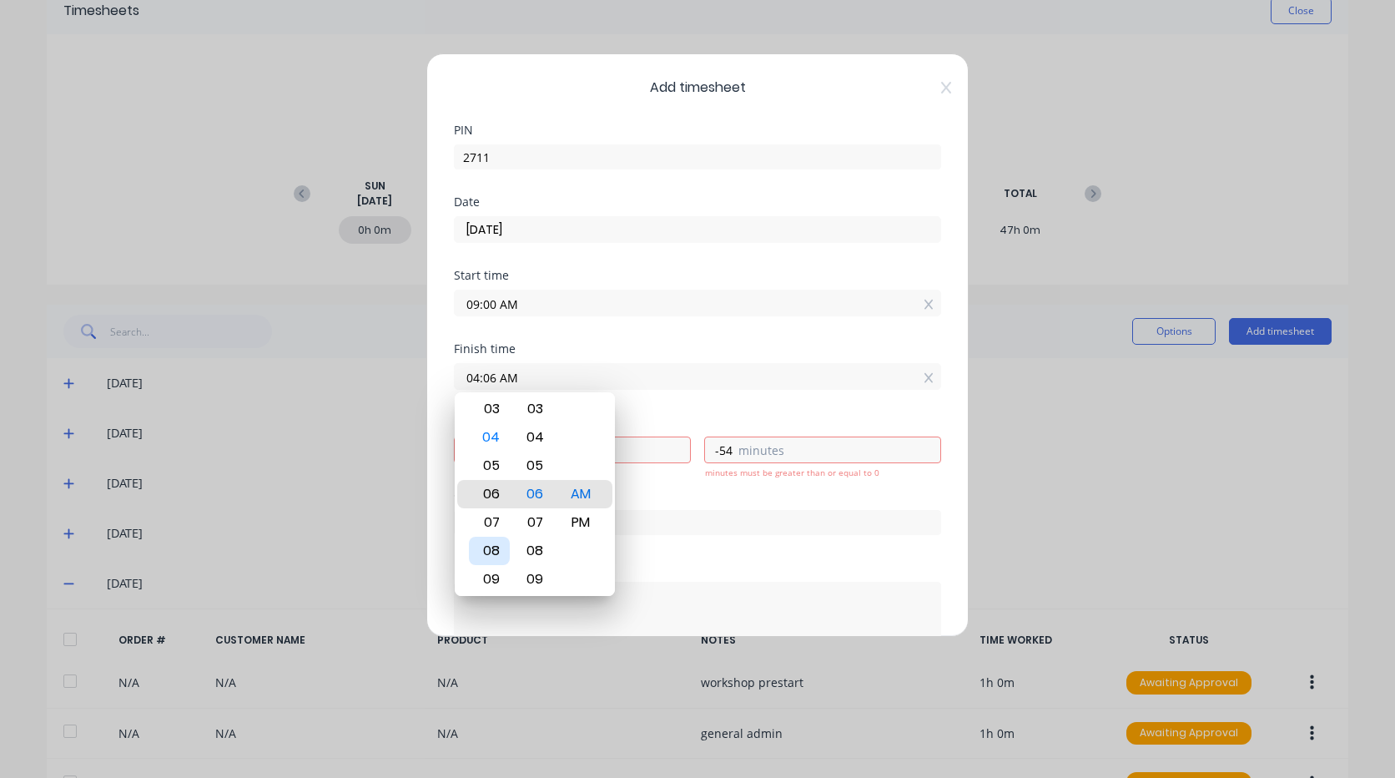
type input "06:06 AM"
type input "-2"
type input "07:06 AM"
type input "-1"
type input "08:06 AM"
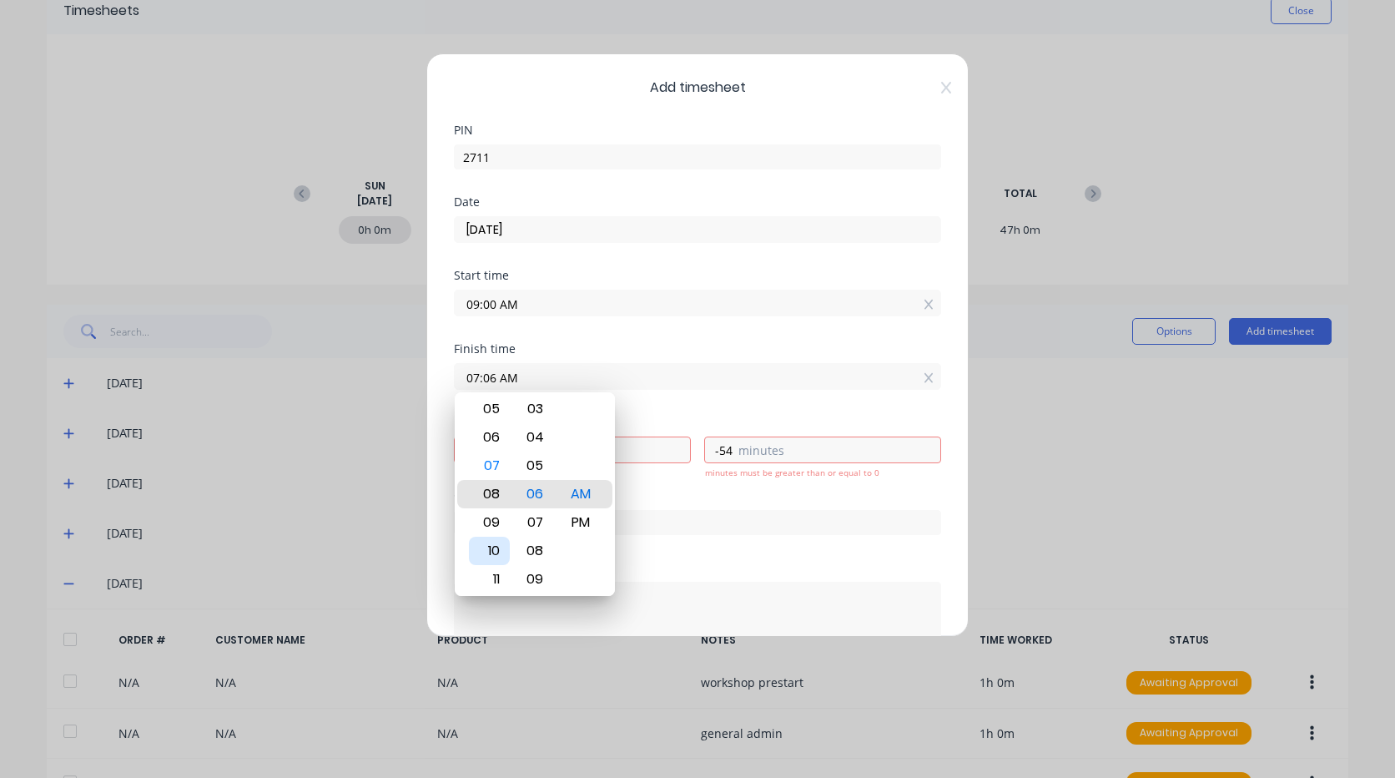
type input "0"
click at [499, 582] on div "11" at bounding box center [489, 579] width 41 height 28
type input "11:06 AM"
type input "2"
type input "6"
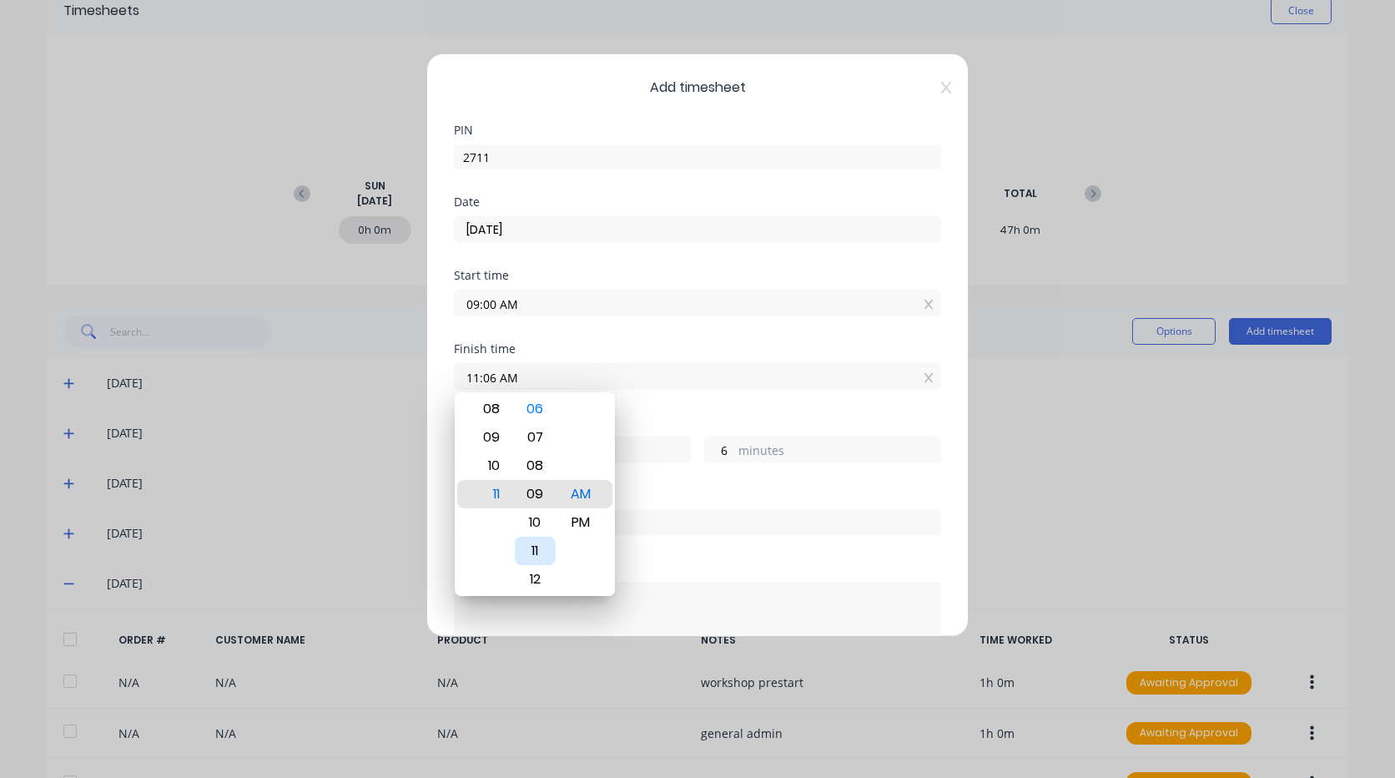
type input "11:09 AM"
type input "9"
type input "11:12 AM"
type input "12"
type input "11:16 AM"
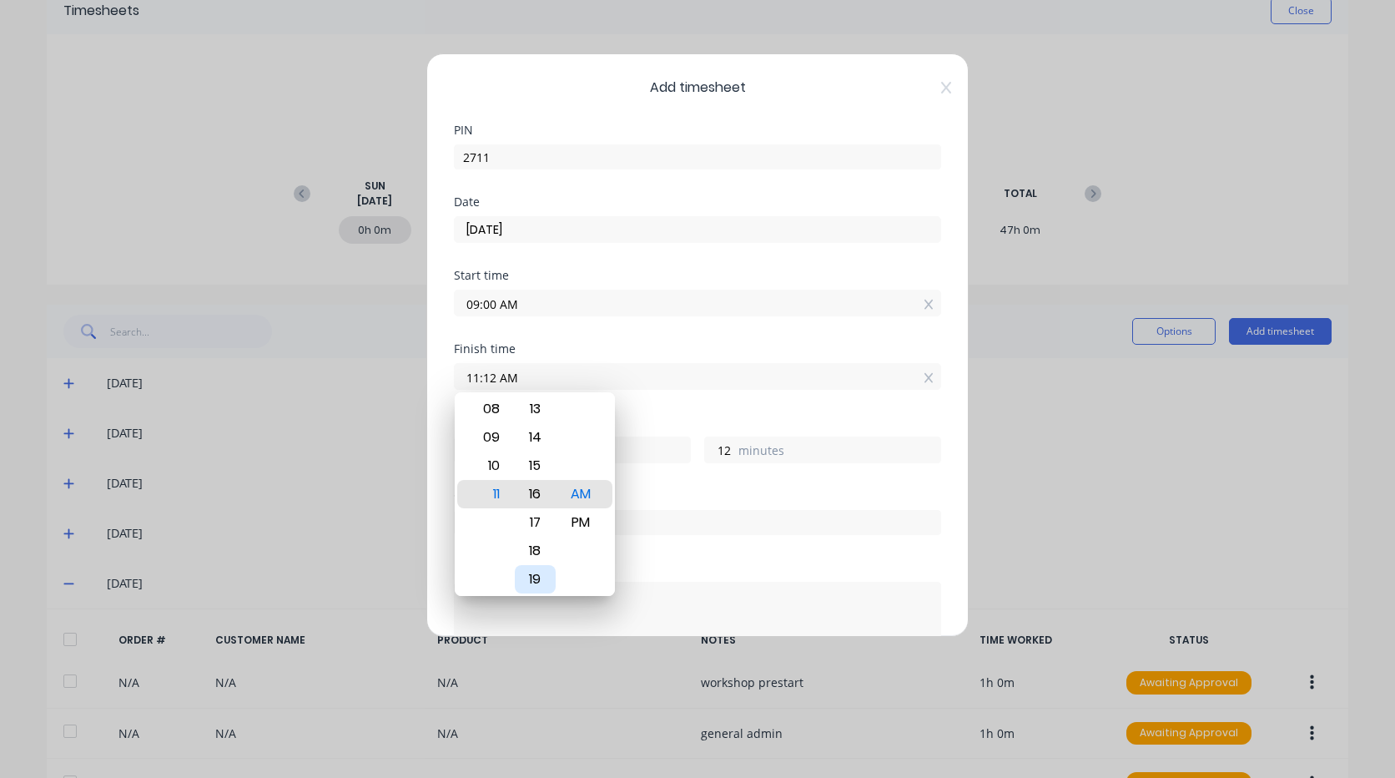
type input "16"
type input "11:19 AM"
type input "19"
type input "11:22 AM"
type input "22"
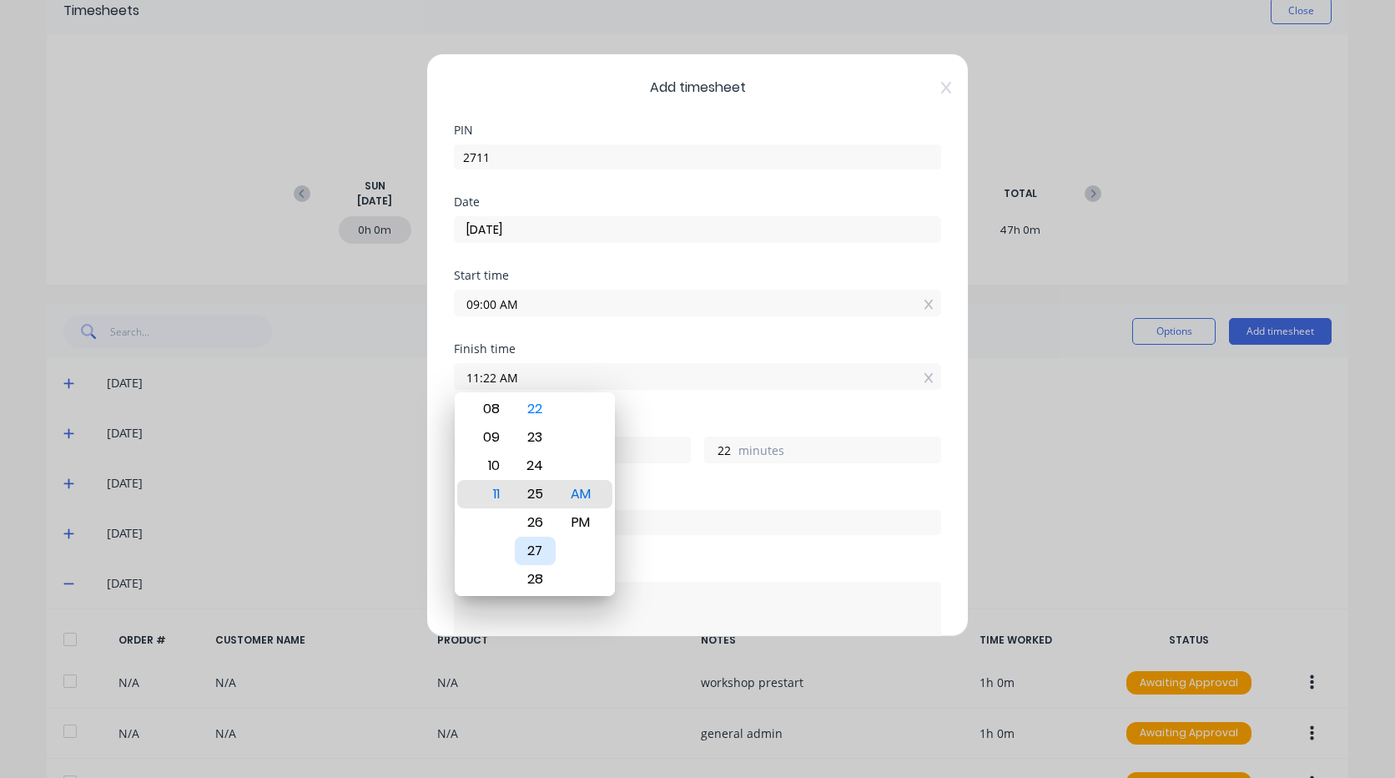
type input "11:25 AM"
type input "25"
type input "11:28 AM"
type input "28"
type input "11:31 AM"
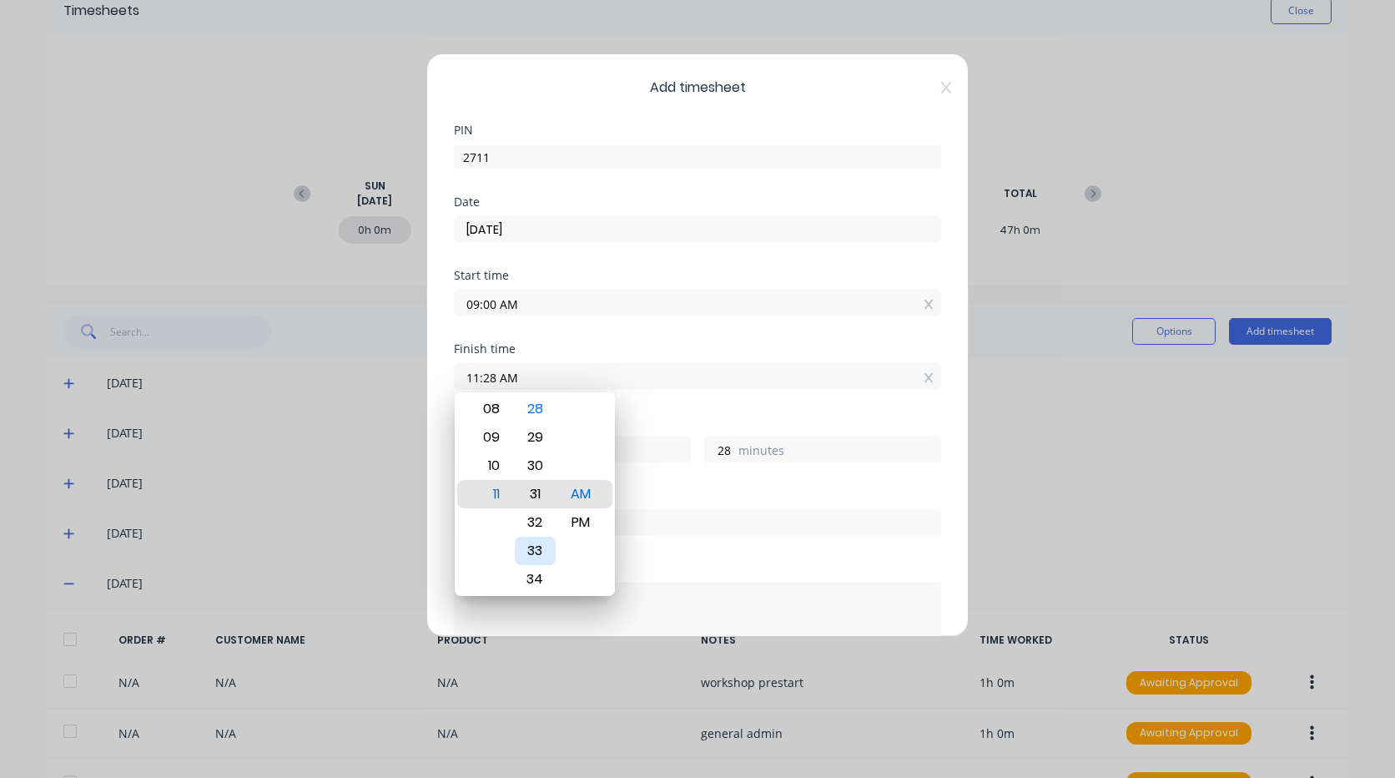
type input "31"
type input "11:30 AM"
type input "30"
click at [672, 491] on div "Order #" at bounding box center [697, 496] width 487 height 12
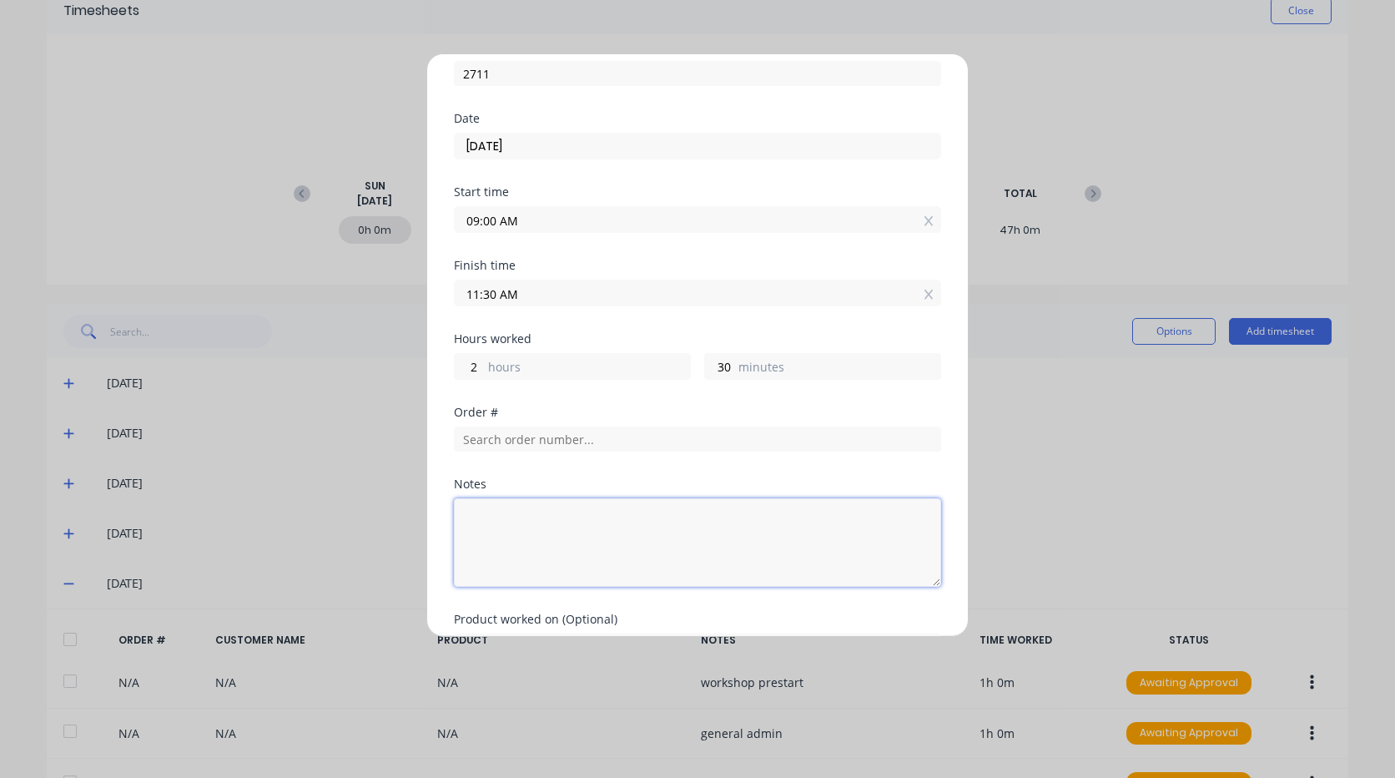
click at [501, 536] on textarea at bounding box center [697, 542] width 487 height 88
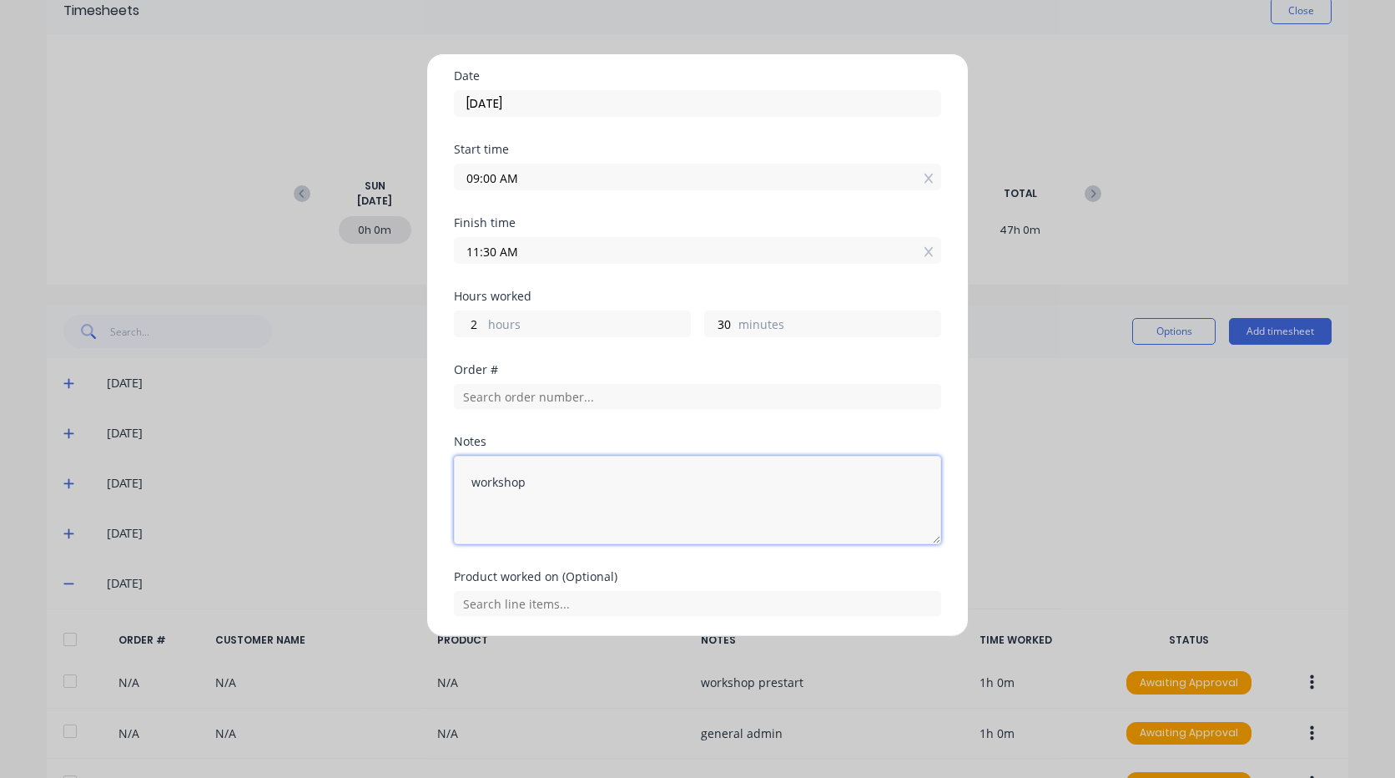
scroll to position [183, 0]
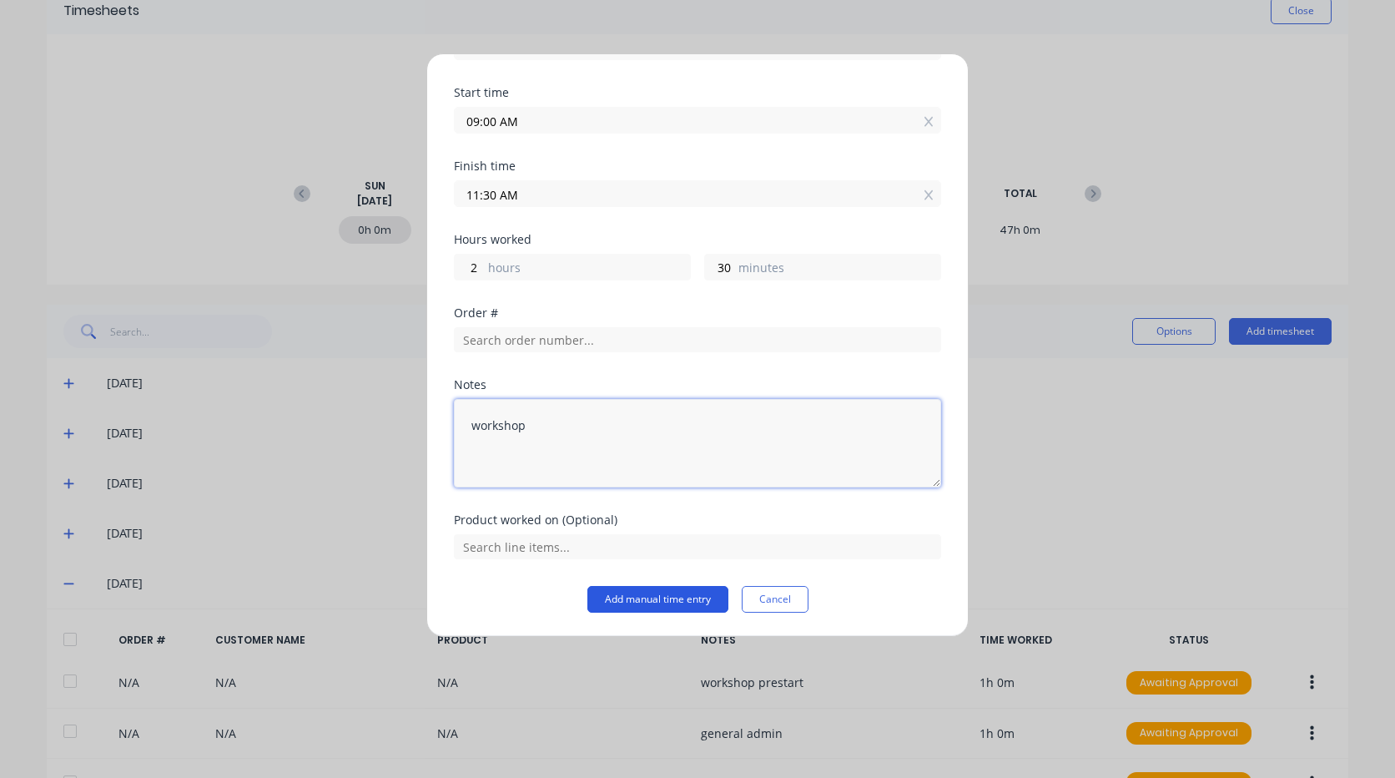
type textarea "workshop"
click at [647, 597] on button "Add manual time entry" at bounding box center [657, 599] width 141 height 27
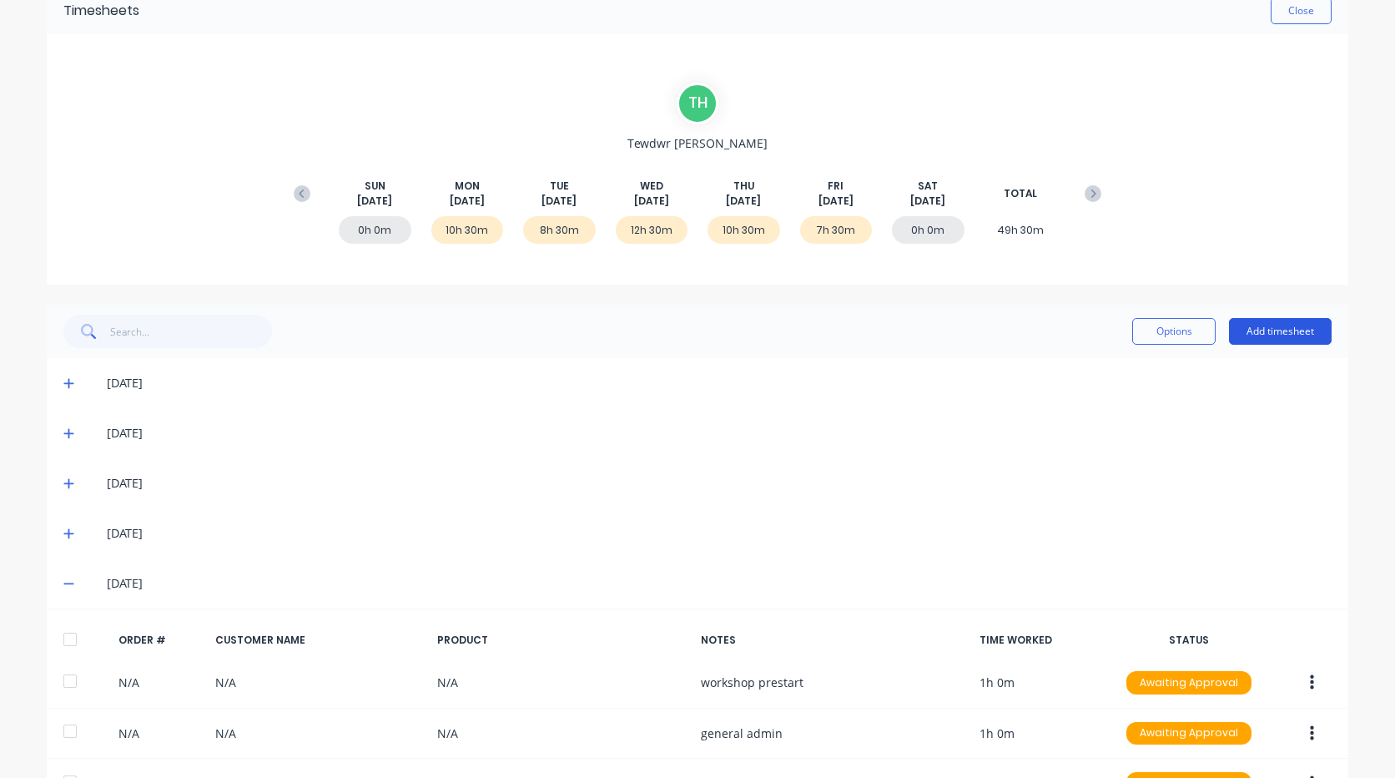
click at [1287, 333] on button "Add timesheet" at bounding box center [1280, 331] width 103 height 27
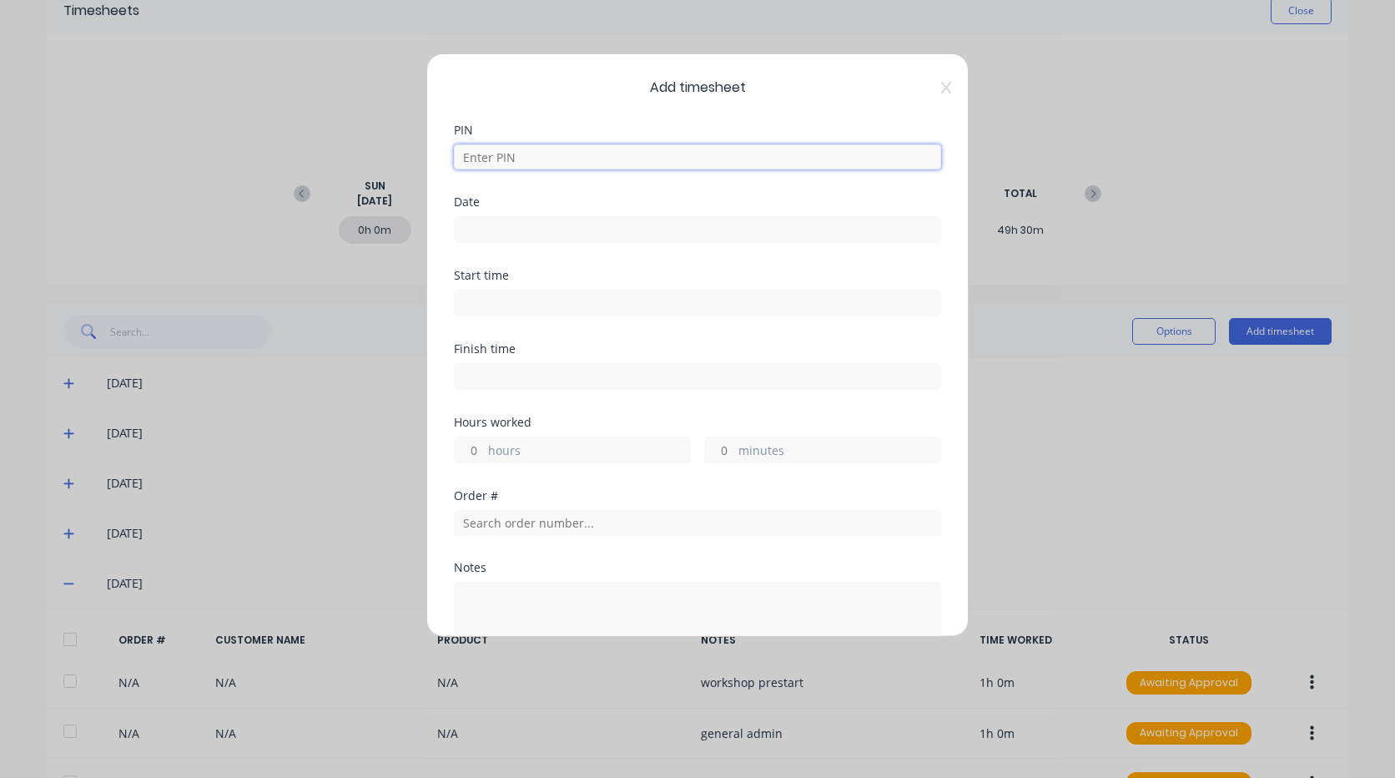
click at [504, 157] on input at bounding box center [697, 156] width 487 height 25
type input "2711"
click at [507, 228] on input at bounding box center [698, 229] width 486 height 25
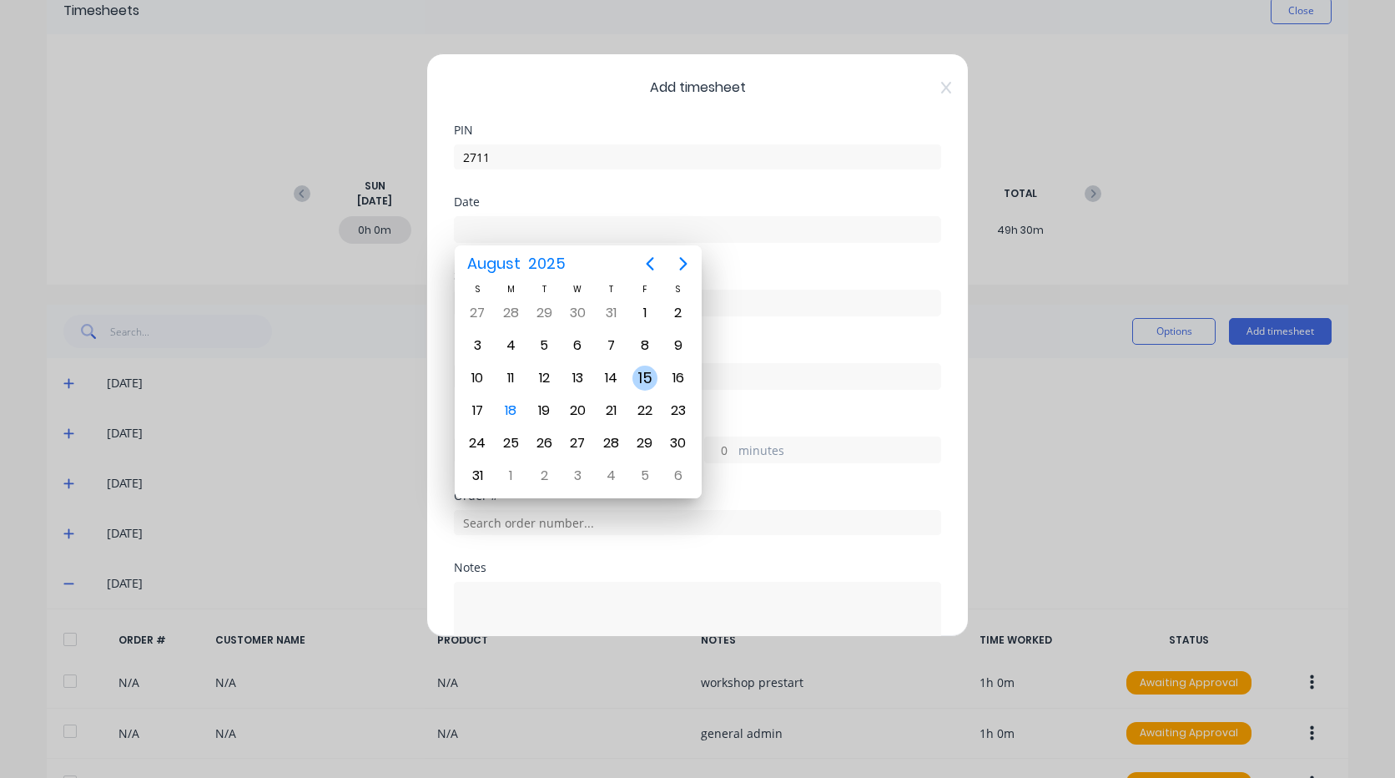
click at [638, 378] on div "15" at bounding box center [644, 377] width 25 height 25
type input "15/08/2025"
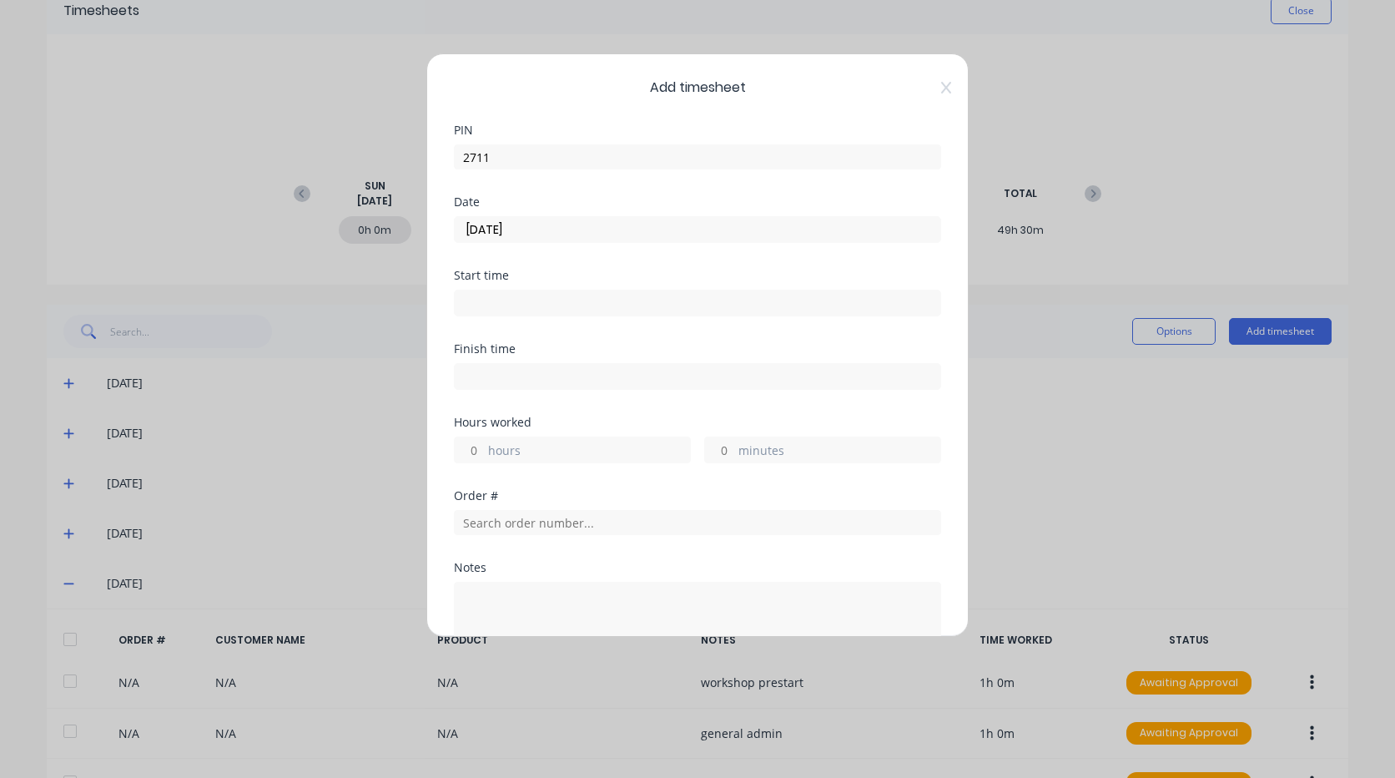
click at [471, 300] on input at bounding box center [698, 302] width 486 height 25
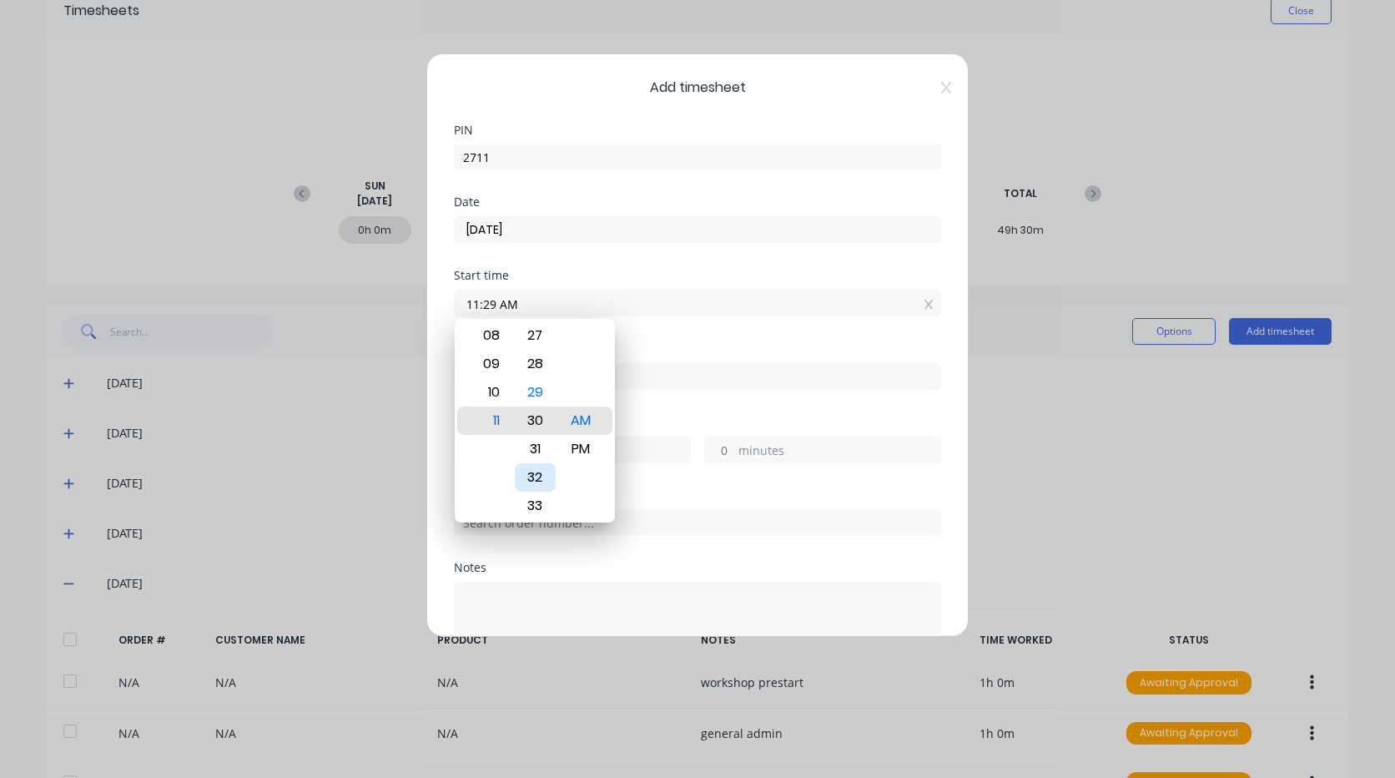
type input "11:30 AM"
click at [690, 395] on div "Finish time" at bounding box center [697, 379] width 487 height 73
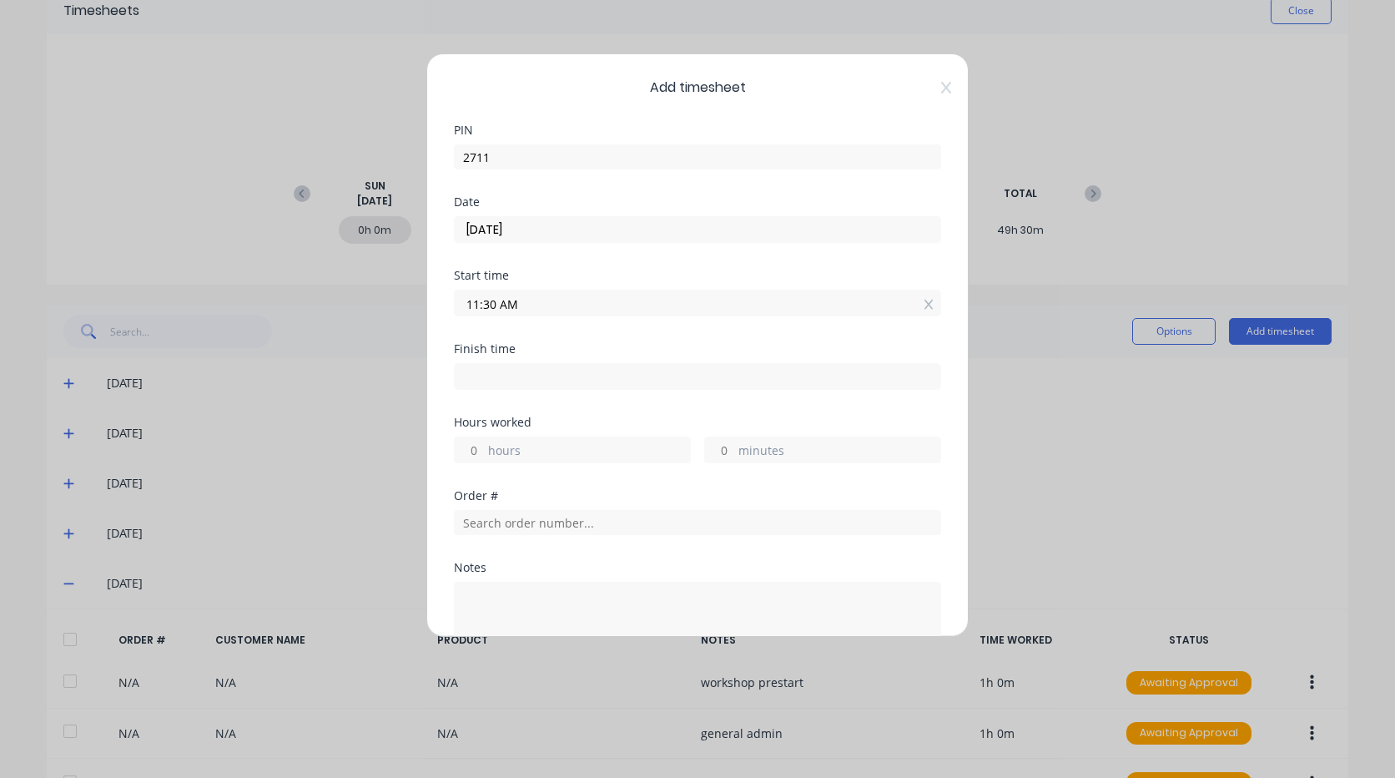
click at [569, 373] on input at bounding box center [698, 376] width 486 height 25
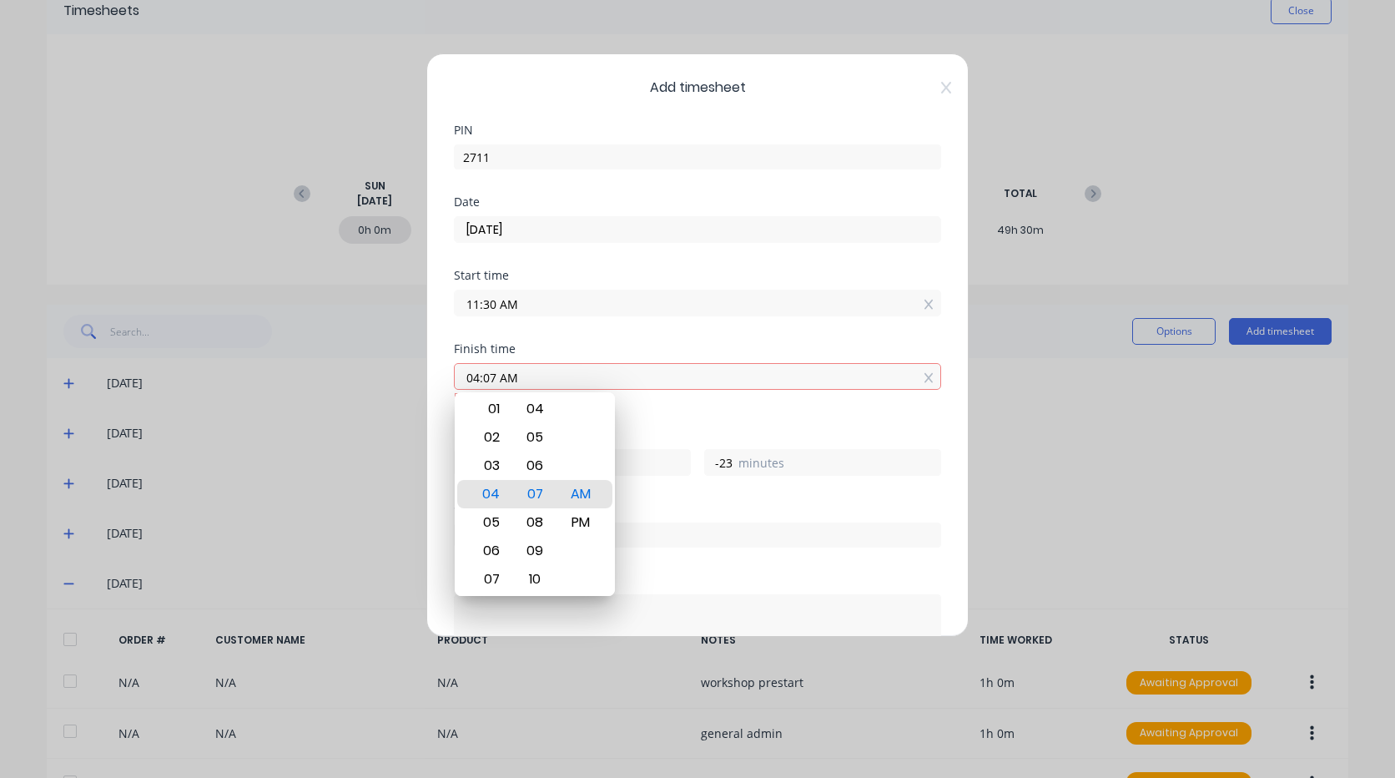
type input "04:07 AM"
type input "-7"
type input "-23"
type input "01:07 AM"
type input "-10"
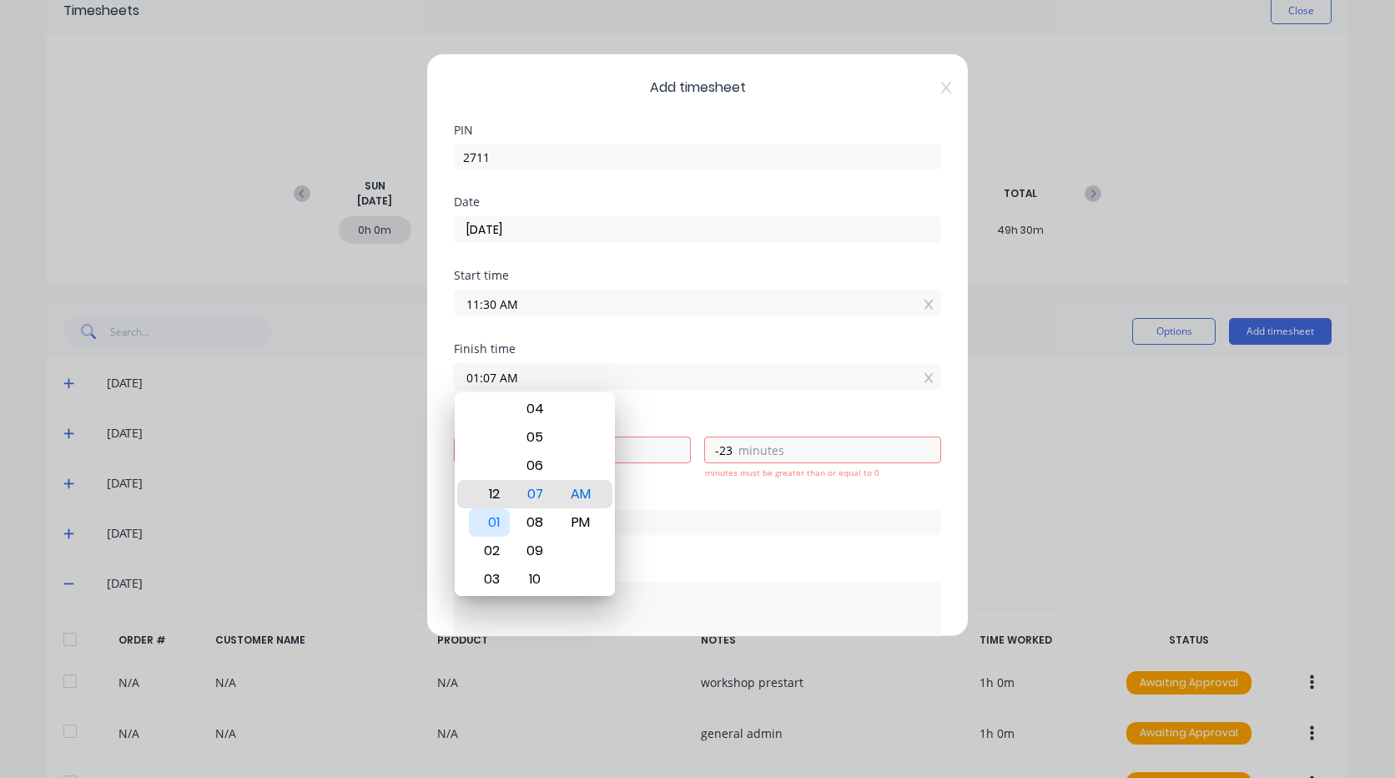
type input "12:07 AM"
type input "-11"
type input "12:10 AM"
type input "-20"
type input "12:12 AM"
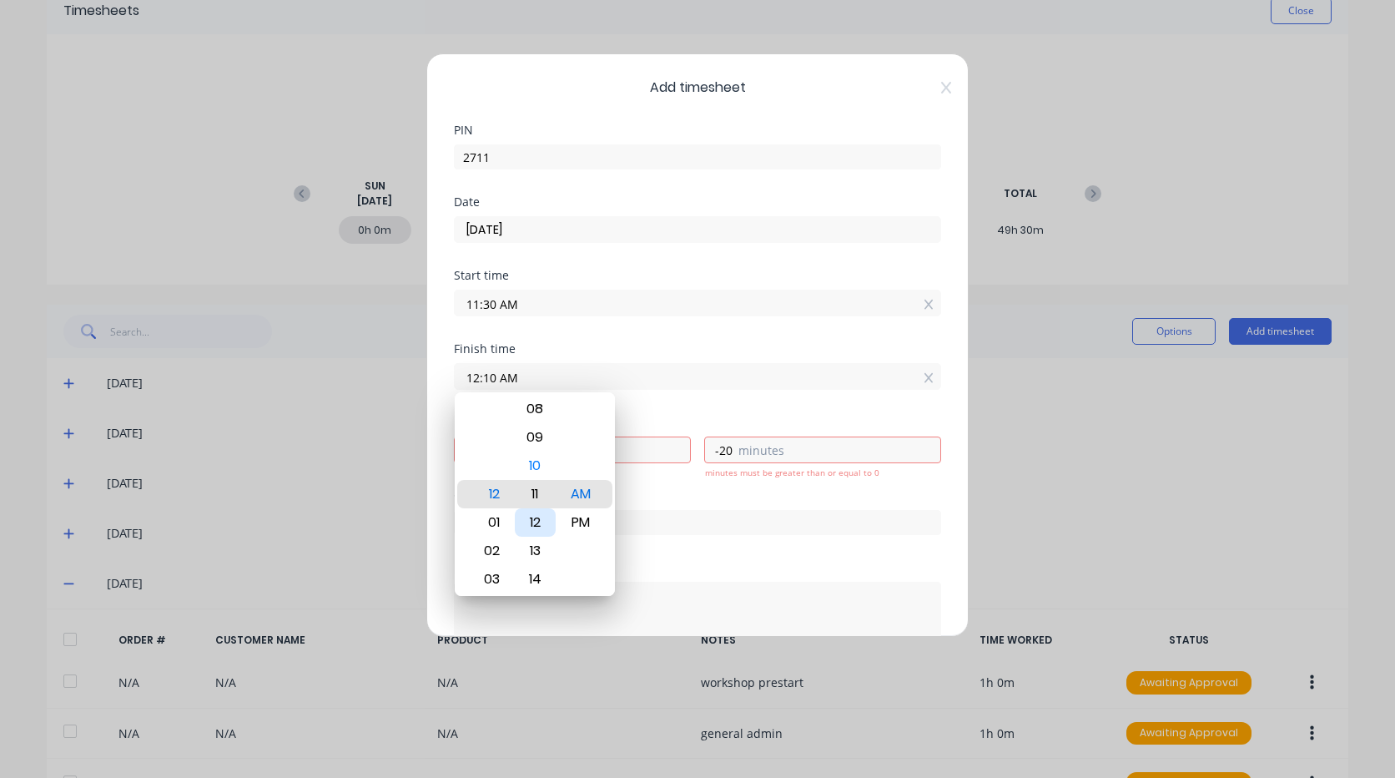
type input "-18"
type input "12:14 AM"
type input "-16"
type input "12:16 AM"
type input "-14"
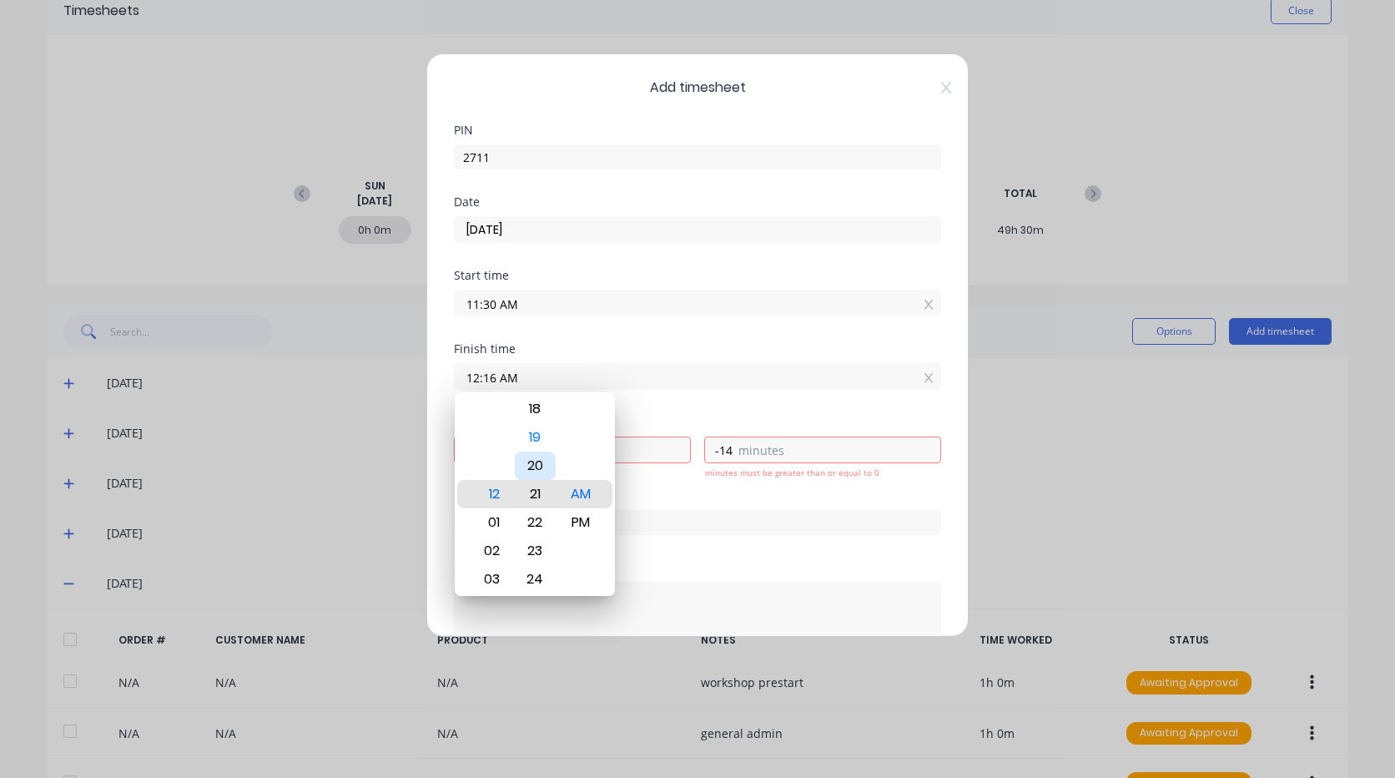
type input "12:19 AM"
type input "-11"
type input "12:23 AM"
type input "-7"
type input "12:25 AM"
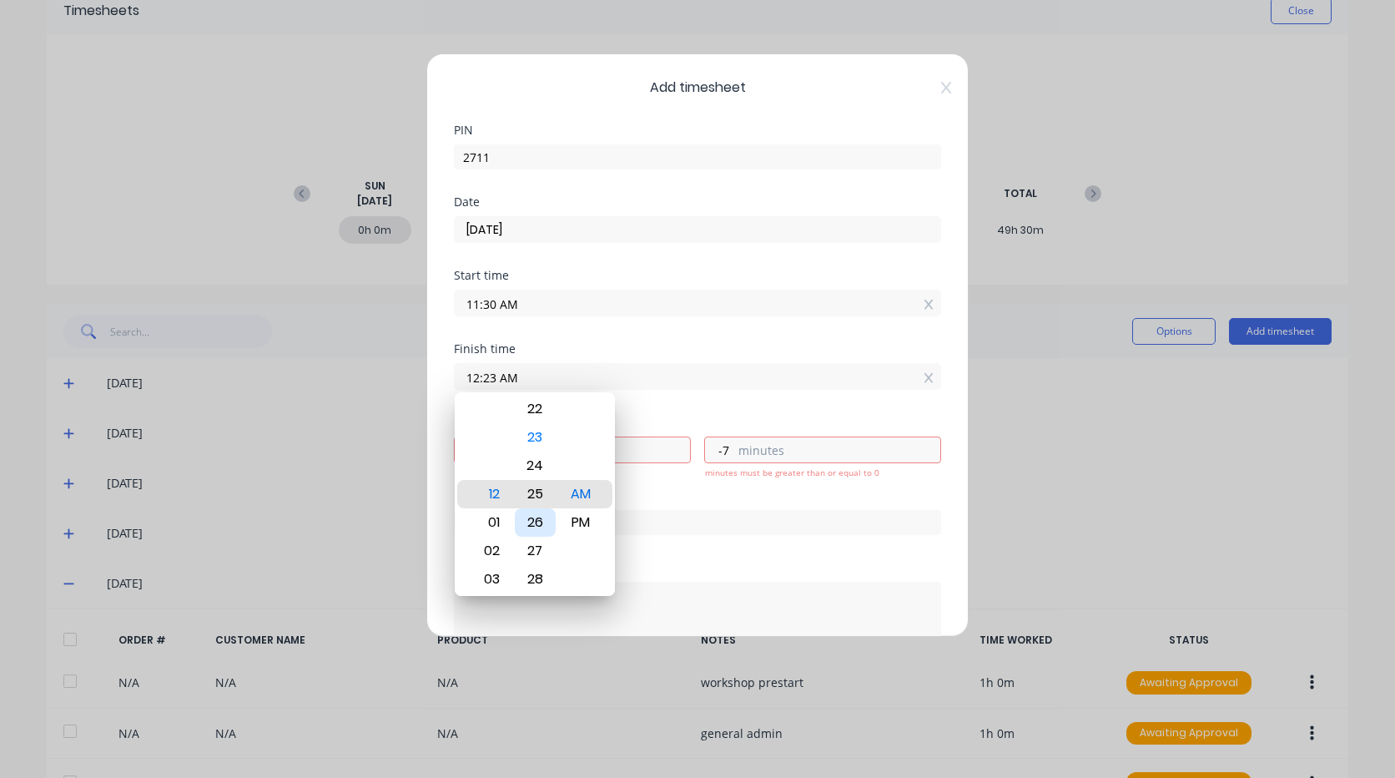
type input "-5"
type input "12:26 AM"
type input "-4"
type input "12:27 AM"
type input "-3"
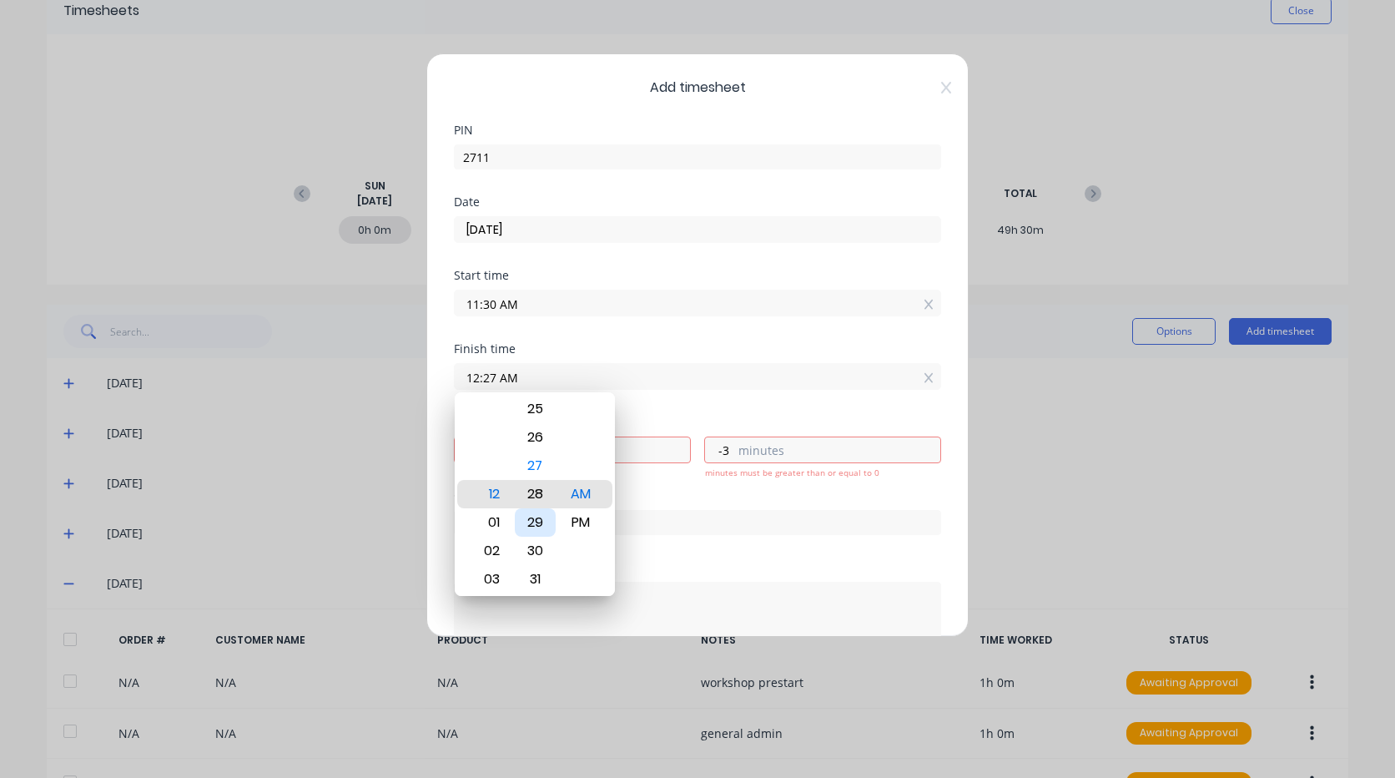
type input "12:28 AM"
type input "-2"
type input "12:29 AM"
type input "-1"
type input "12:30 AM"
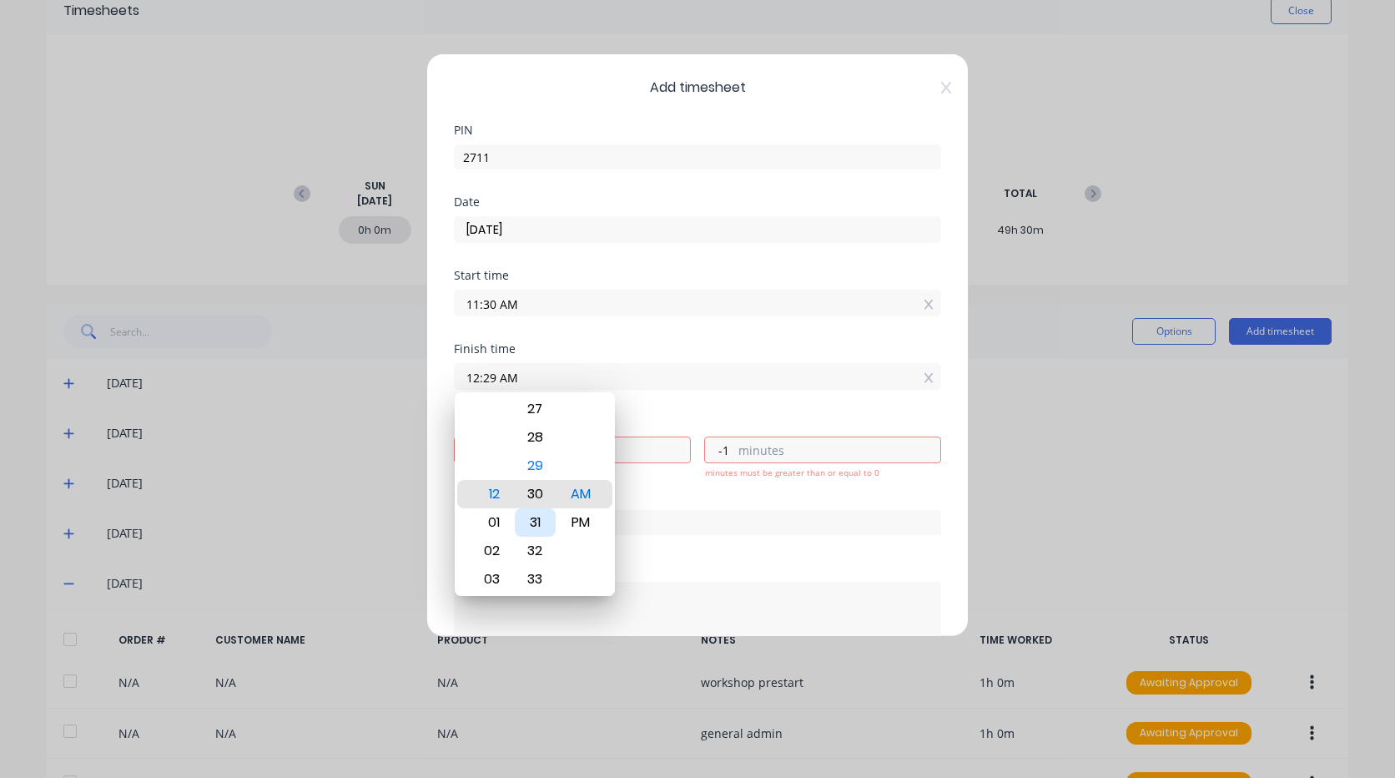
type input "0"
click at [584, 519] on div "PM" at bounding box center [581, 522] width 41 height 28
type input "12:30 PM"
type input "1"
click at [688, 406] on div "Finish time 12:30 PM" at bounding box center [697, 379] width 487 height 73
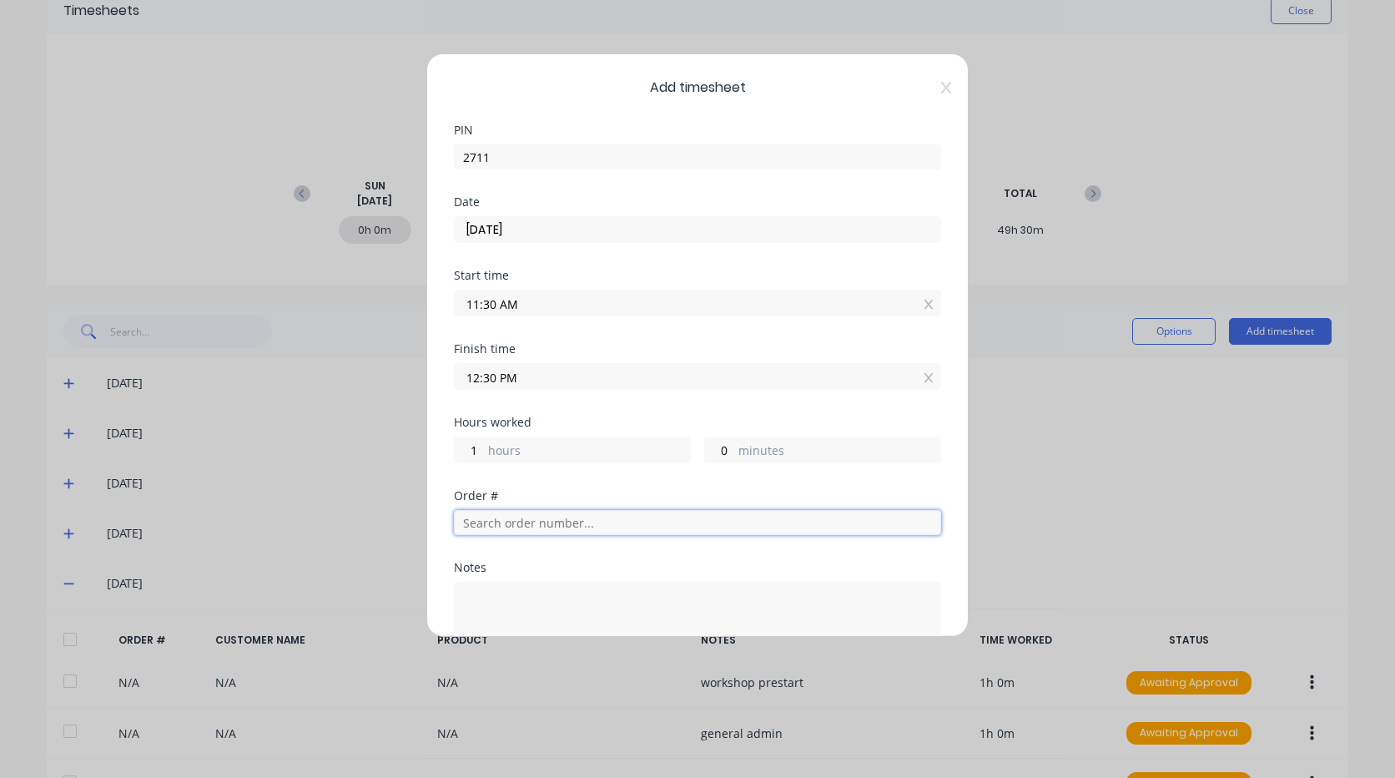
click at [510, 517] on input "text" at bounding box center [697, 522] width 487 height 25
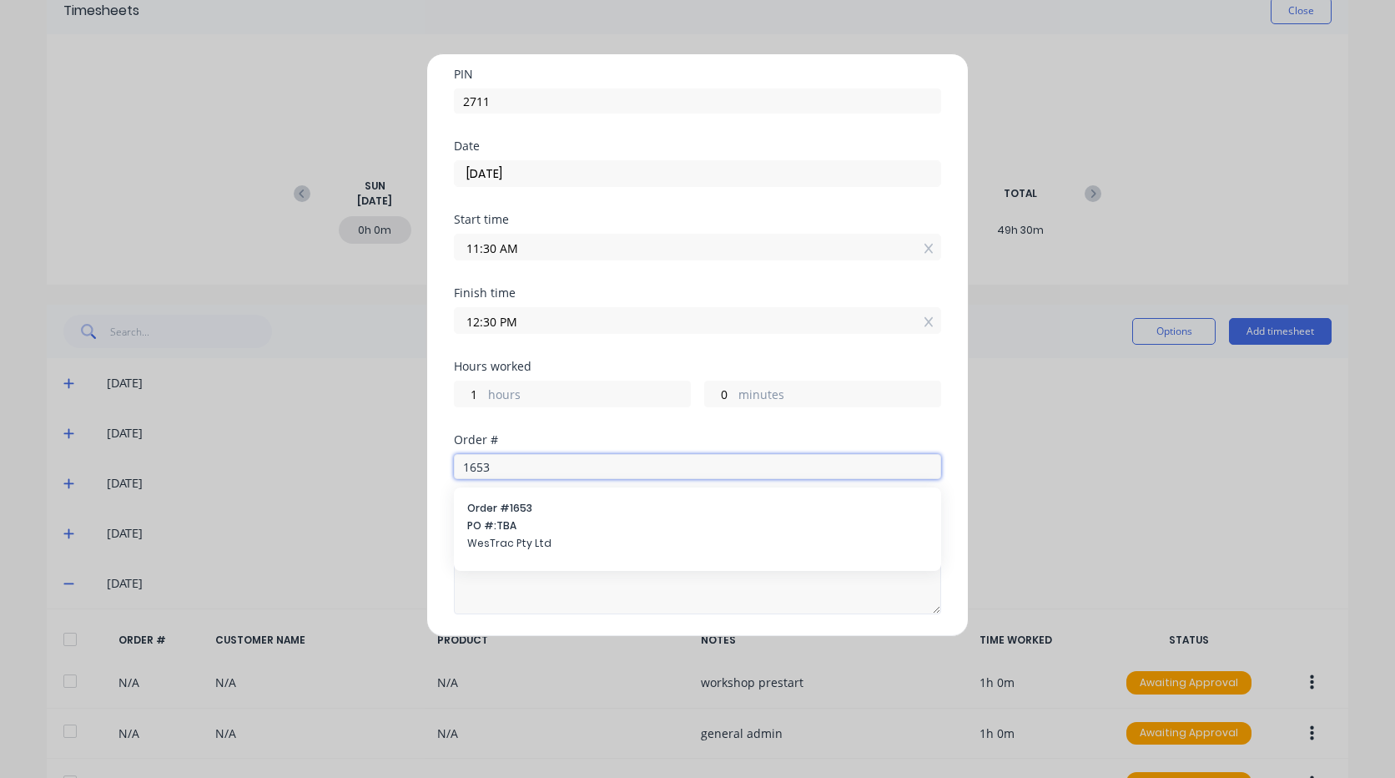
scroll to position [83, 0]
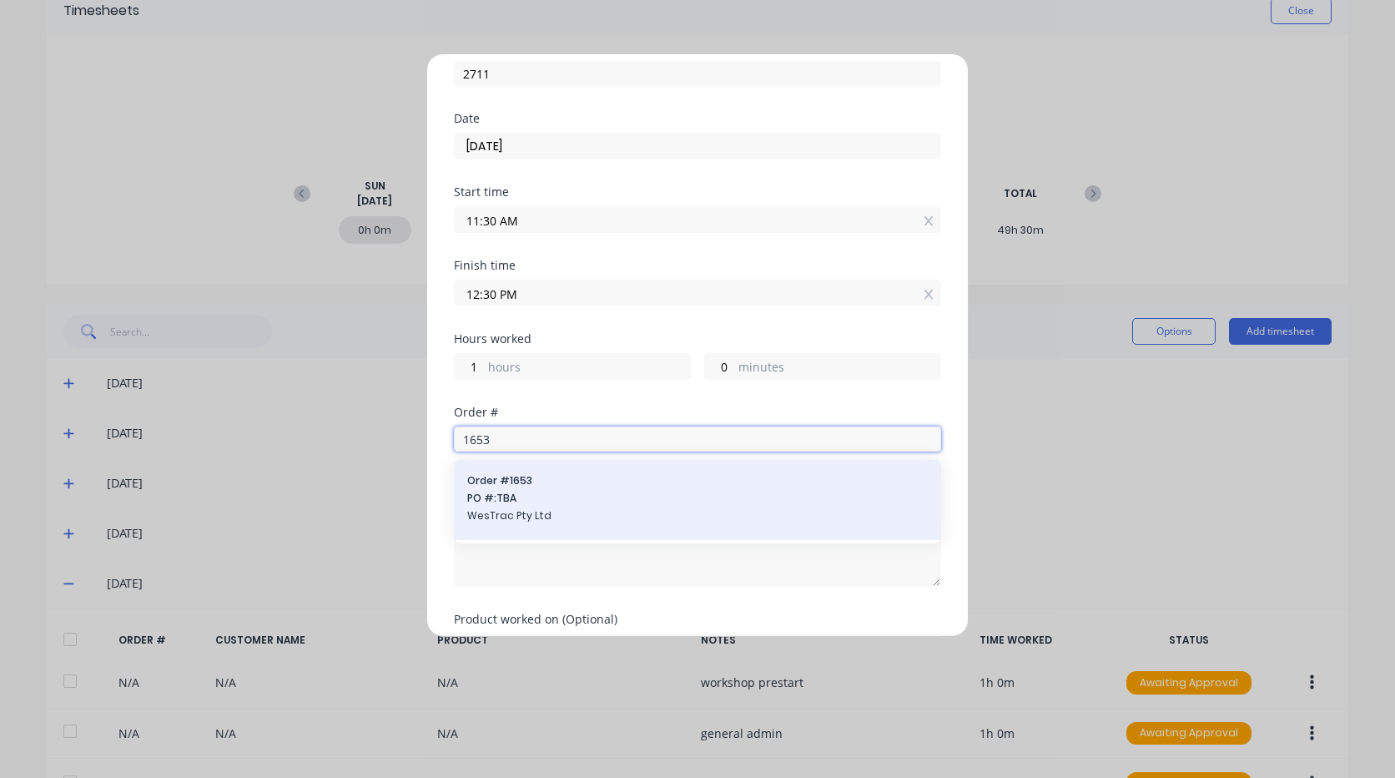
type input "1653"
click at [534, 507] on div "Order # 1653 PO #: TBA WesTrac Pty Ltd" at bounding box center [697, 499] width 461 height 53
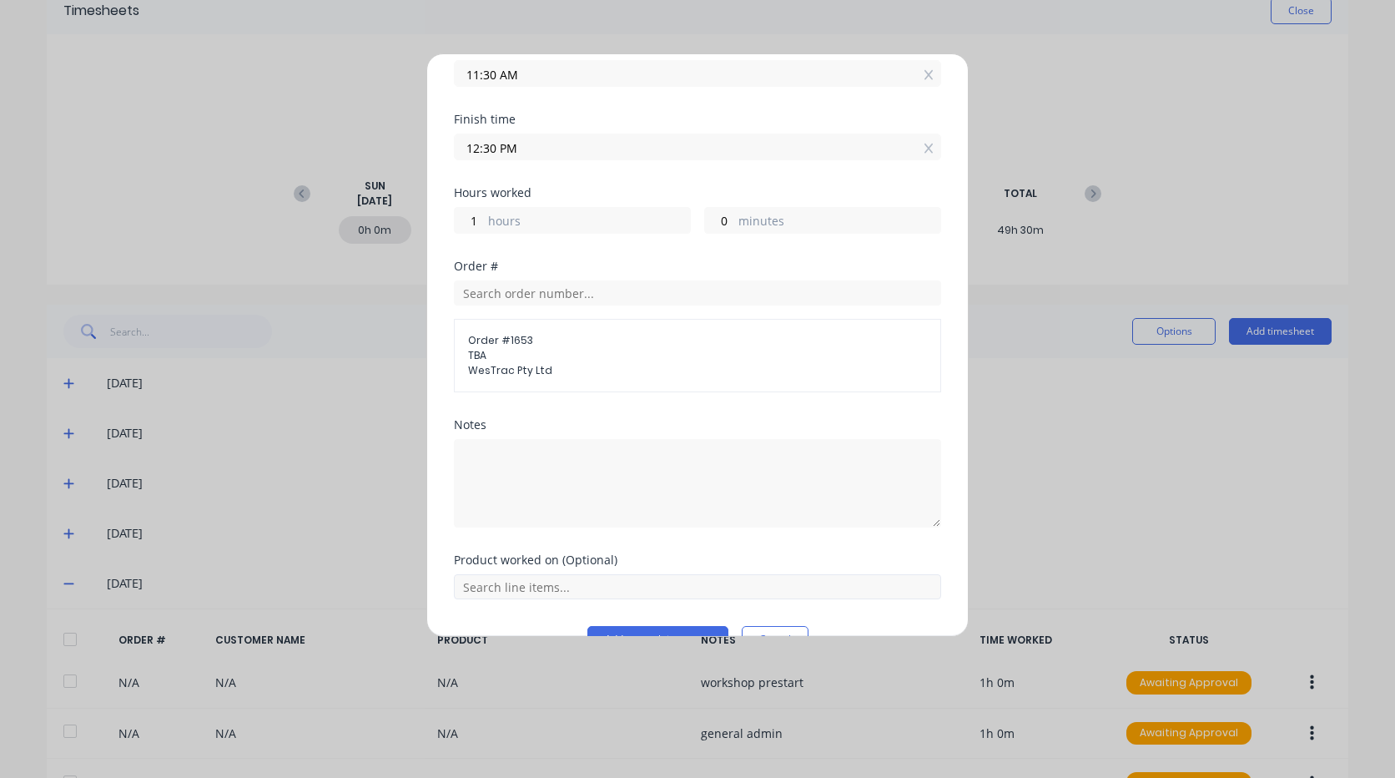
scroll to position [250, 0]
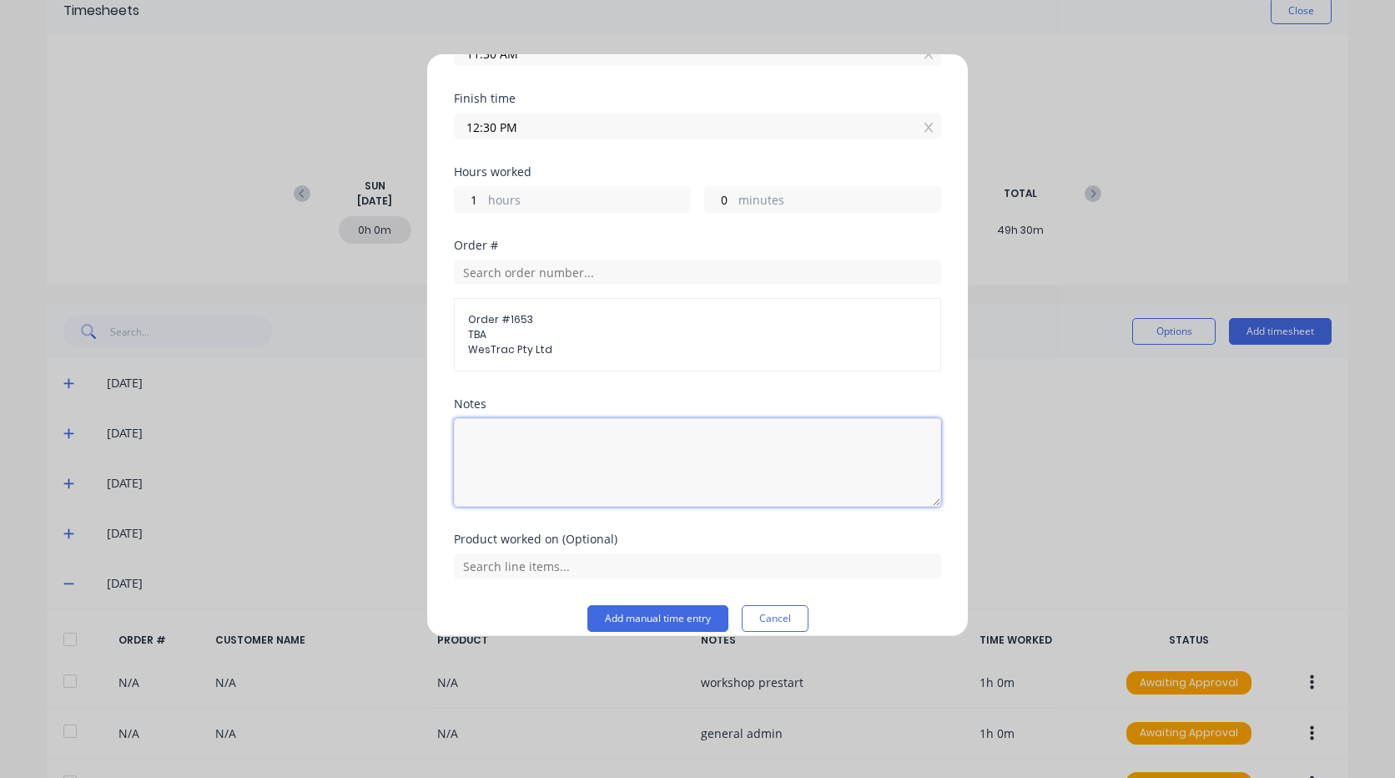
click at [494, 456] on textarea at bounding box center [697, 462] width 487 height 88
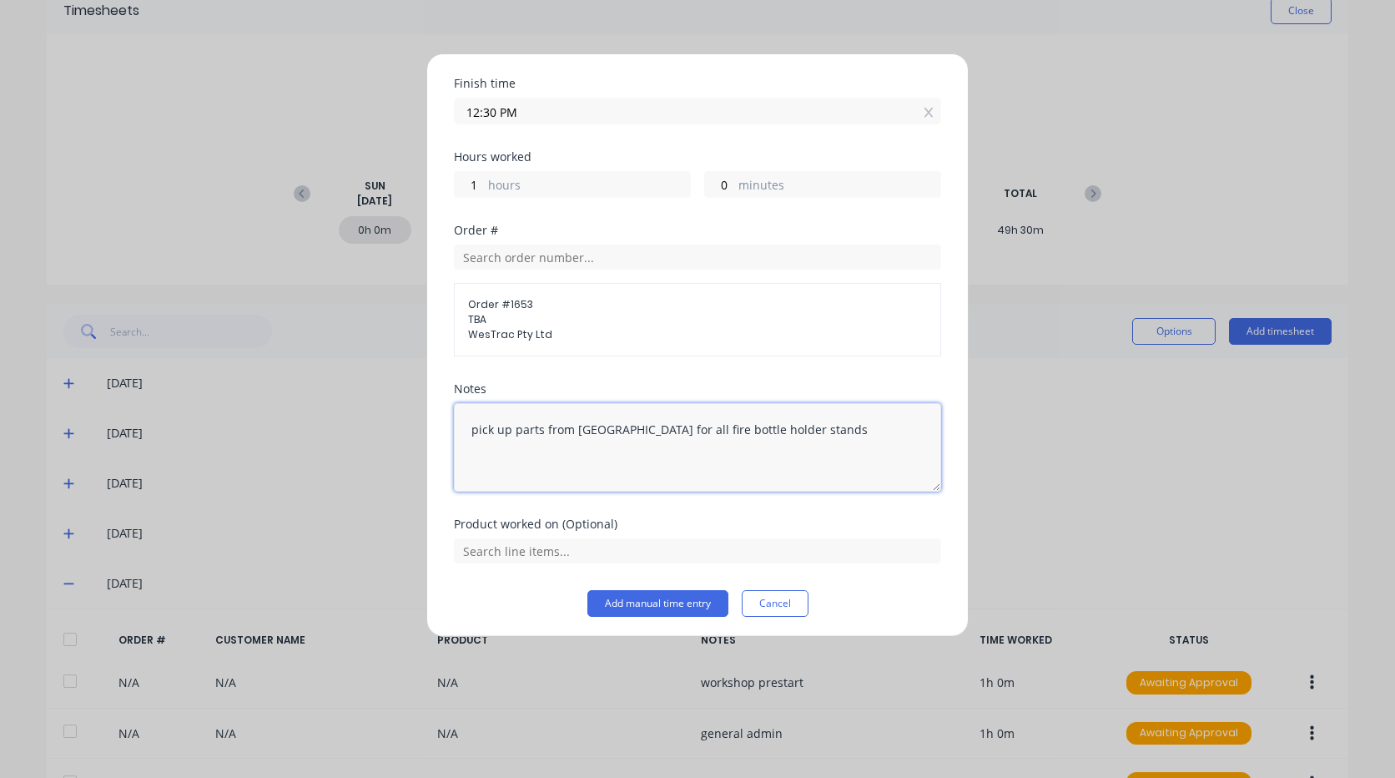
scroll to position [270, 0]
type textarea "pick up parts from Westrac for all fire bottle holder stands"
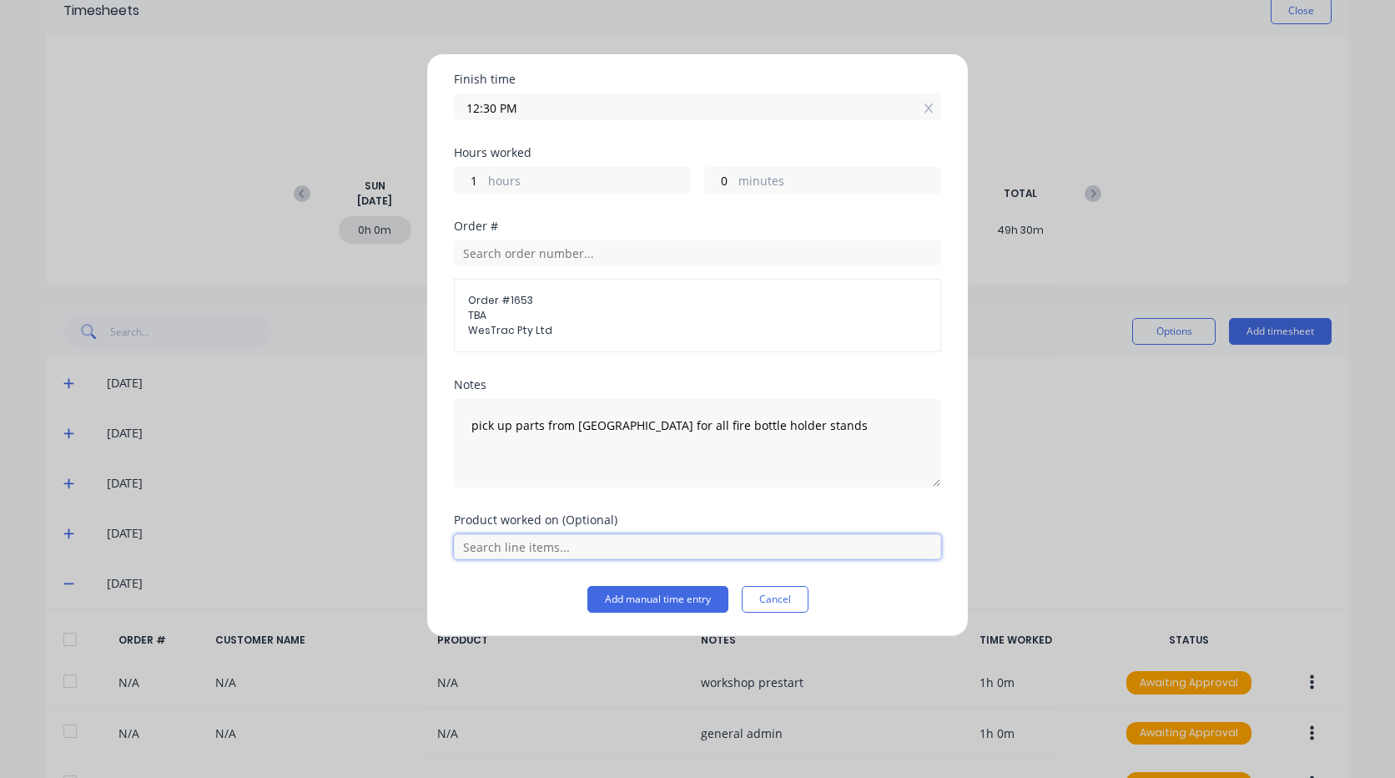
click at [566, 557] on input "text" at bounding box center [697, 546] width 487 height 25
click at [526, 572] on div "Product worked on (Optional) All Products 406502-006-REV6 - BELLY PANEL GA" at bounding box center [697, 550] width 487 height 72
click at [654, 598] on button "Add manual time entry" at bounding box center [657, 599] width 141 height 27
